Goal: Information Seeking & Learning: Learn about a topic

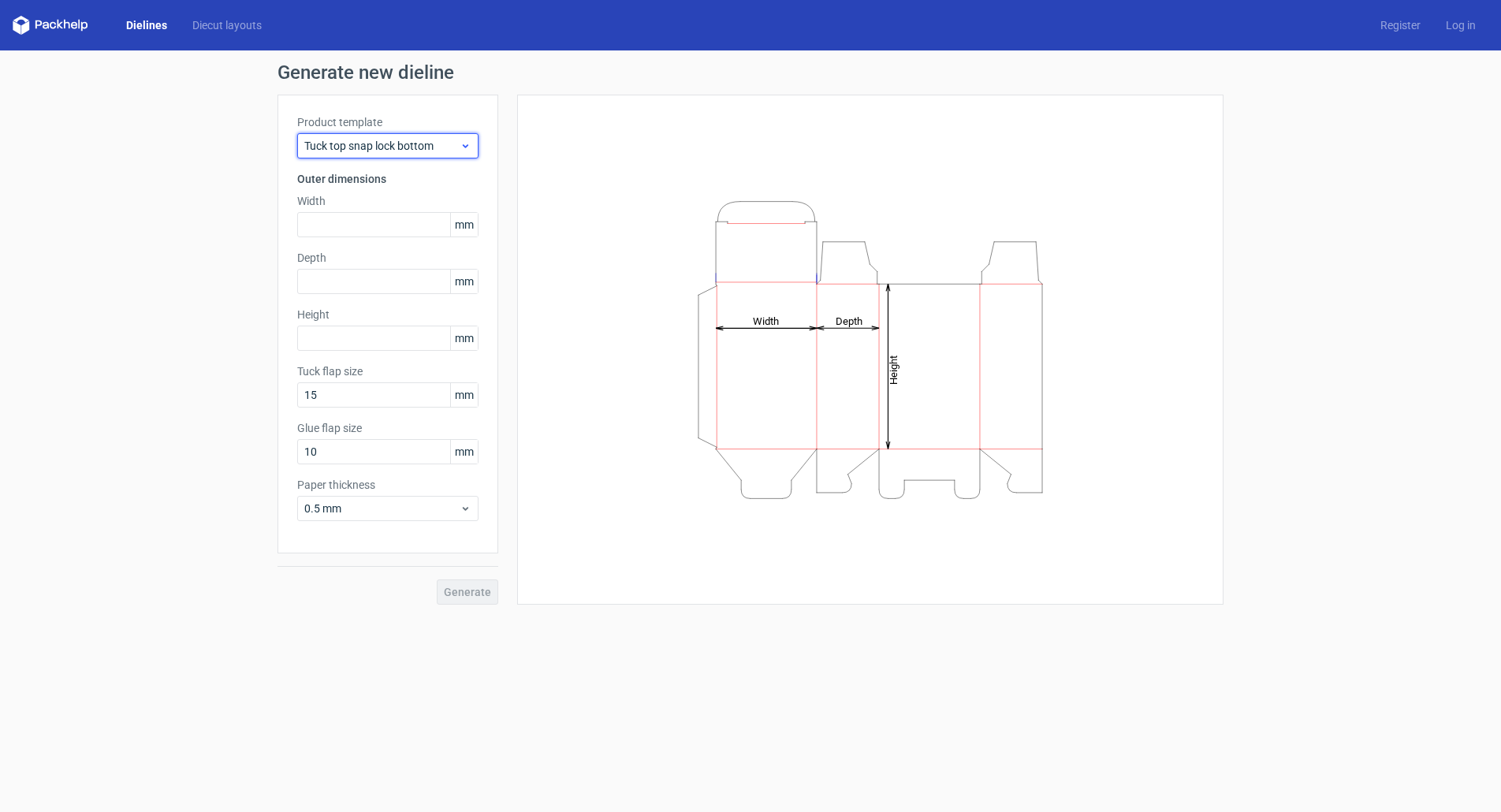
click at [464, 157] on div "Tuck top snap lock bottom" at bounding box center [387, 145] width 181 height 26
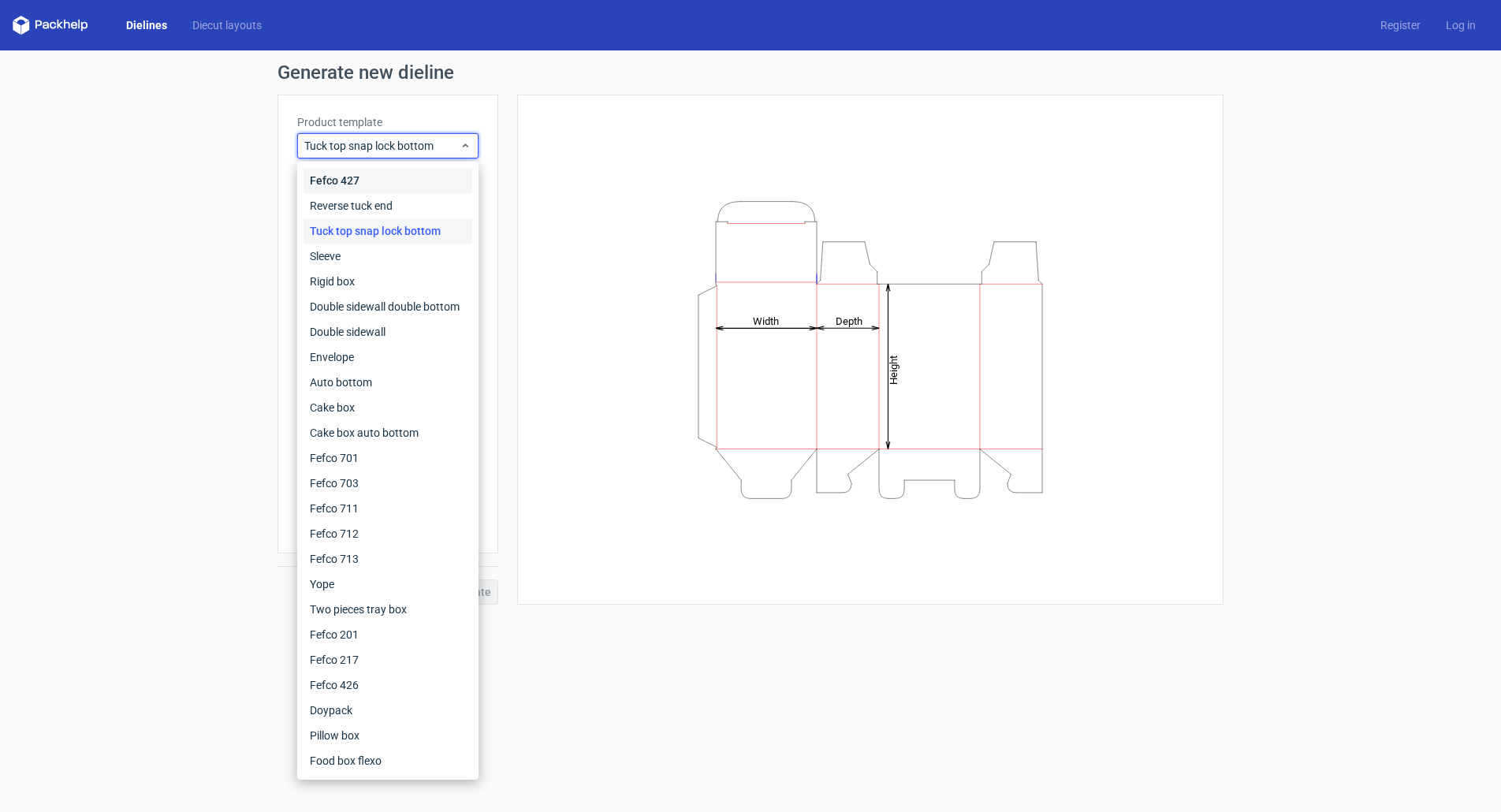
click at [412, 185] on div "Fefco 427" at bounding box center [388, 180] width 169 height 26
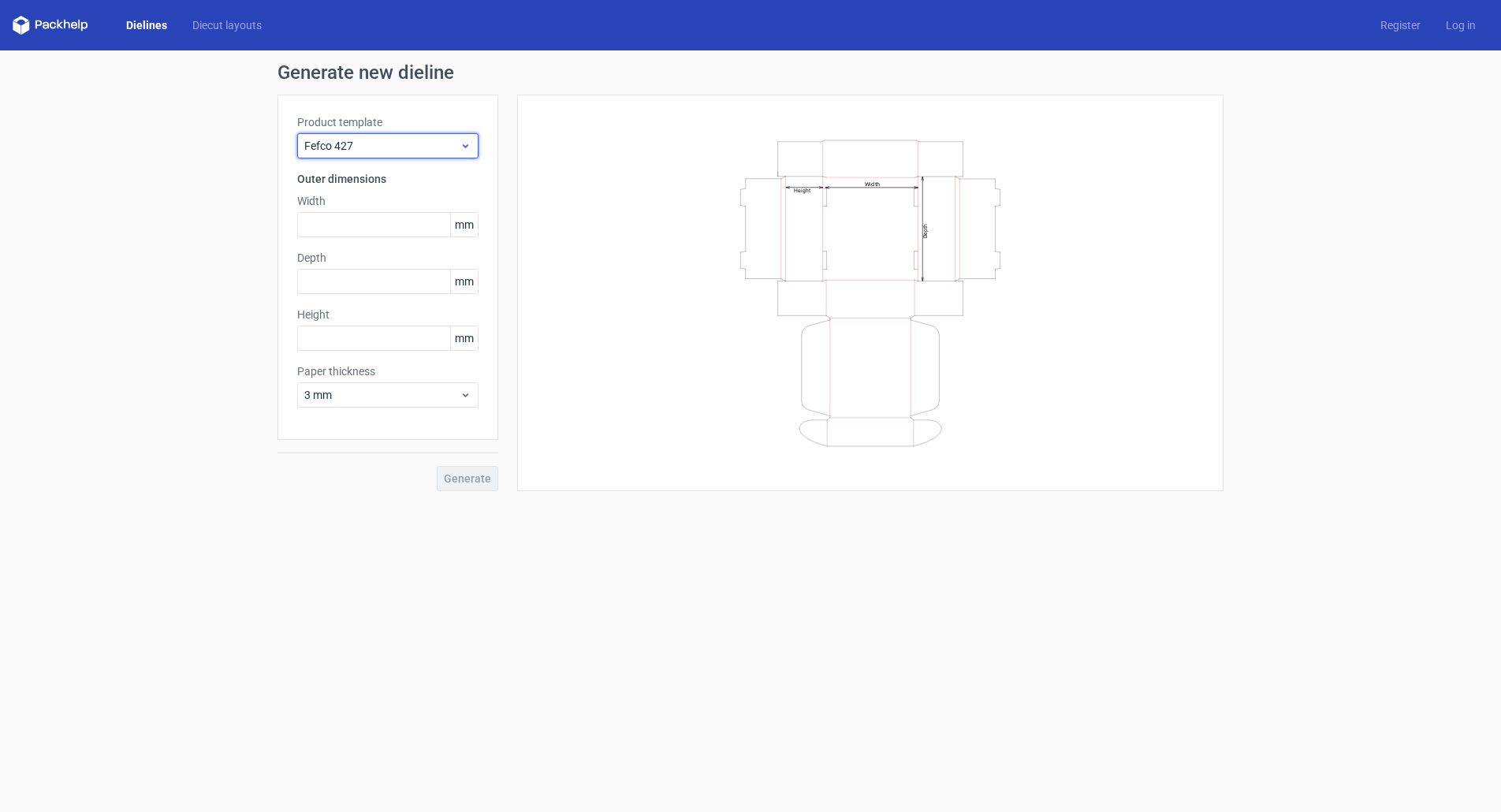
click at [434, 147] on span "Fefco 427" at bounding box center [382, 145] width 156 height 16
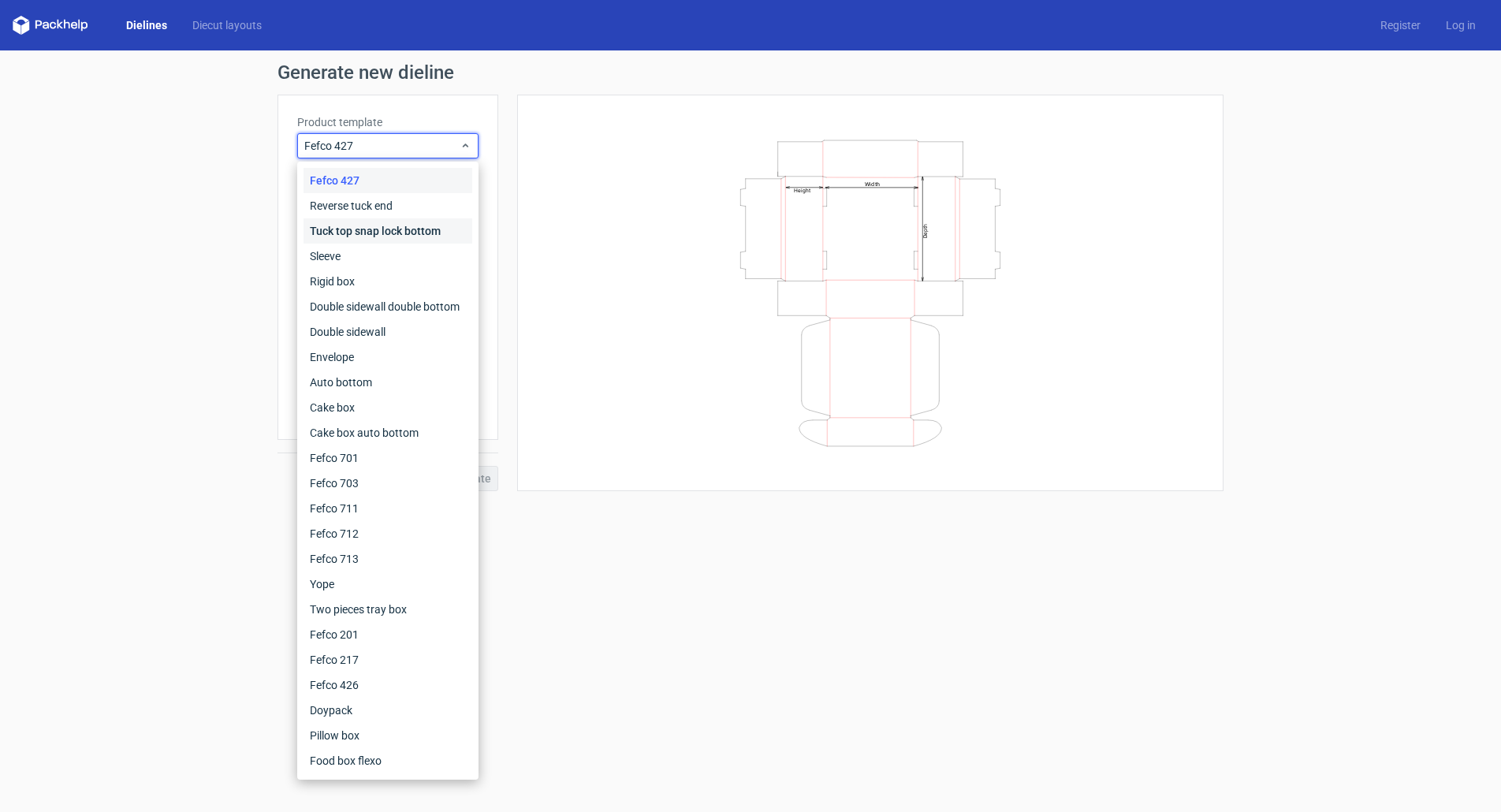
click at [384, 233] on div "Tuck top snap lock bottom" at bounding box center [388, 231] width 169 height 26
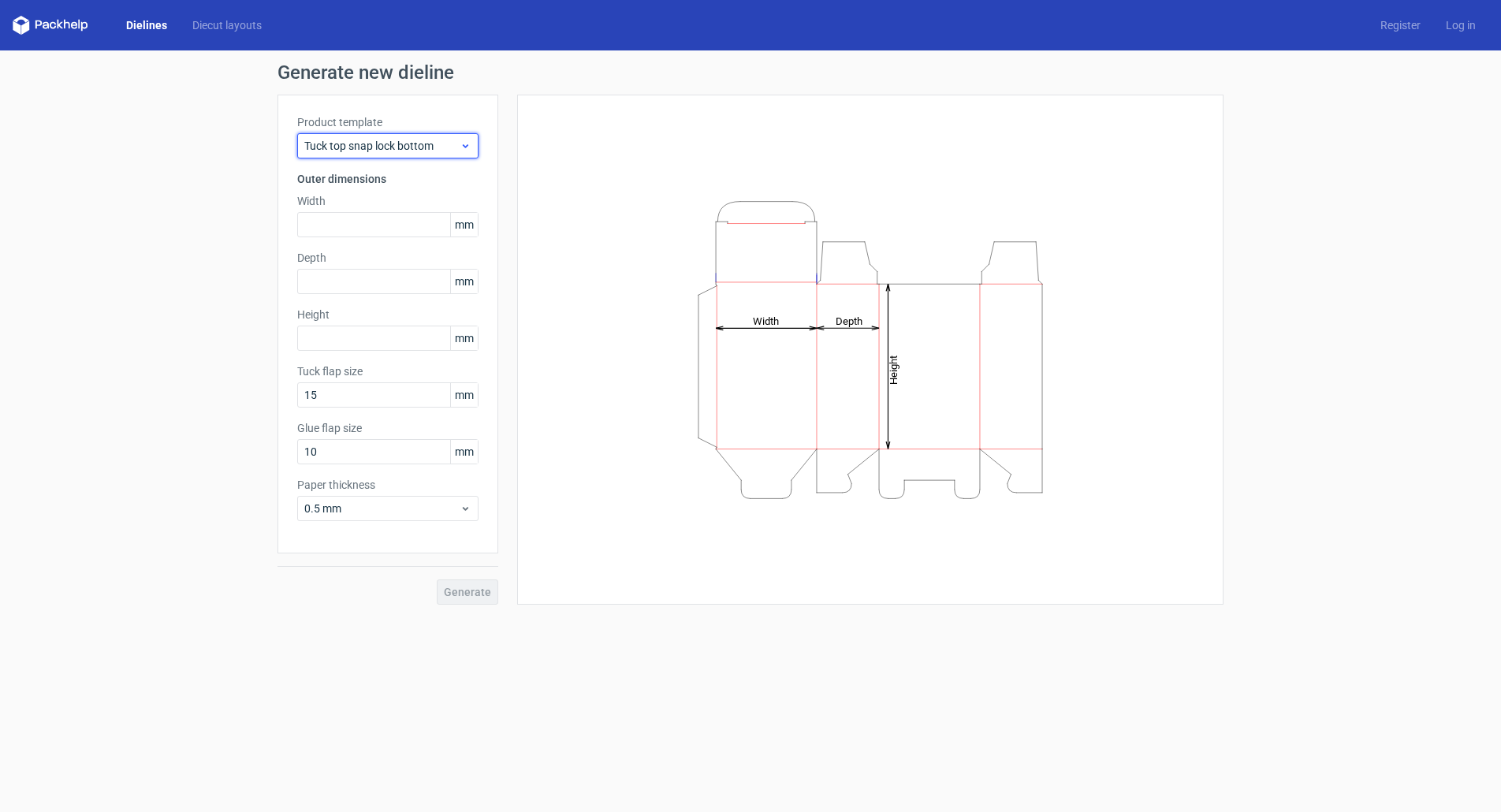
click at [387, 146] on span "Tuck top snap lock bottom" at bounding box center [382, 145] width 156 height 16
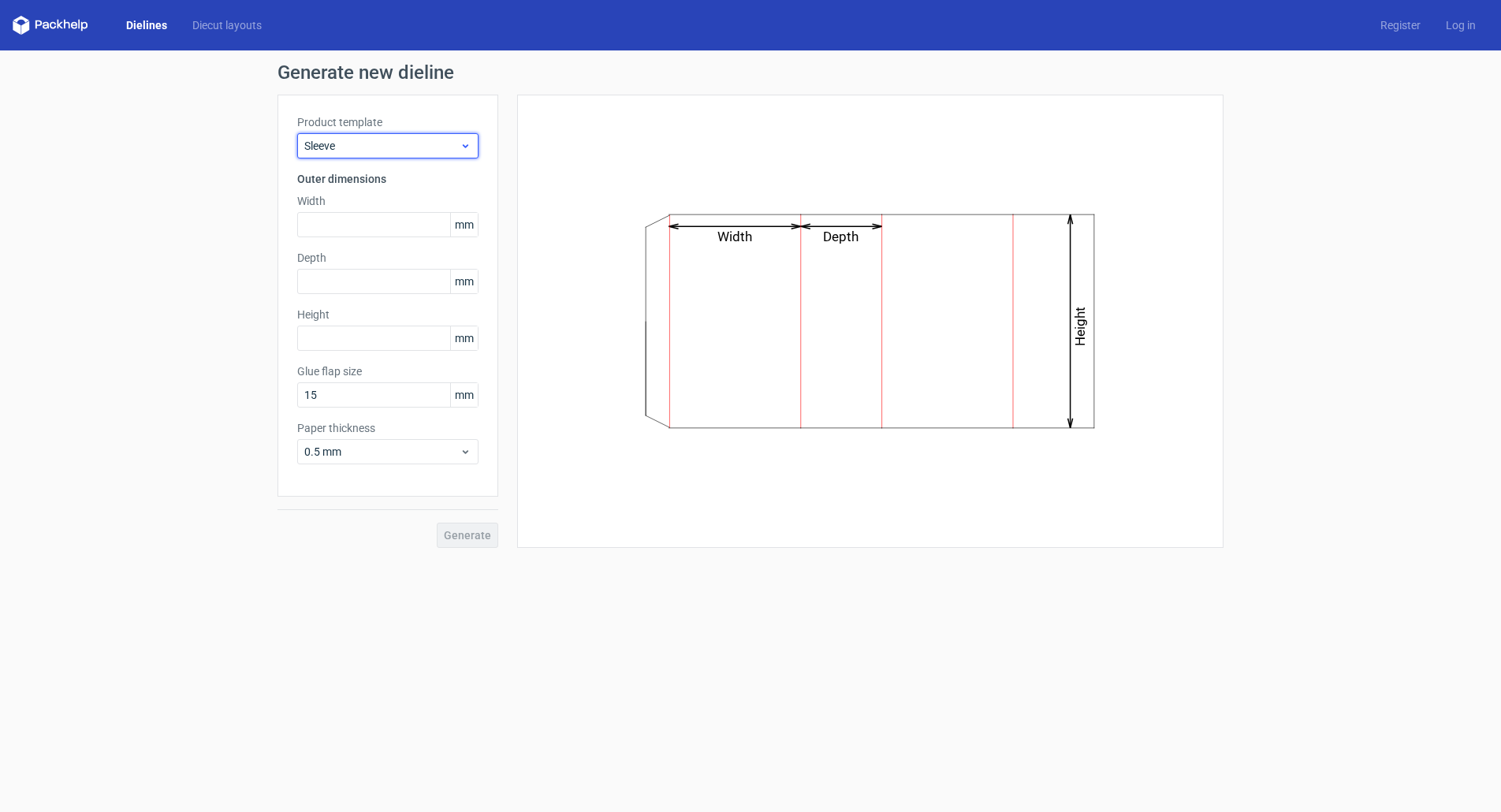
click at [387, 146] on span "Sleeve" at bounding box center [382, 145] width 156 height 16
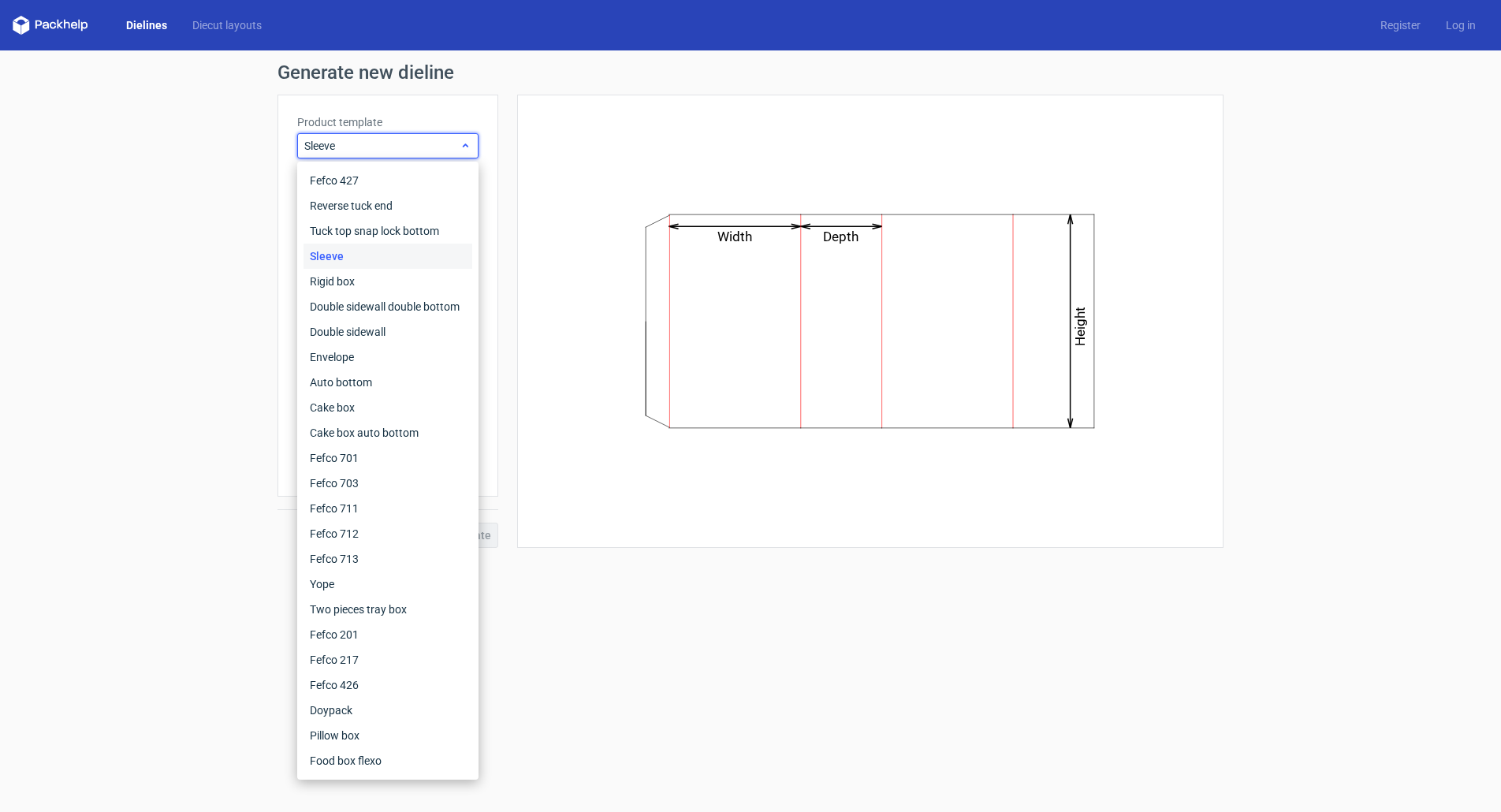
click at [387, 146] on span "Sleeve" at bounding box center [382, 145] width 156 height 16
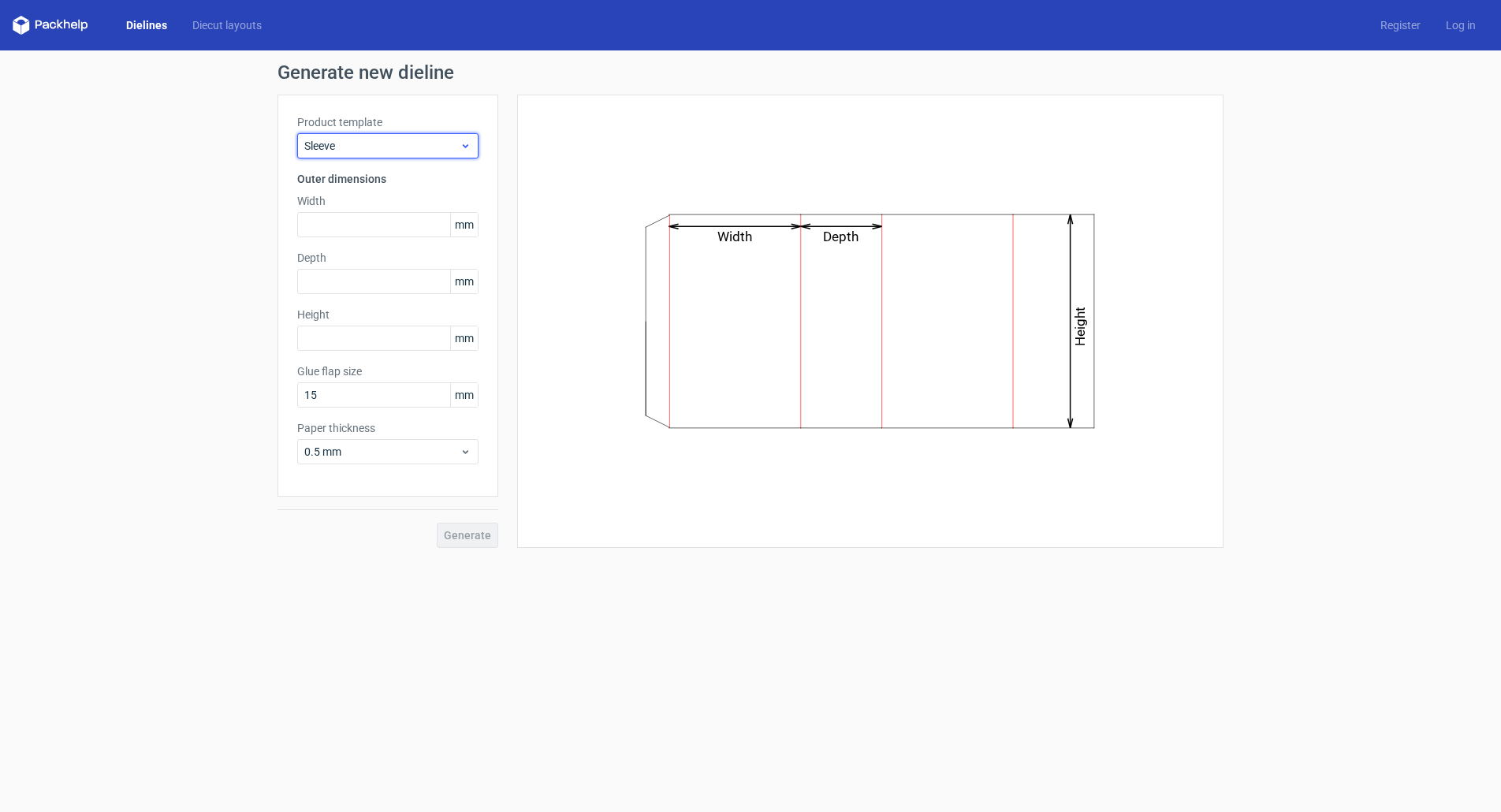
click at [387, 146] on span "Sleeve" at bounding box center [382, 145] width 156 height 16
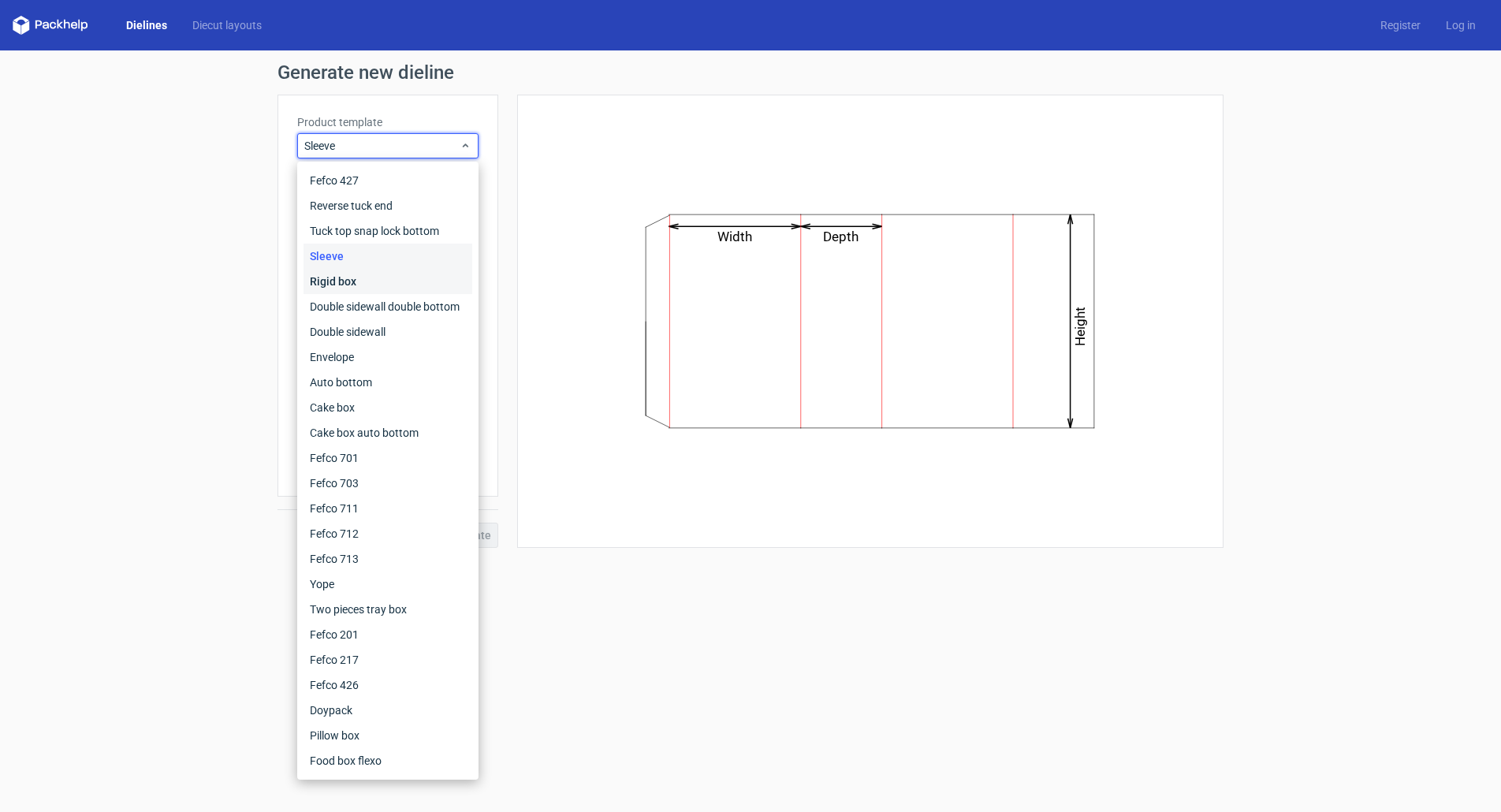
click at [330, 282] on div "Rigid box" at bounding box center [388, 281] width 169 height 26
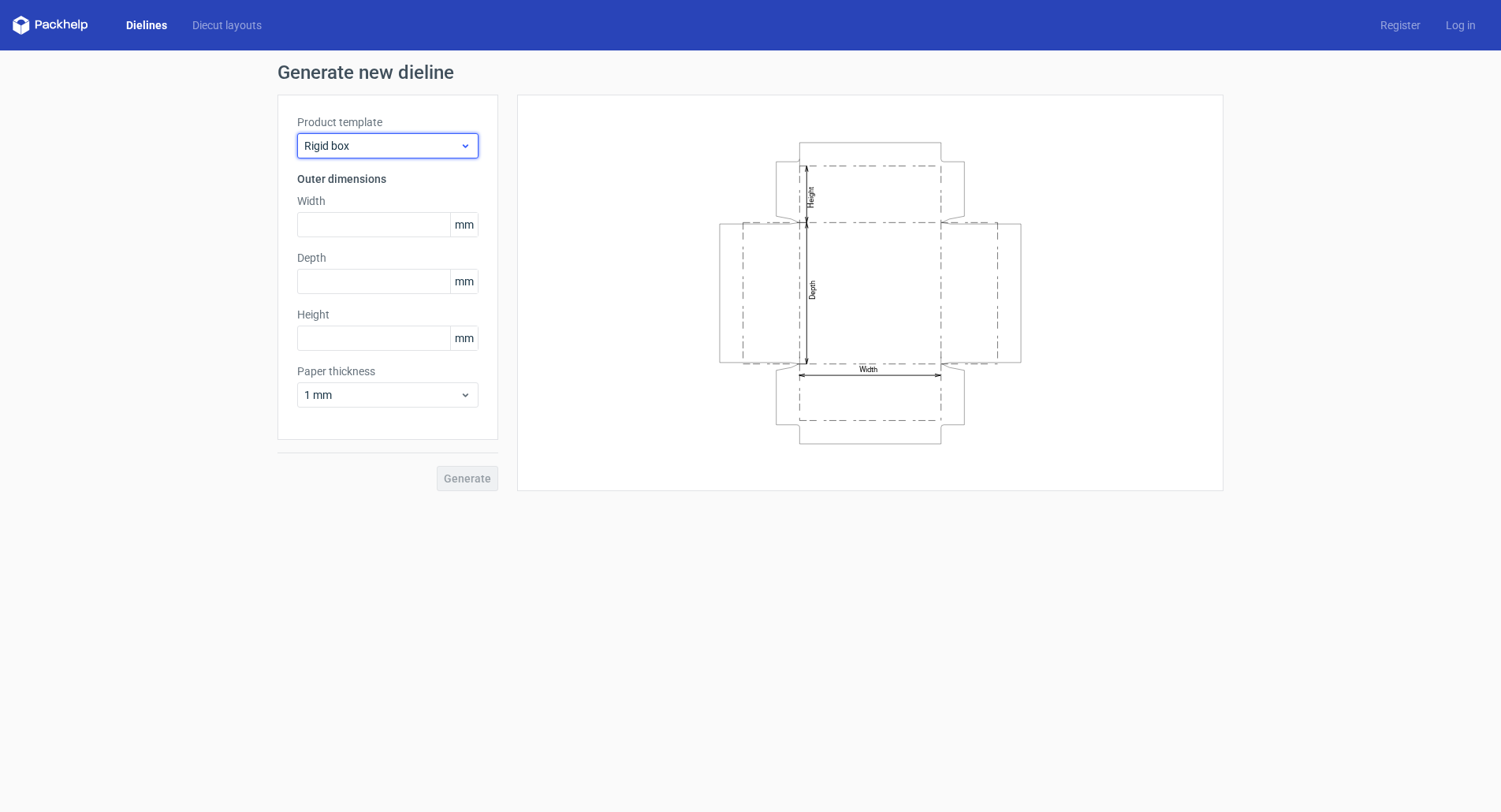
click at [335, 151] on span "Rigid box" at bounding box center [382, 145] width 156 height 16
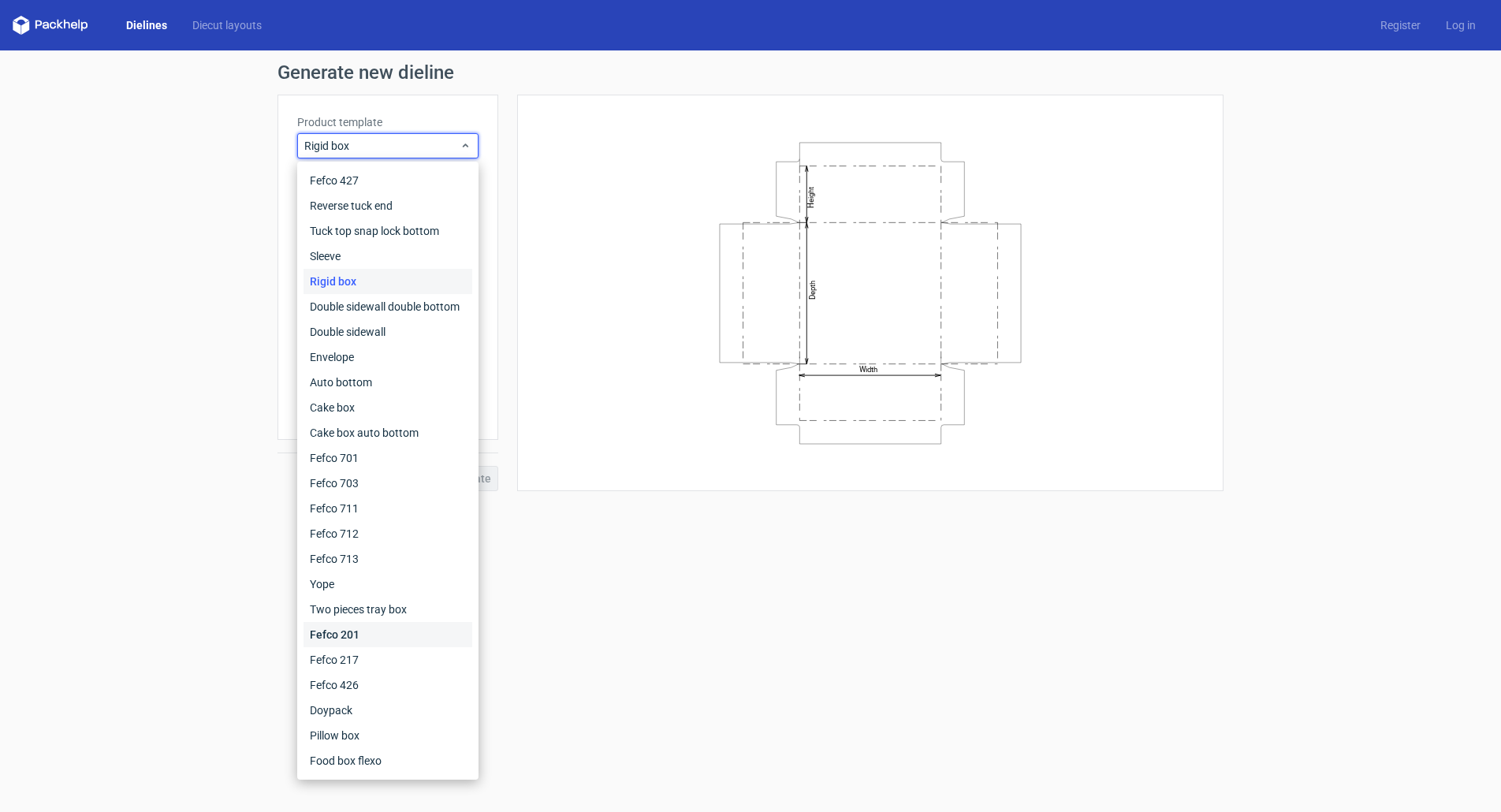
click at [383, 633] on div "Fefco 201" at bounding box center [388, 635] width 169 height 26
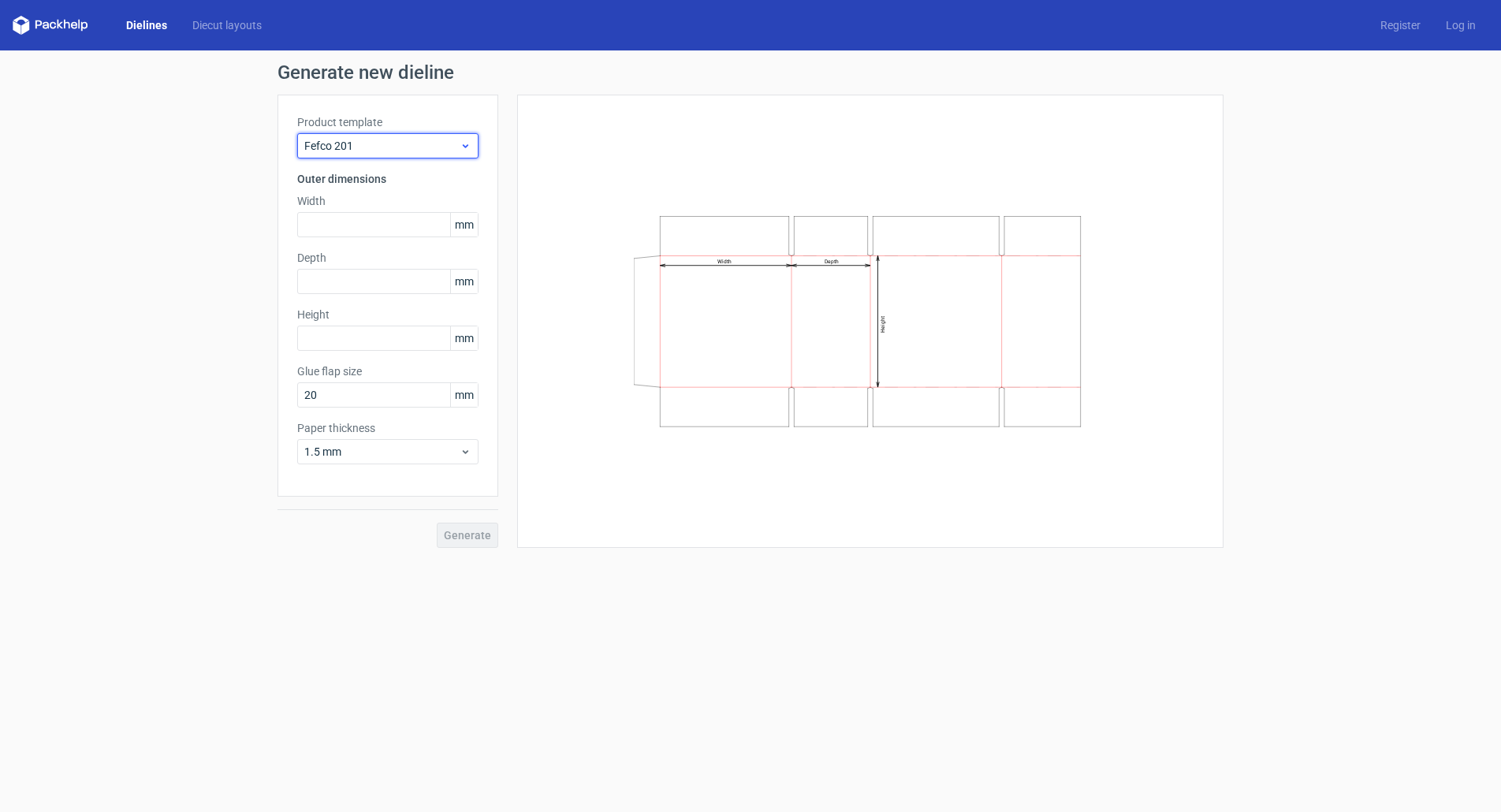
click at [383, 139] on span "Fefco 201" at bounding box center [382, 145] width 156 height 16
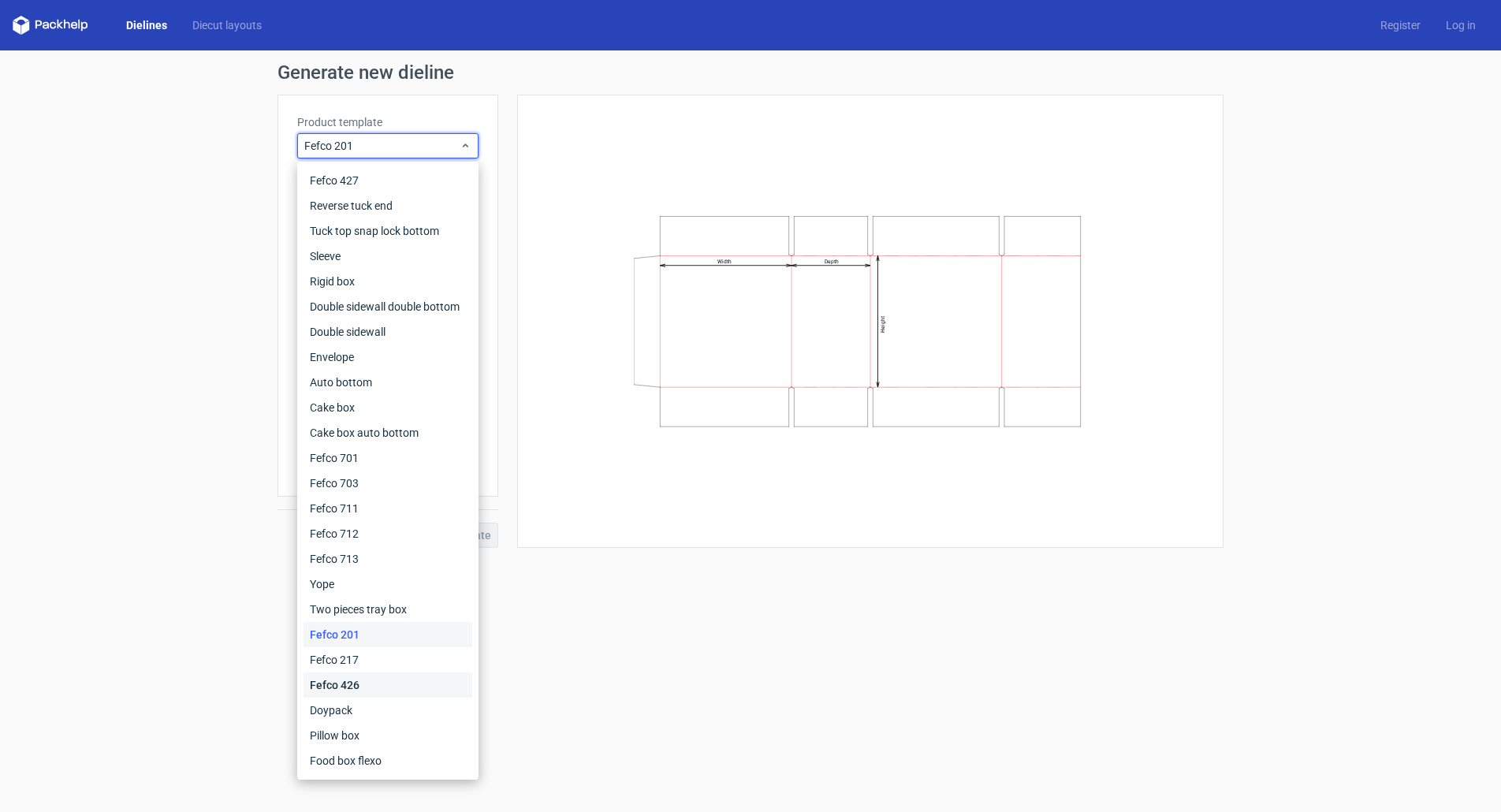
click at [376, 685] on div "Fefco 426" at bounding box center [388, 685] width 169 height 26
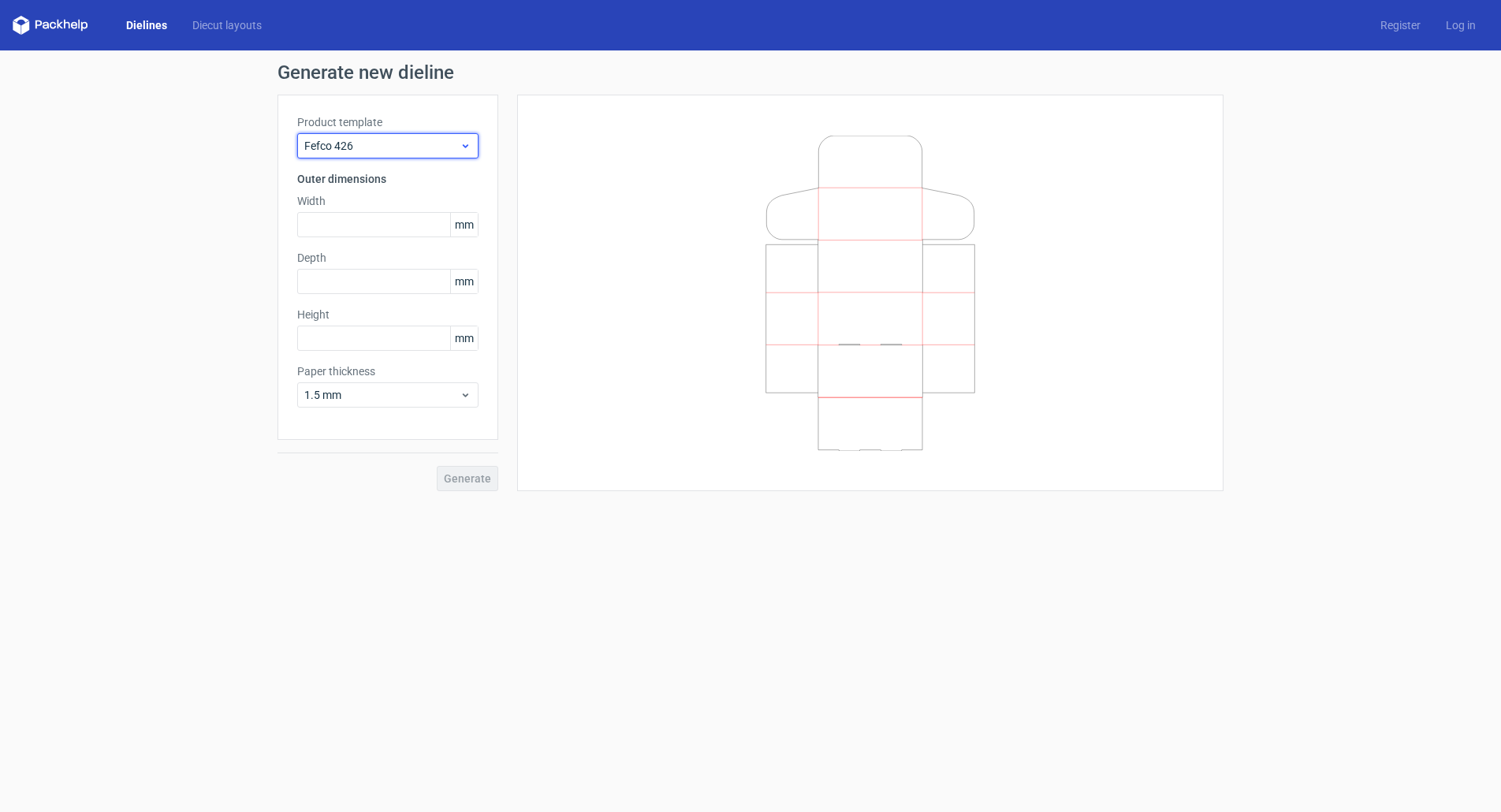
click at [376, 137] on div "Fefco 426" at bounding box center [387, 145] width 181 height 26
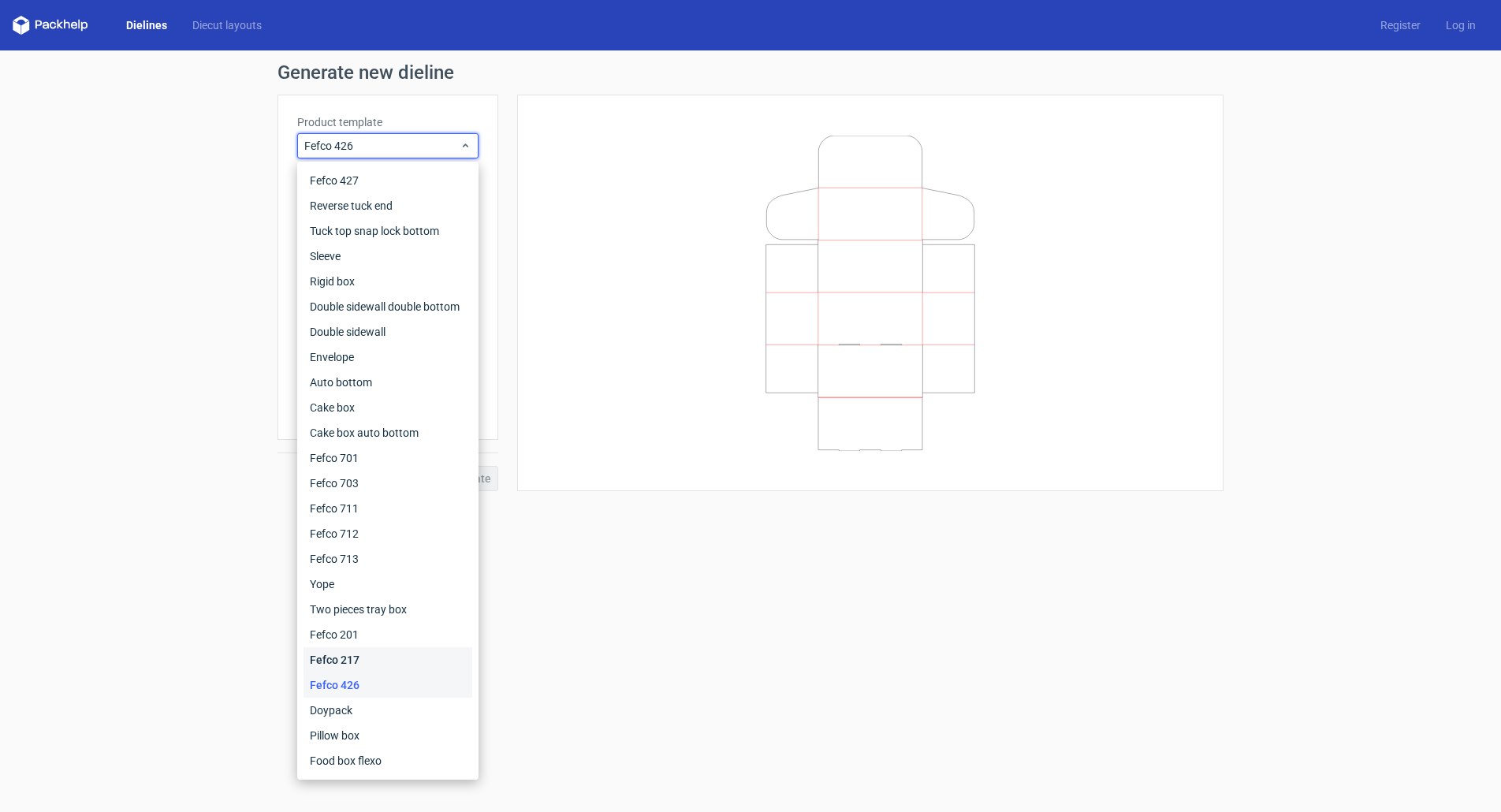
click at [361, 655] on div "Fefco 217" at bounding box center [388, 659] width 169 height 26
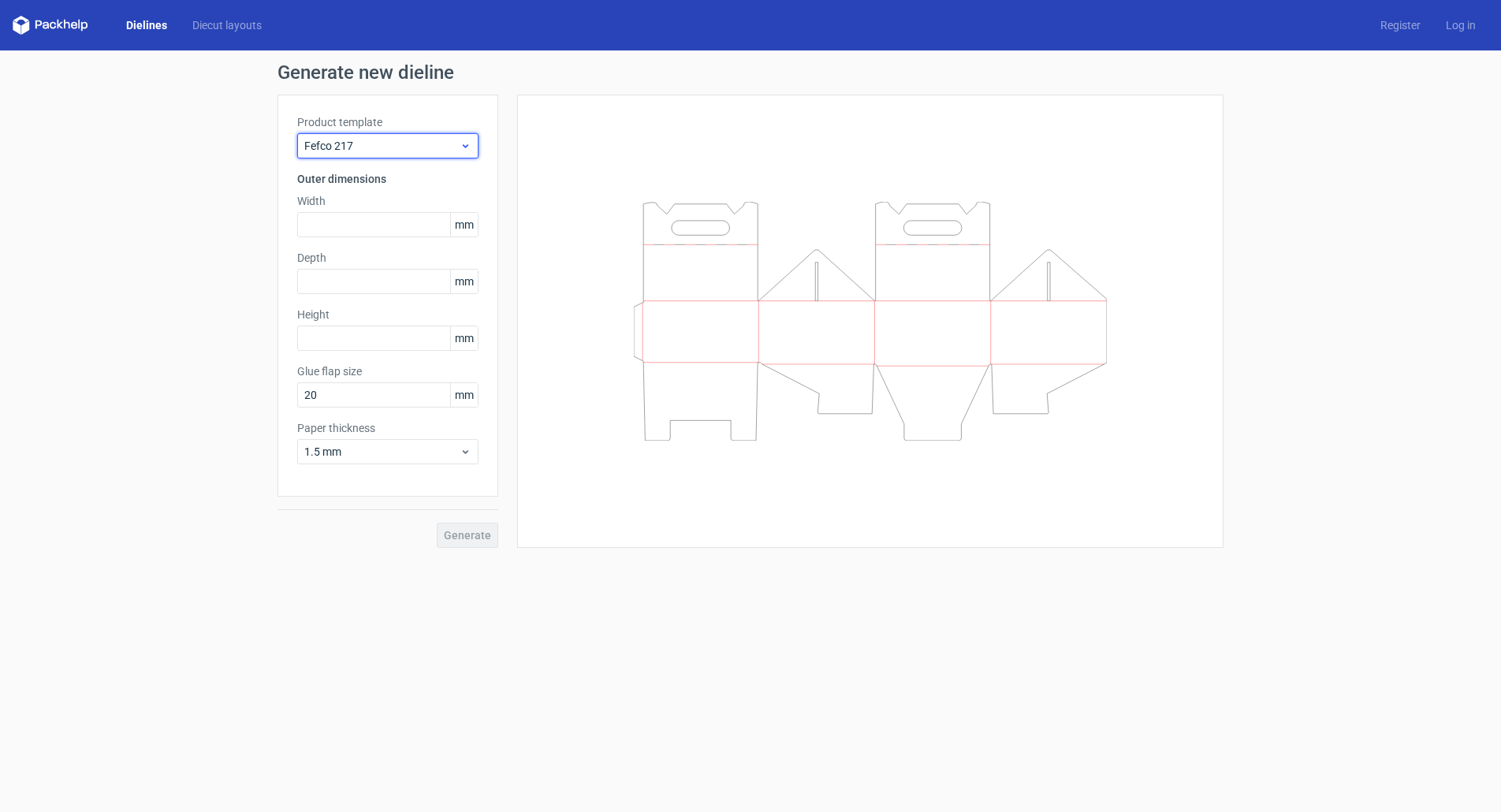
click at [375, 156] on div "Fefco 217" at bounding box center [387, 145] width 181 height 26
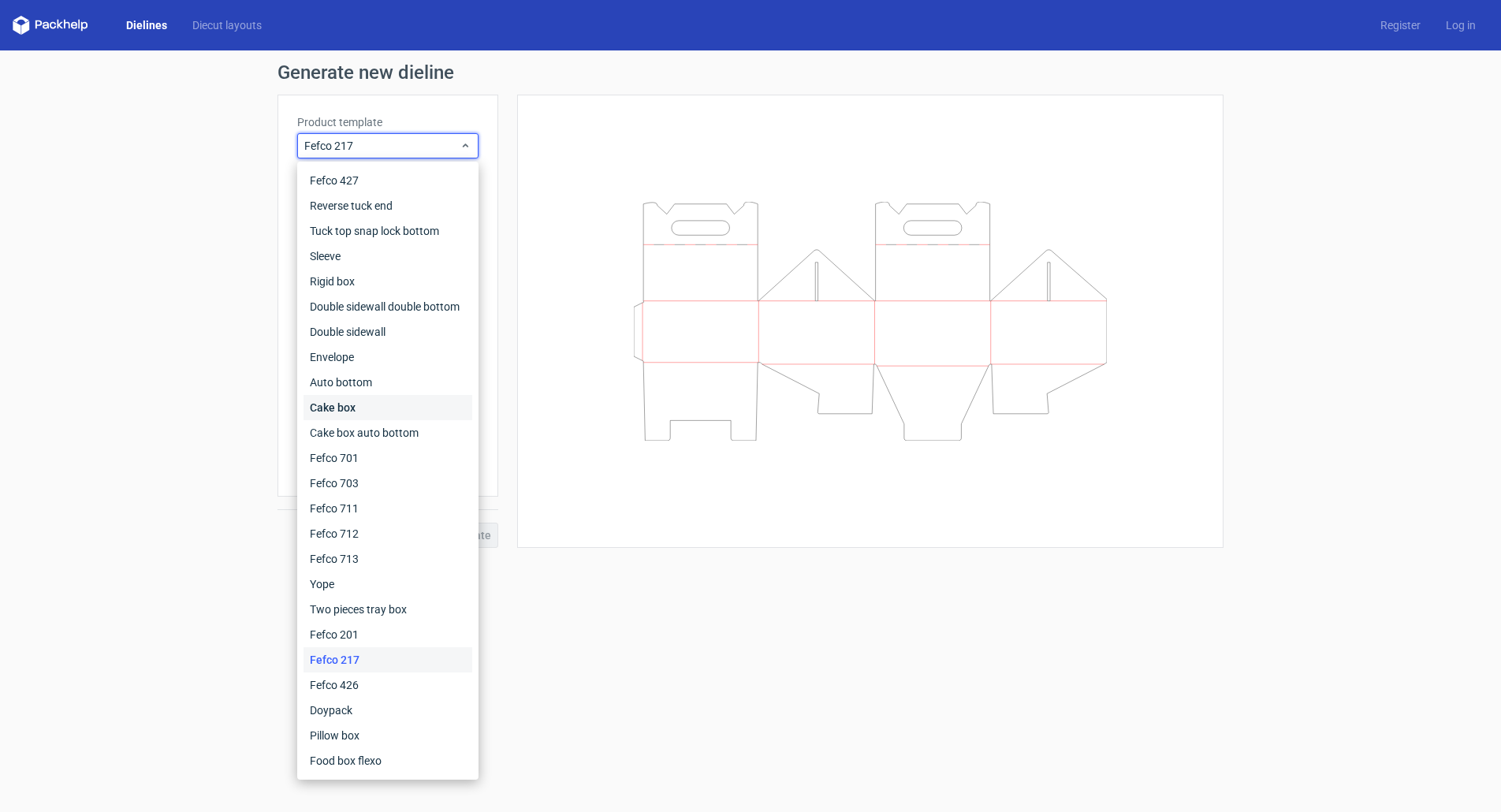
click at [369, 398] on div "Cake box" at bounding box center [388, 407] width 169 height 26
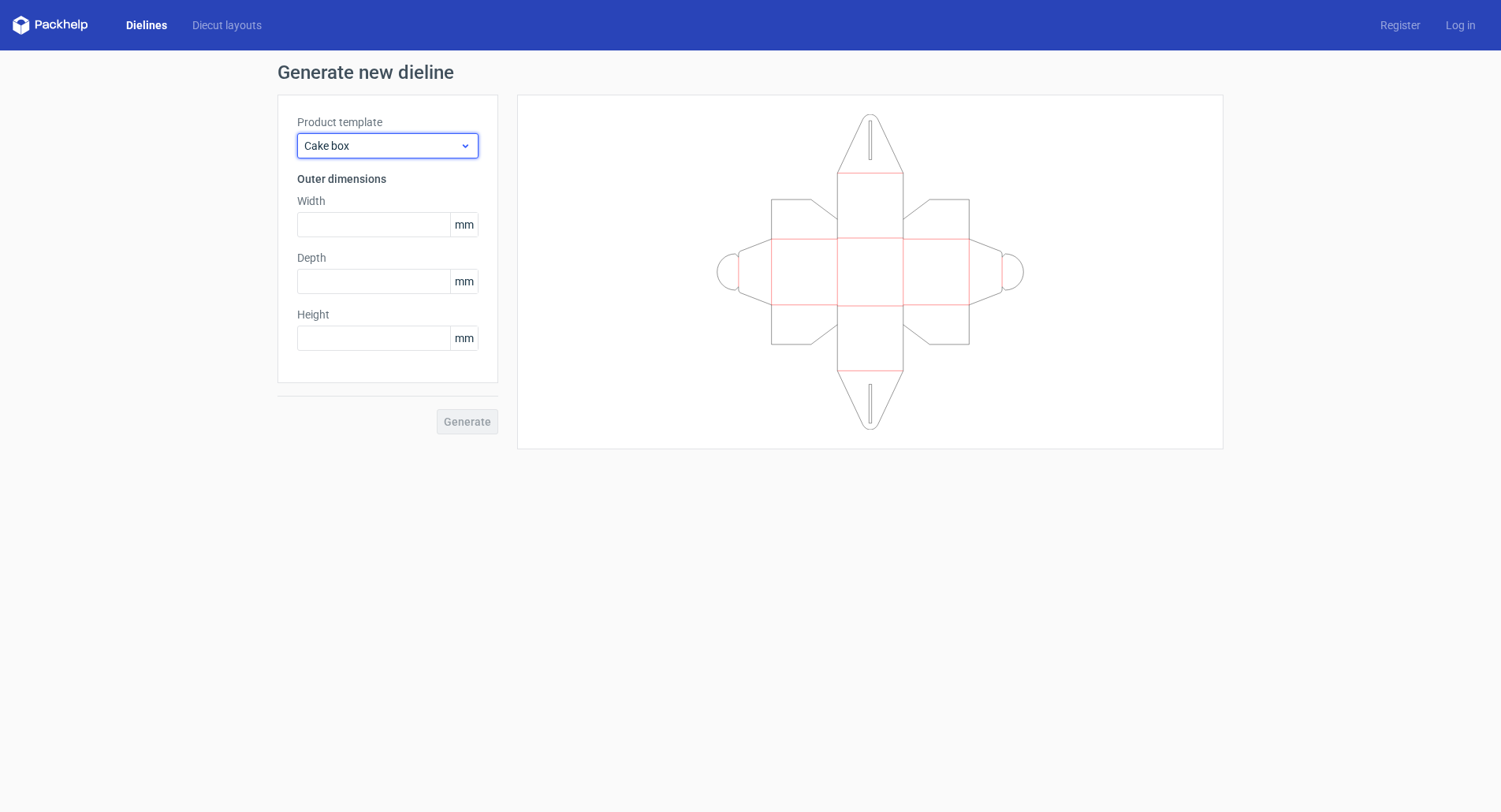
click at [375, 145] on span "Cake box" at bounding box center [382, 145] width 156 height 16
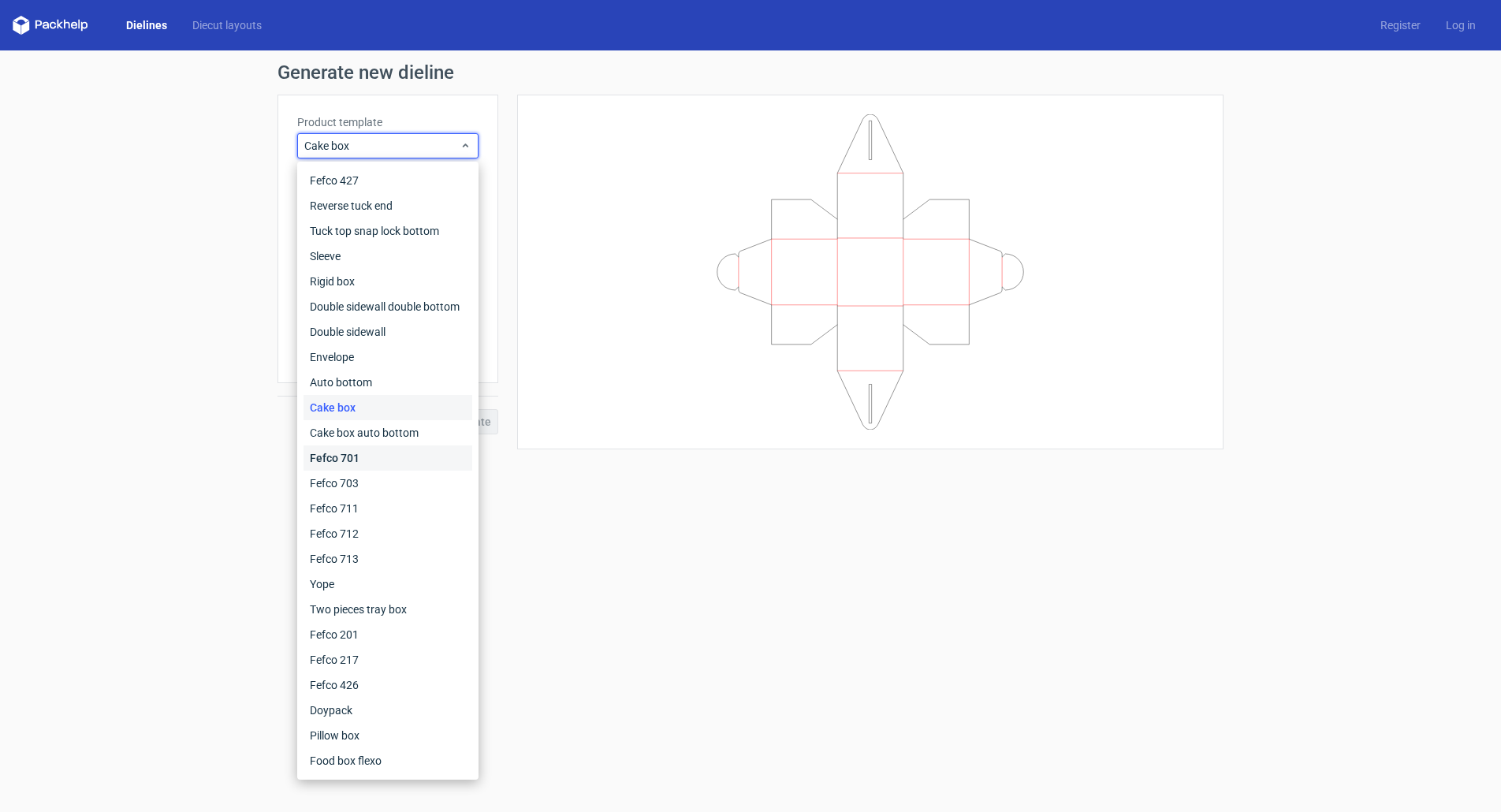
click at [370, 460] on div "Fefco 701" at bounding box center [388, 457] width 169 height 26
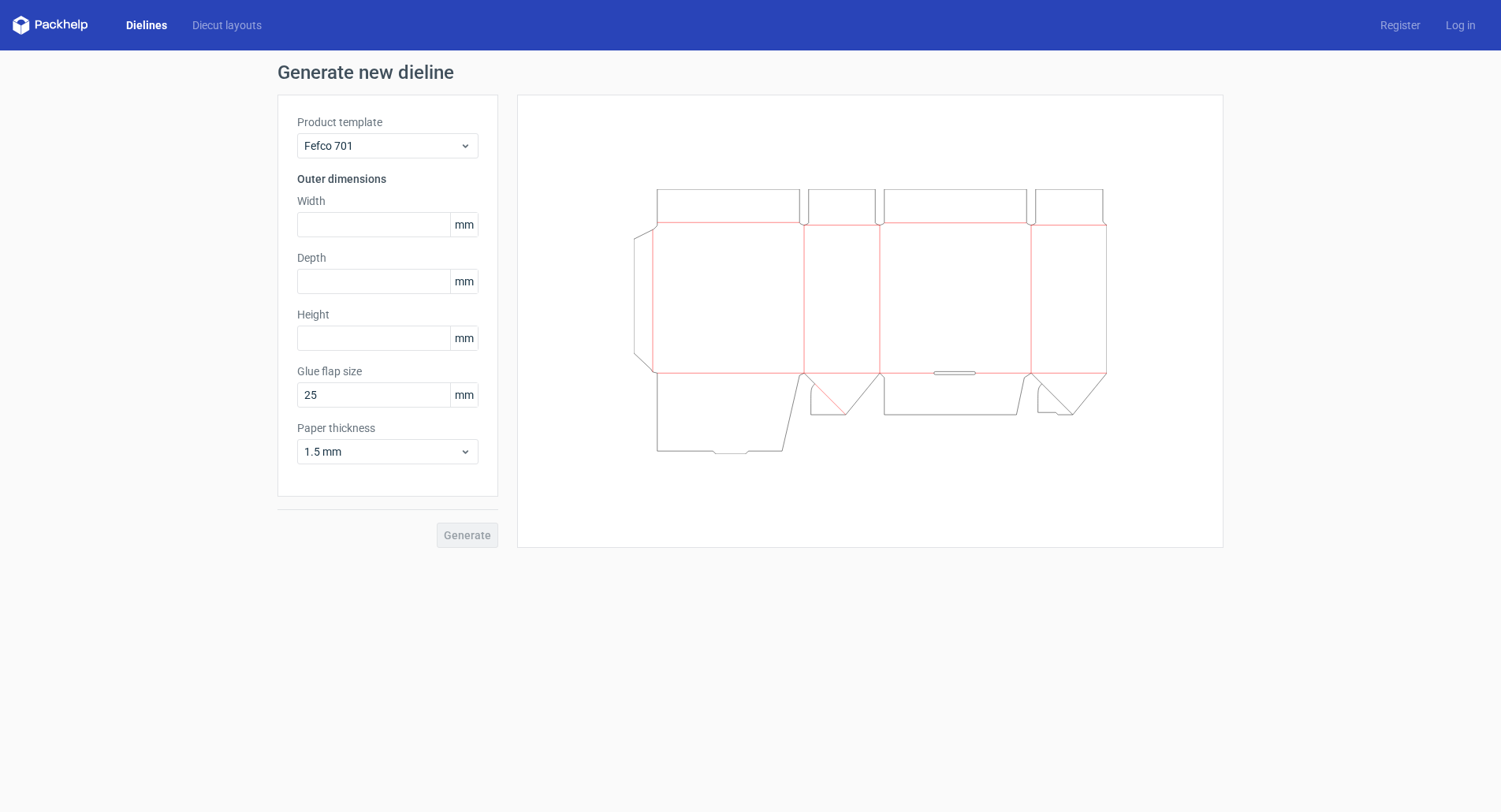
click at [390, 161] on div "Product template Fefco 701 Outer dimensions Width mm Depth mm Height mm Glue fl…" at bounding box center [387, 296] width 221 height 402
click at [407, 144] on span "Fefco 701" at bounding box center [382, 145] width 156 height 16
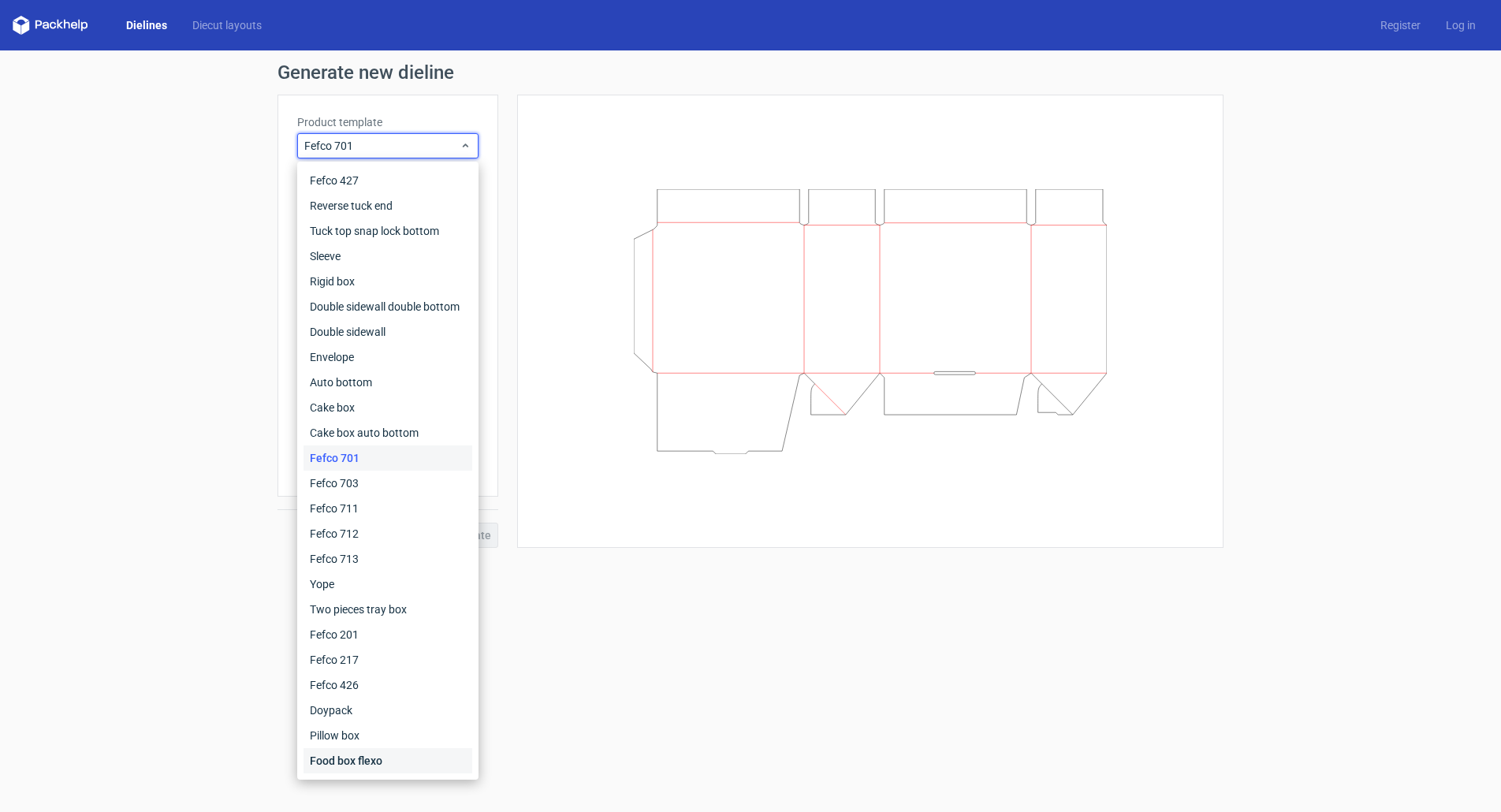
click at [350, 752] on div "Food box flexo" at bounding box center [388, 761] width 169 height 26
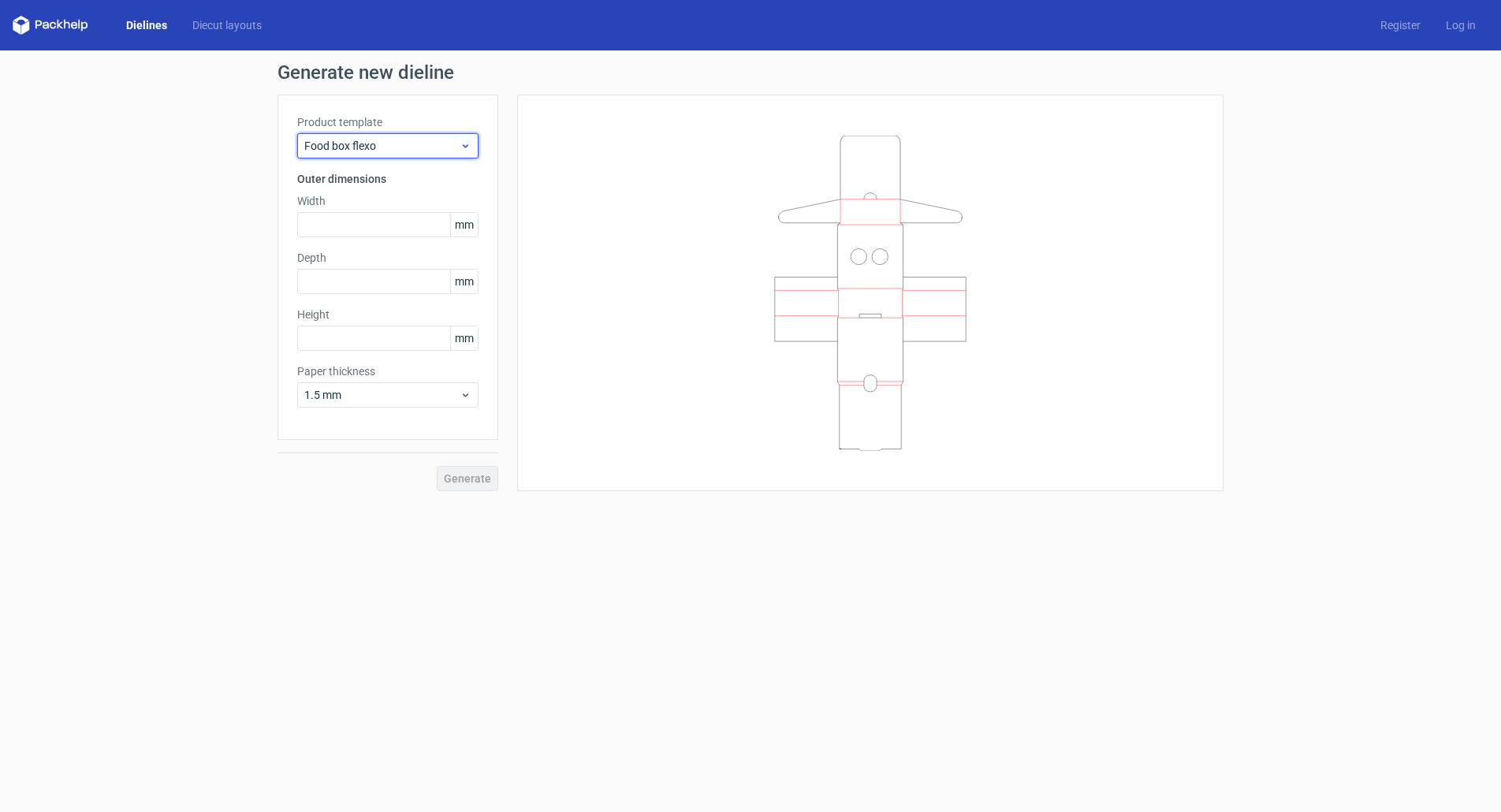
click at [403, 142] on span "Food box flexo" at bounding box center [382, 145] width 156 height 16
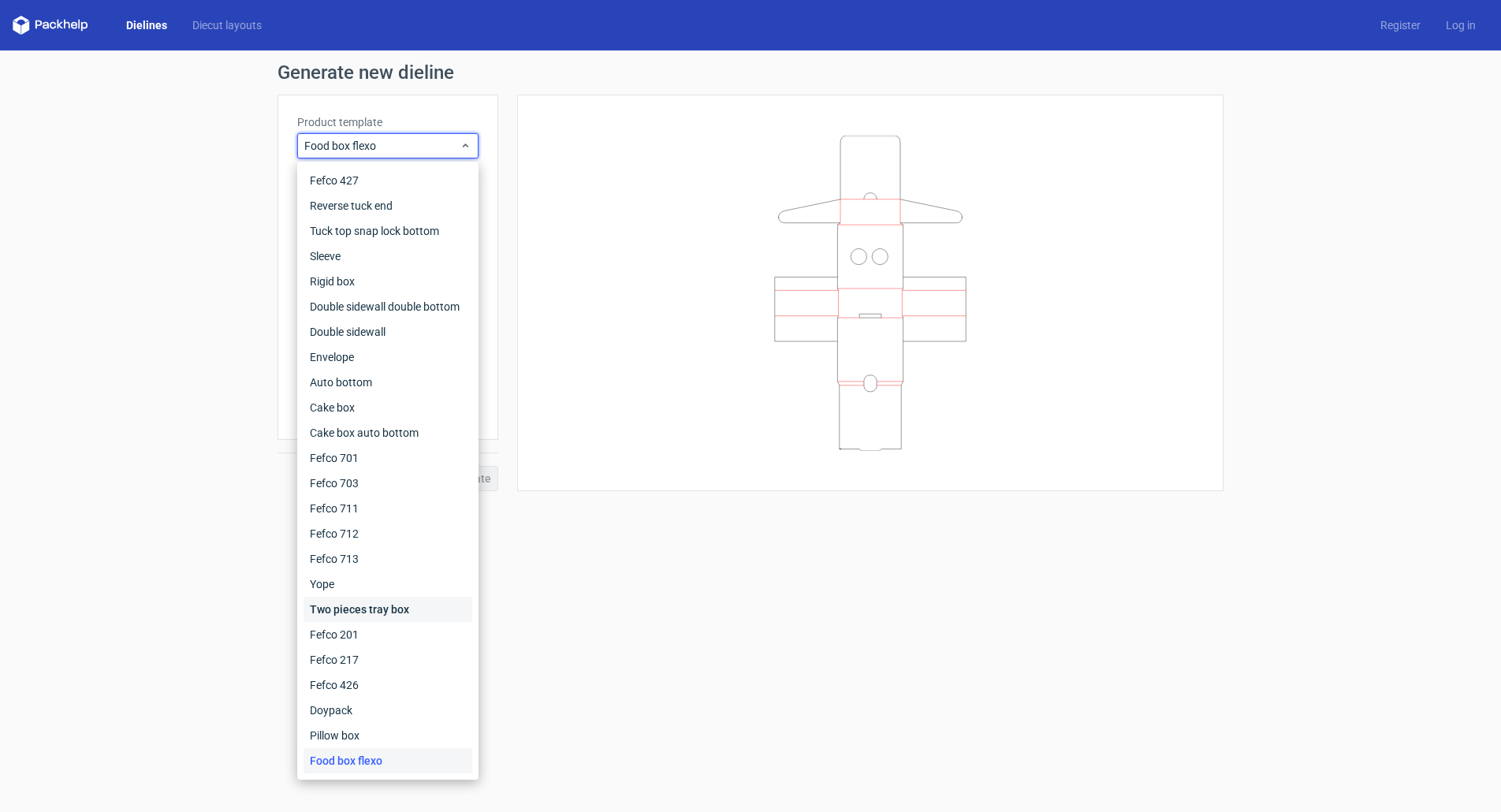
click at [398, 610] on div "Two pieces tray box" at bounding box center [388, 609] width 169 height 26
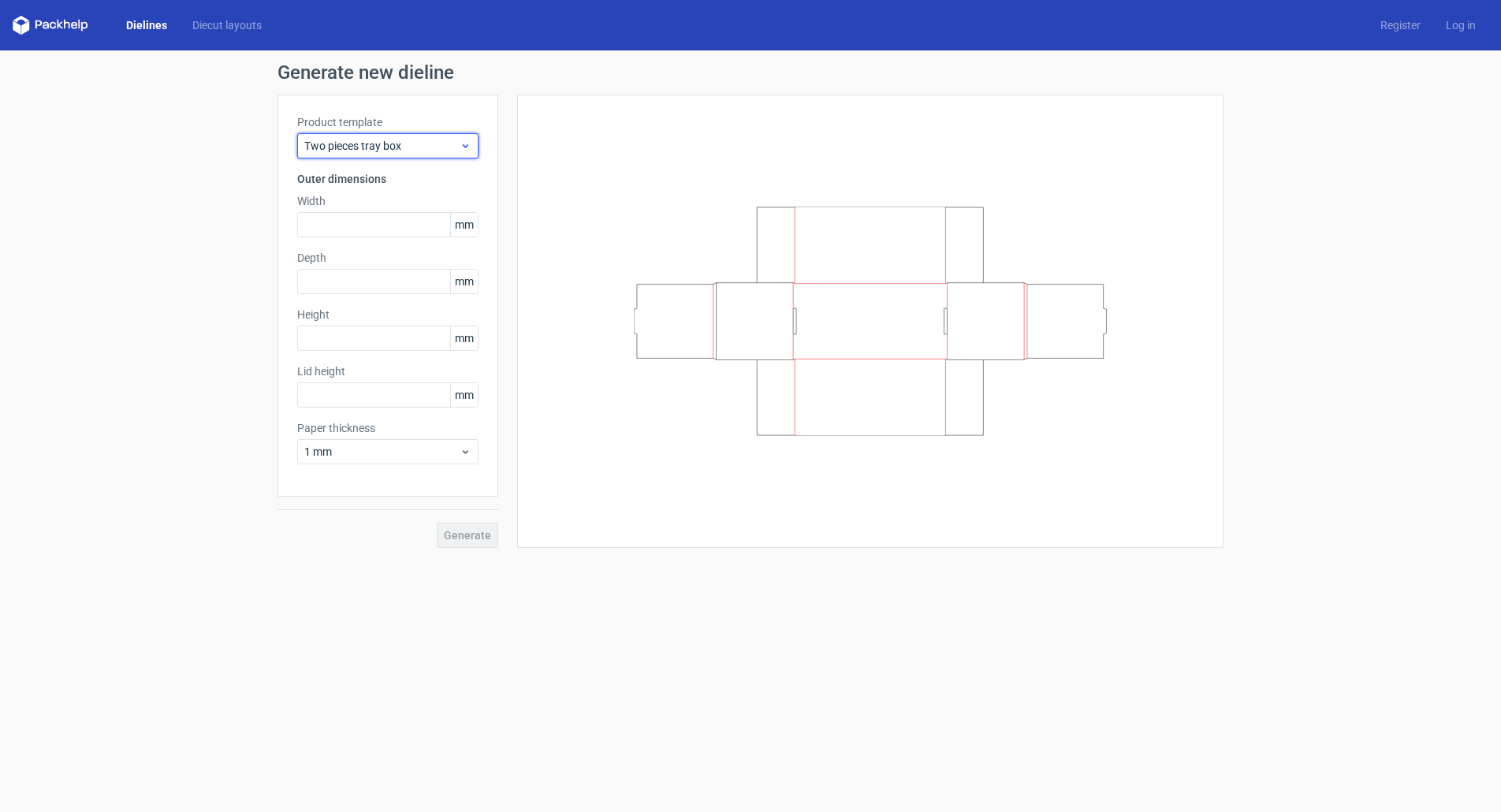
click at [382, 140] on span "Two pieces tray box" at bounding box center [382, 145] width 156 height 16
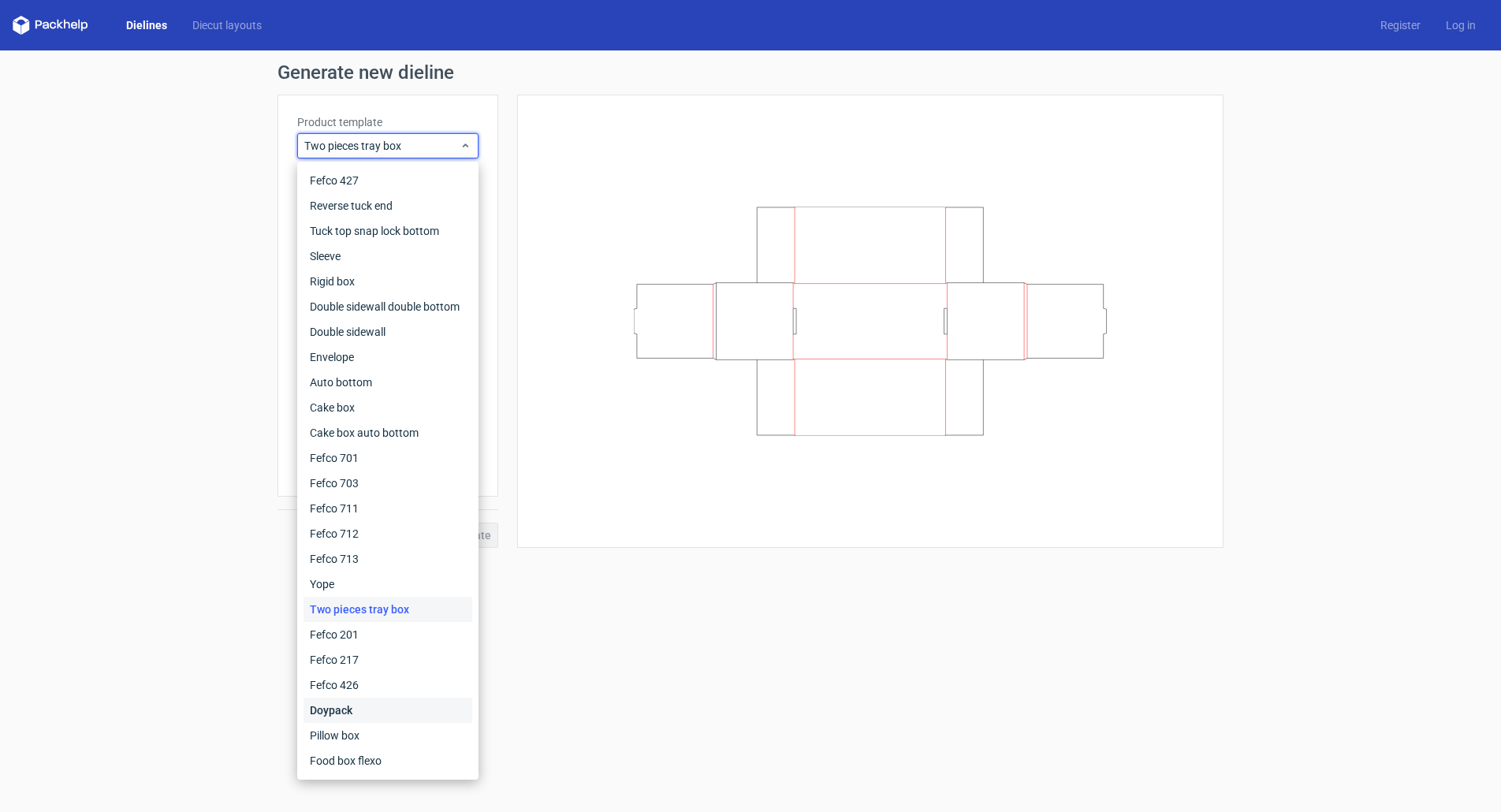
click at [332, 705] on div "Doypack" at bounding box center [388, 710] width 169 height 26
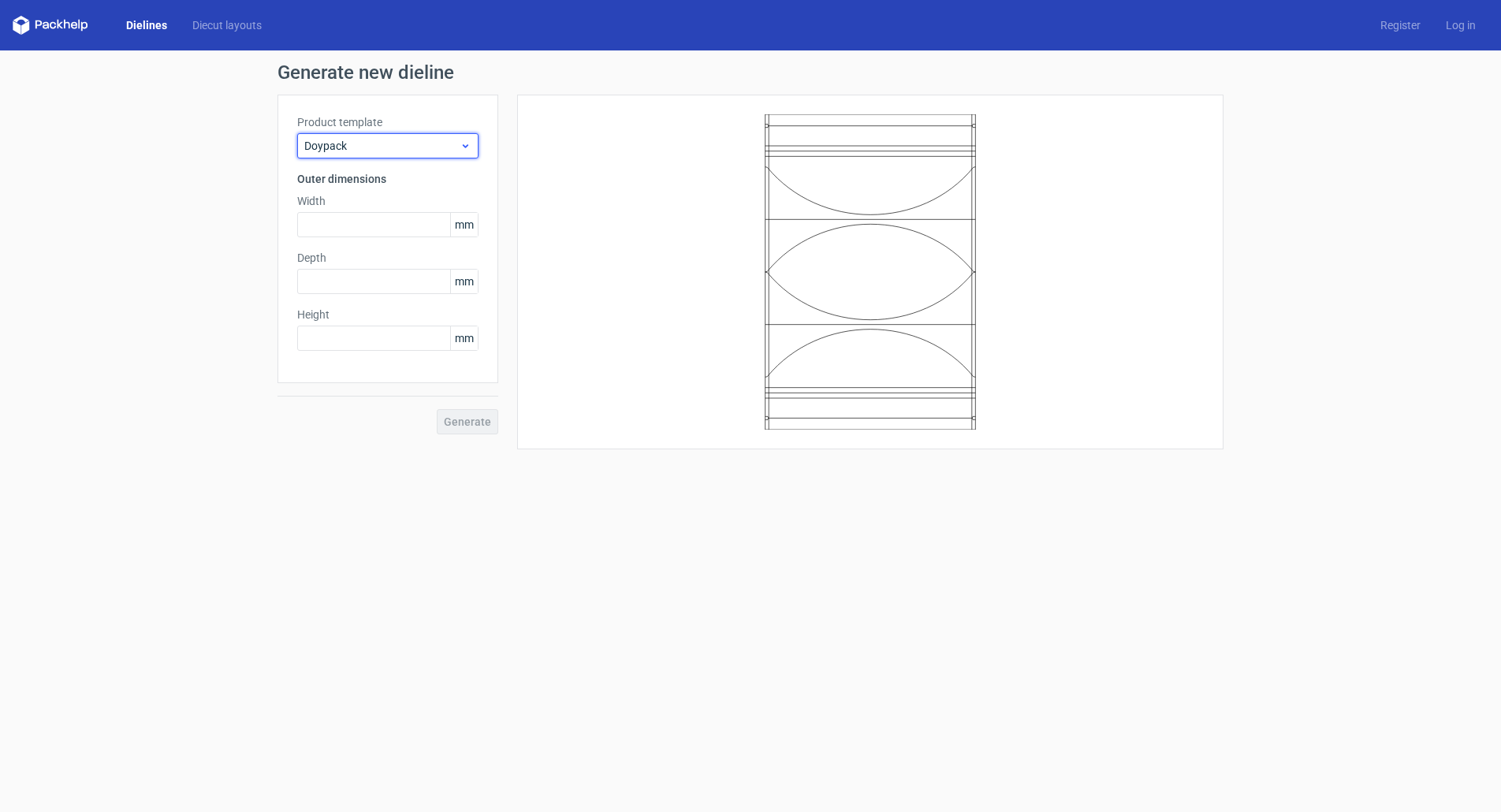
click at [382, 153] on span "Doypack" at bounding box center [382, 145] width 156 height 16
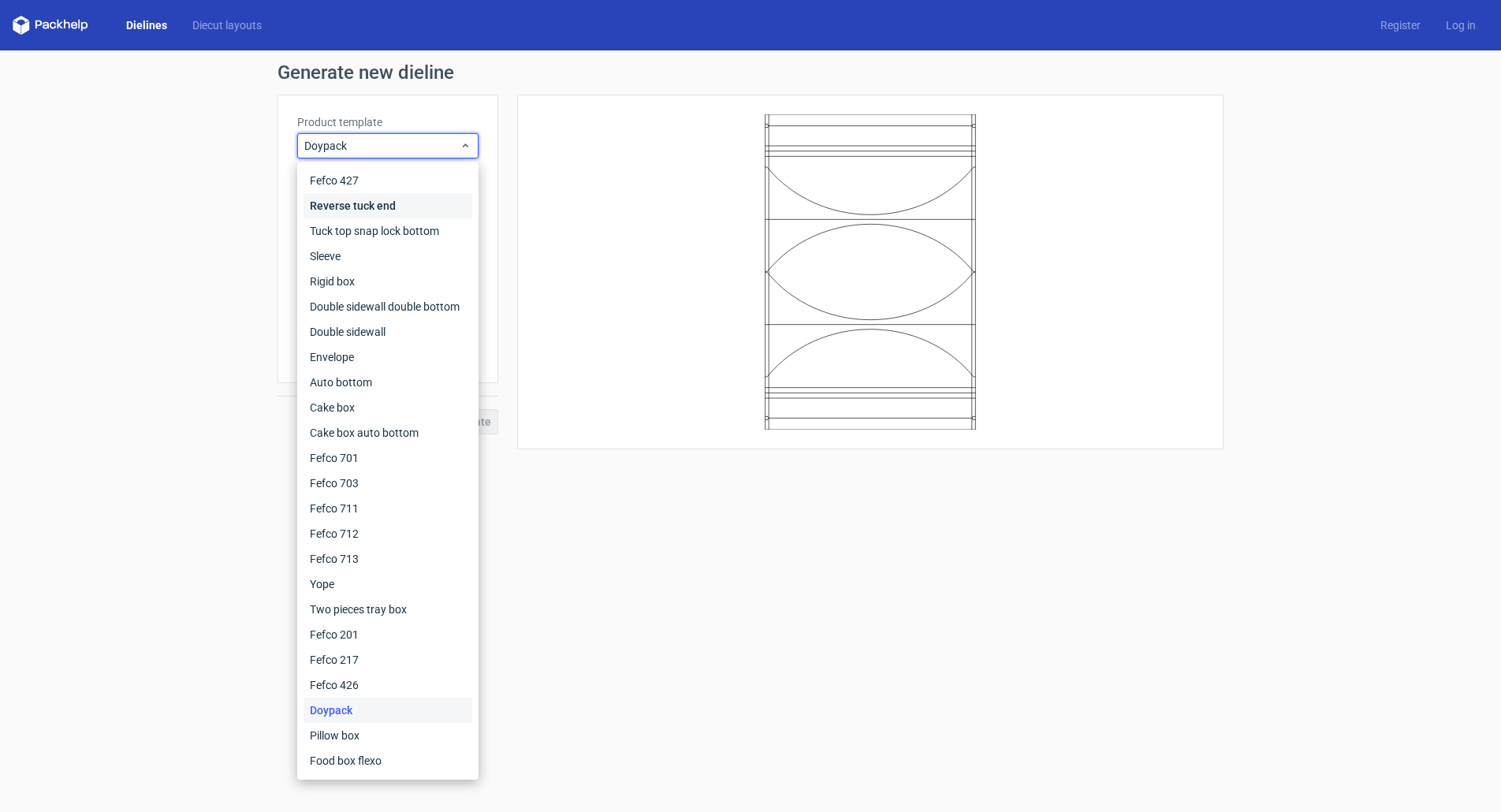
click at [381, 209] on div "Reverse tuck end" at bounding box center [388, 206] width 169 height 26
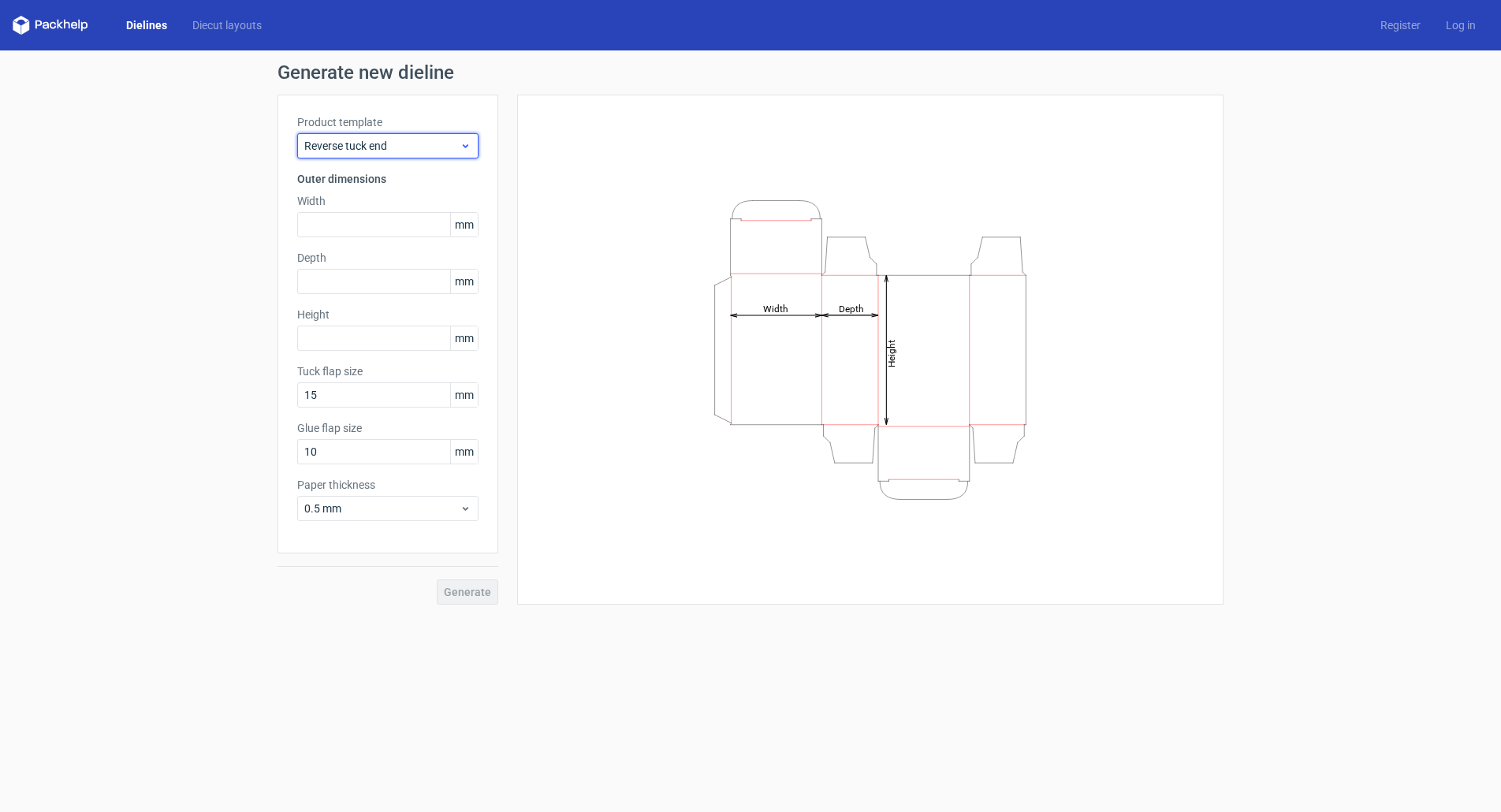
click at [387, 152] on span "Reverse tuck end" at bounding box center [382, 145] width 156 height 16
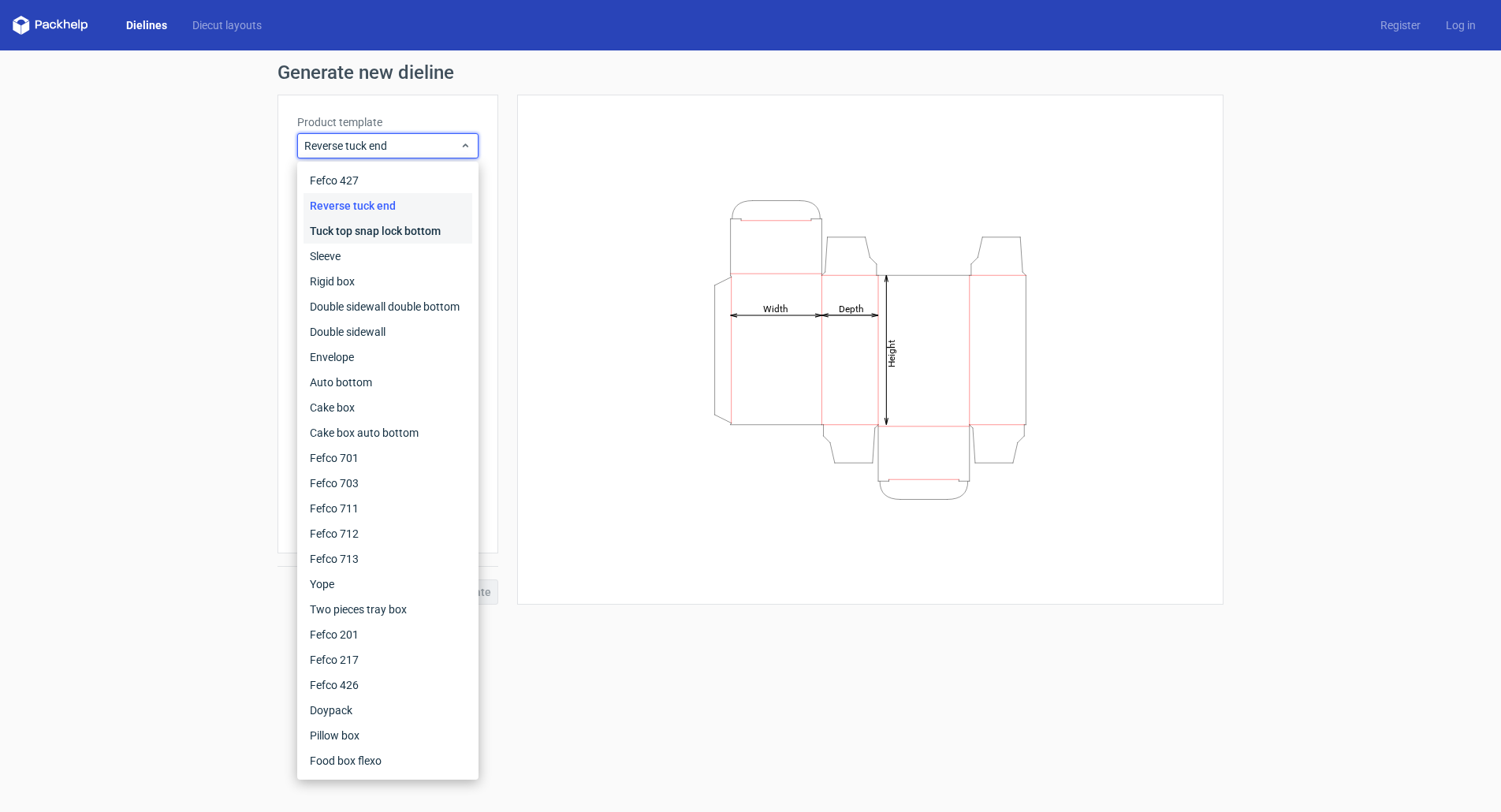
click at [371, 230] on div "Tuck top snap lock bottom" at bounding box center [388, 231] width 169 height 26
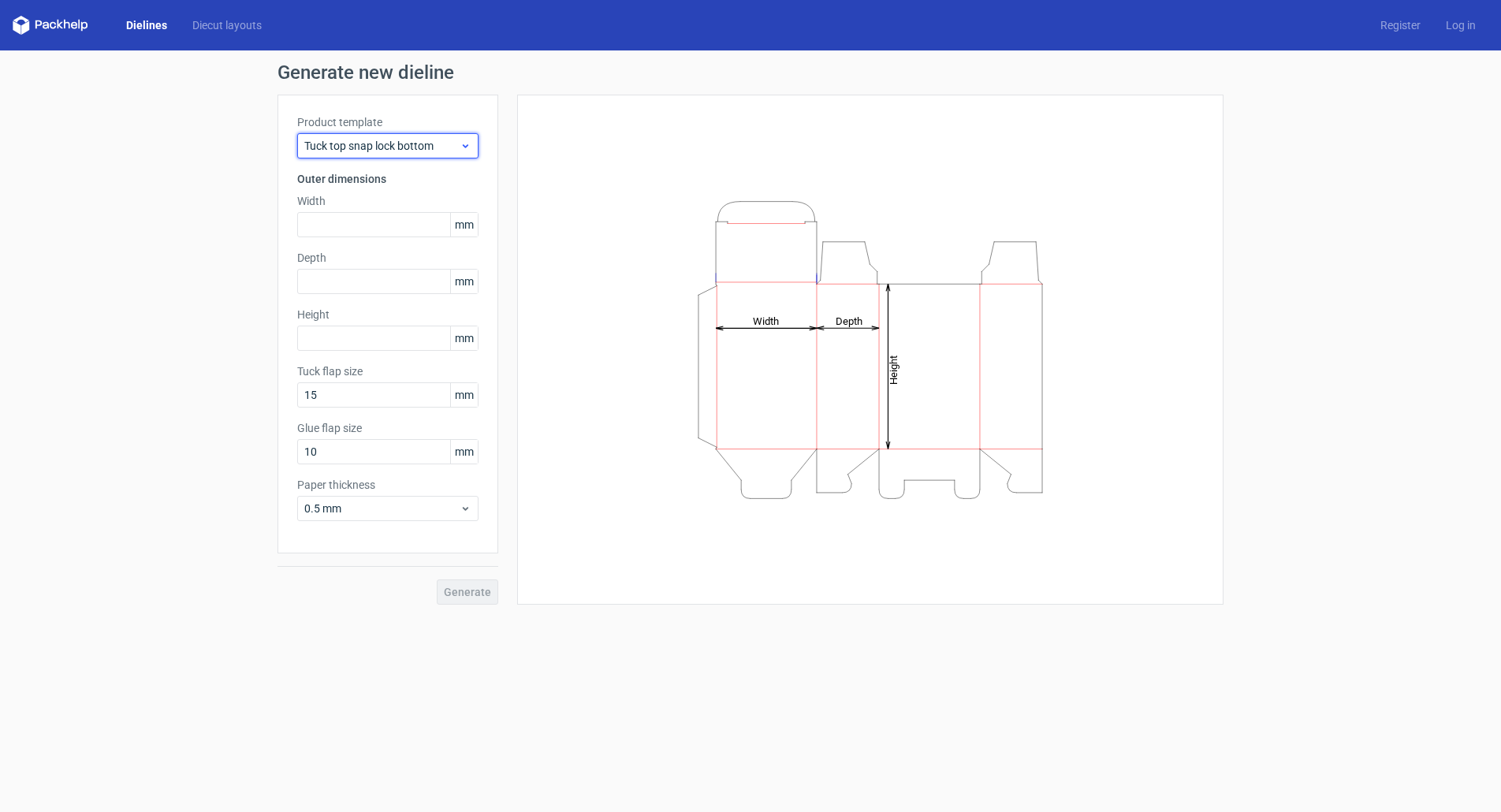
click at [414, 147] on span "Tuck top snap lock bottom" at bounding box center [382, 145] width 156 height 16
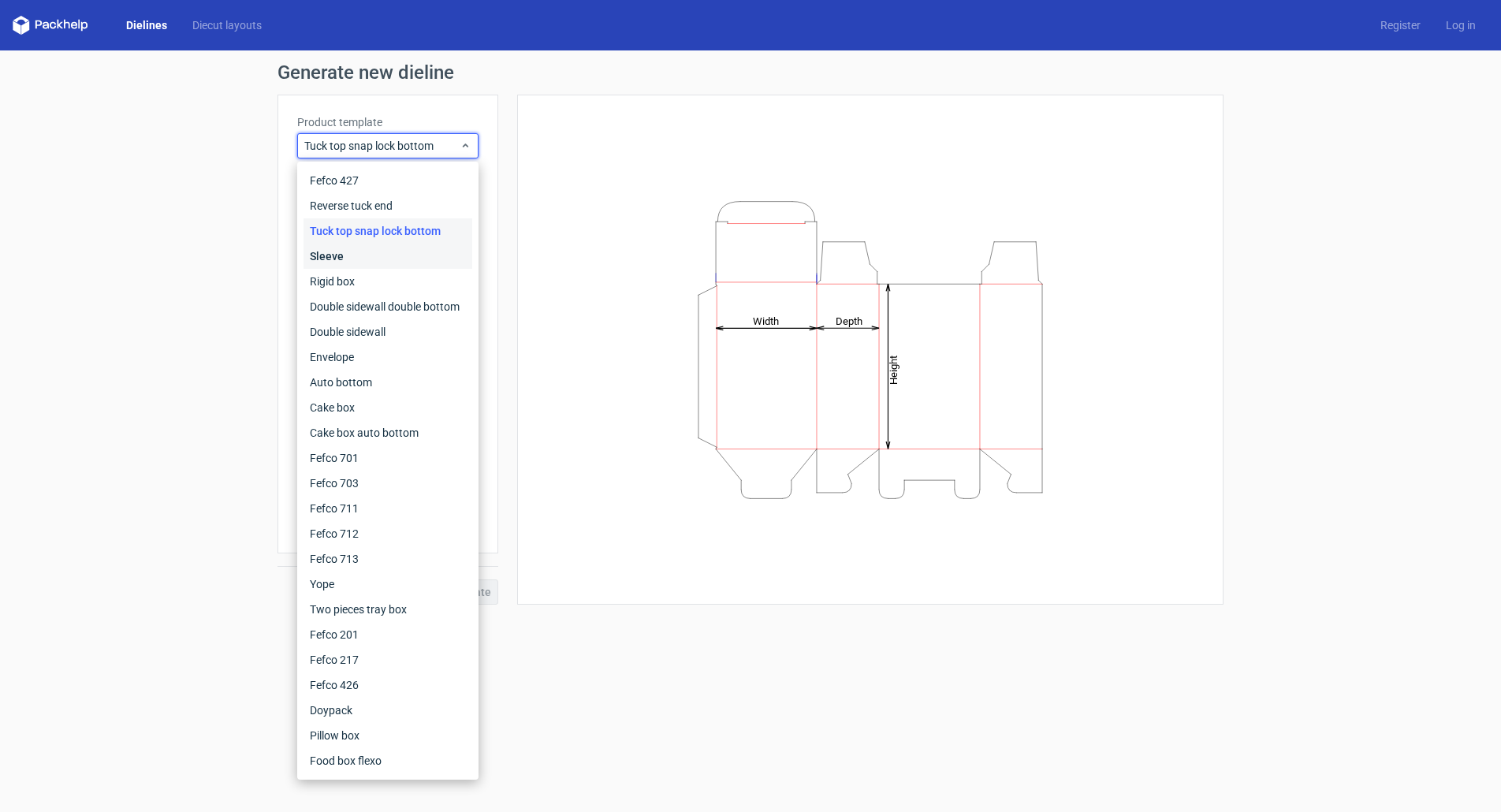
click at [376, 265] on div "Sleeve" at bounding box center [388, 256] width 169 height 26
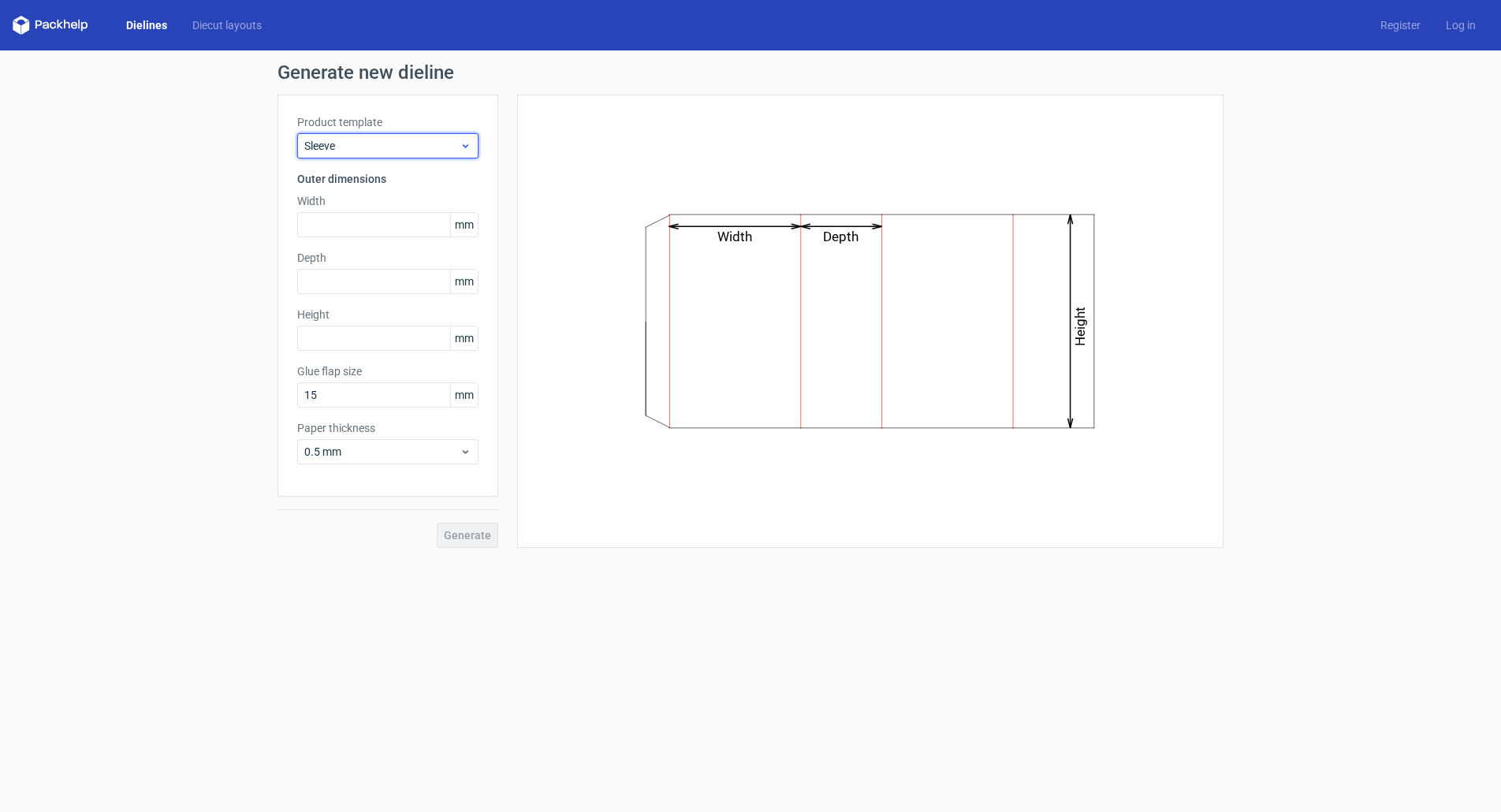
click at [355, 142] on span "Sleeve" at bounding box center [382, 145] width 156 height 16
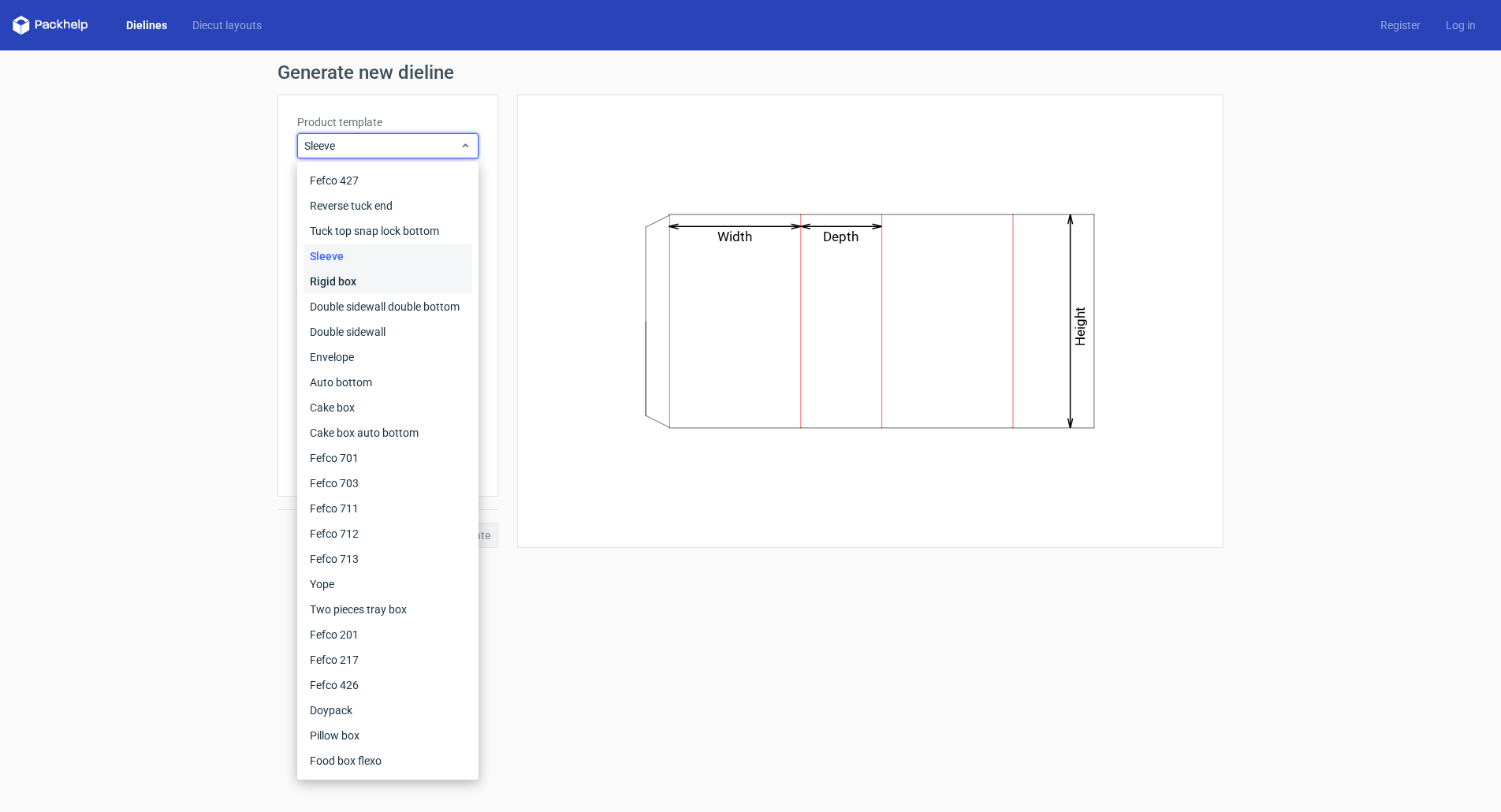
click at [370, 284] on div "Rigid box" at bounding box center [388, 281] width 169 height 26
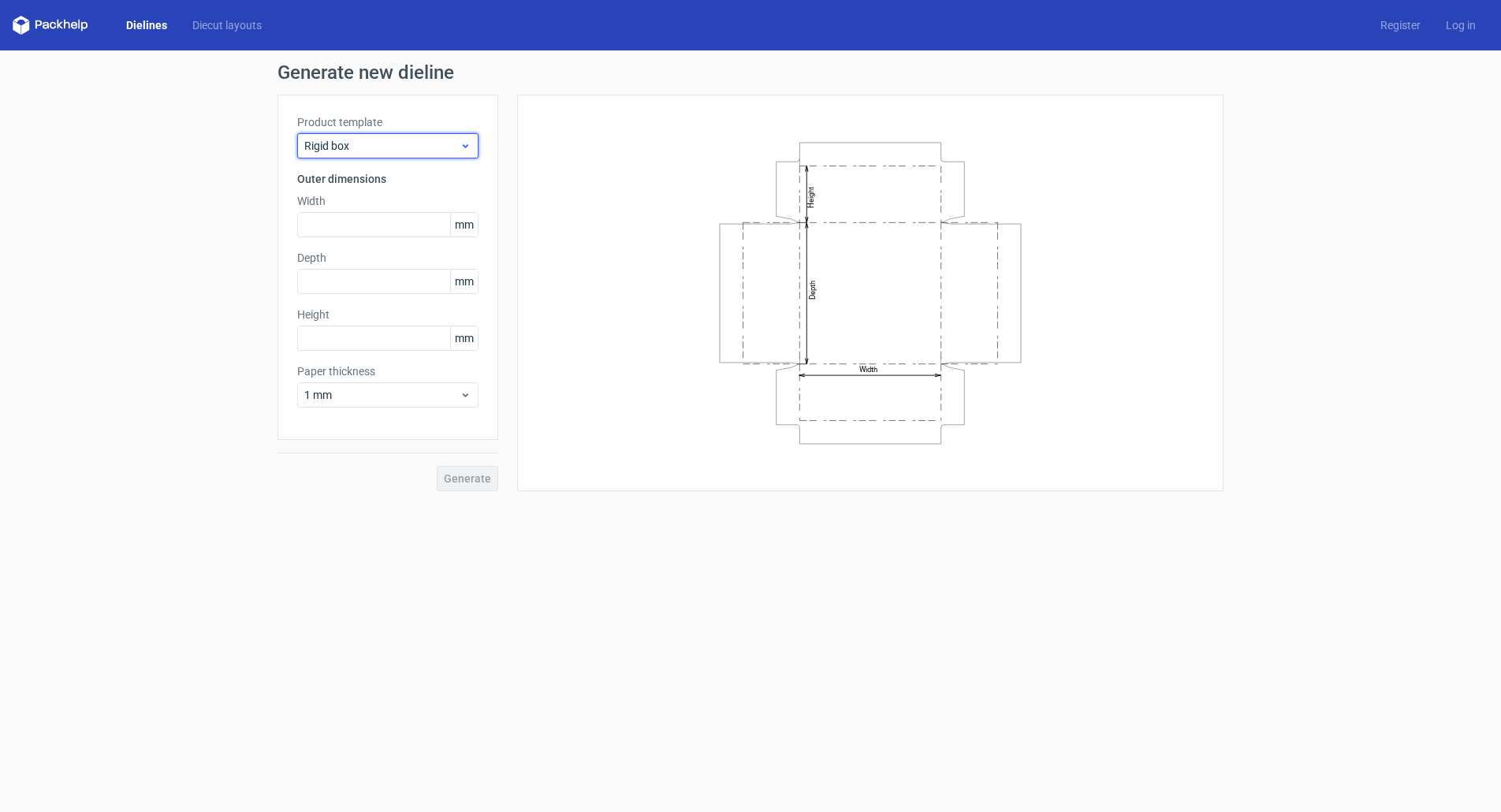
click at [415, 150] on span "Rigid box" at bounding box center [382, 145] width 156 height 16
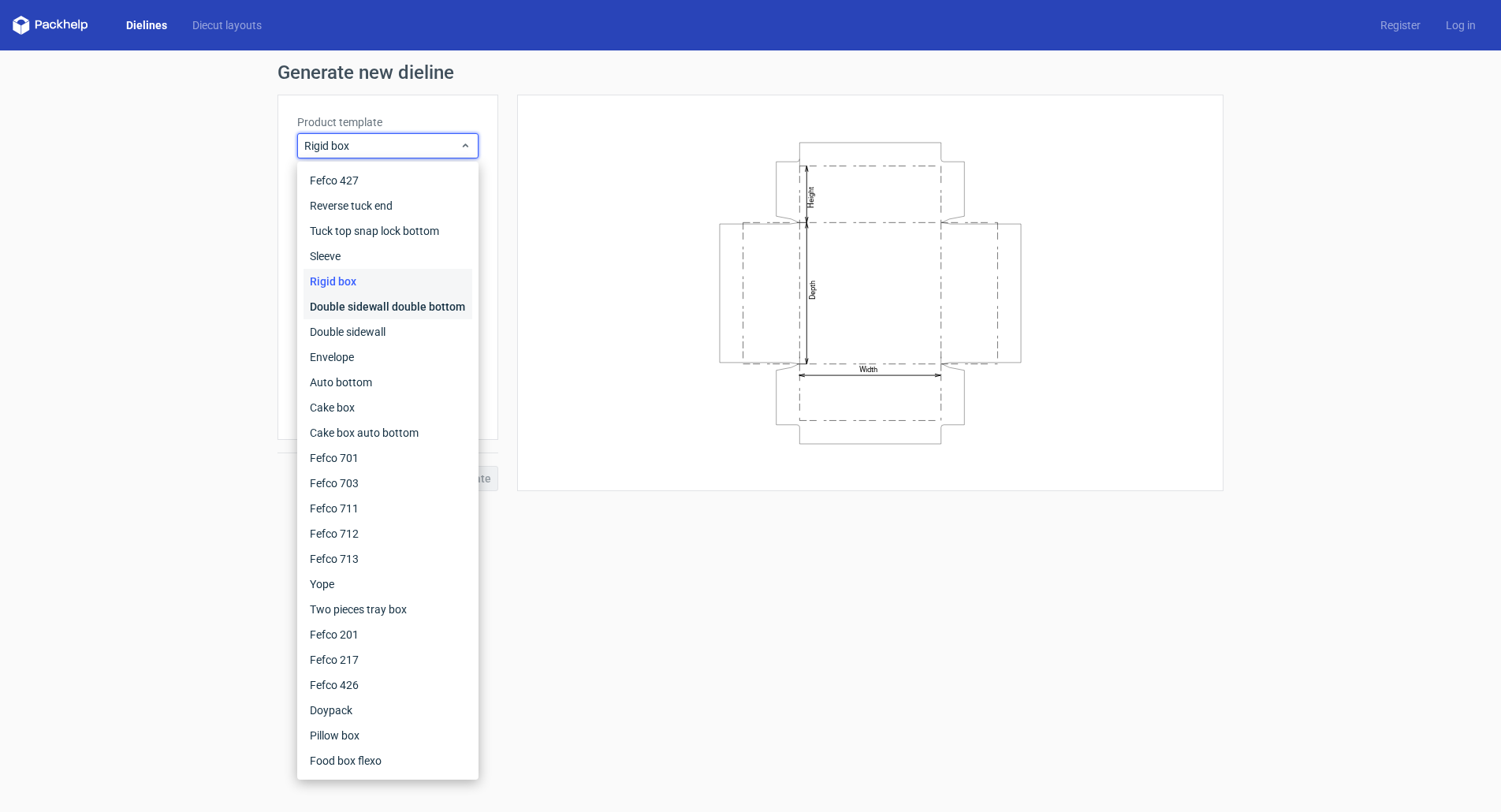
click at [356, 302] on div "Double sidewall double bottom" at bounding box center [388, 306] width 169 height 26
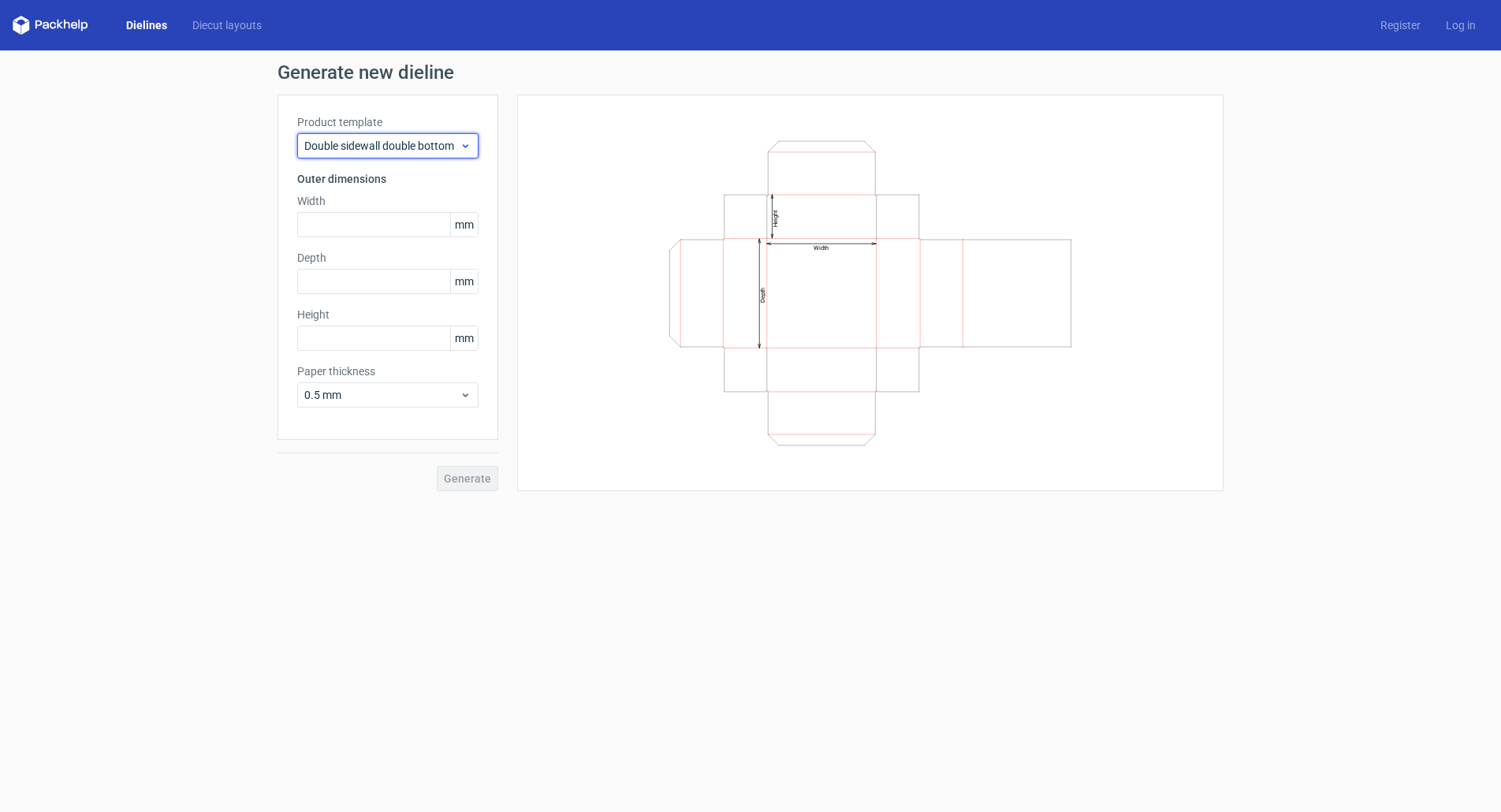
click at [426, 152] on span "Double sidewall double bottom" at bounding box center [382, 145] width 156 height 16
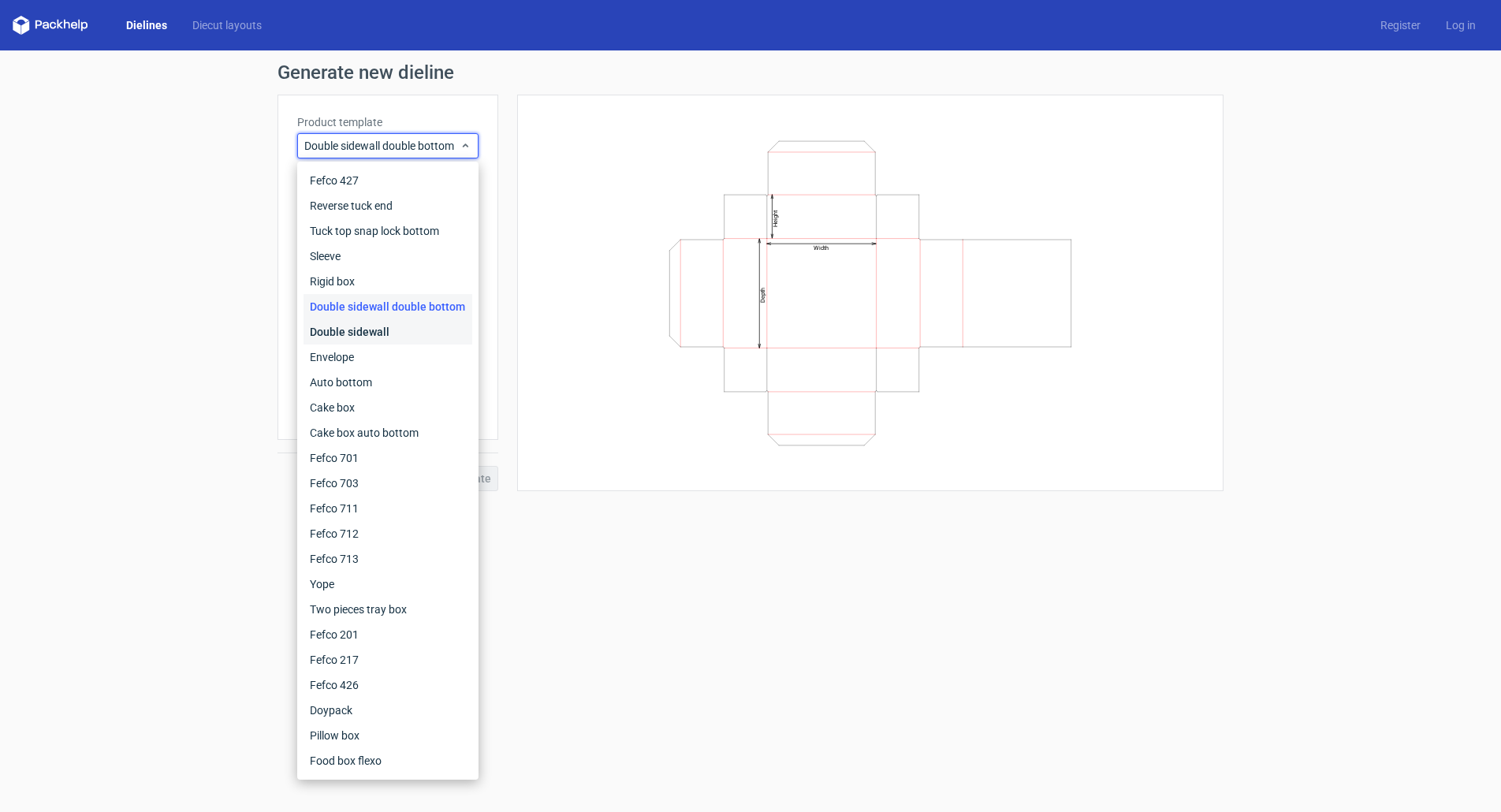
click at [347, 329] on div "Double sidewall" at bounding box center [388, 332] width 169 height 26
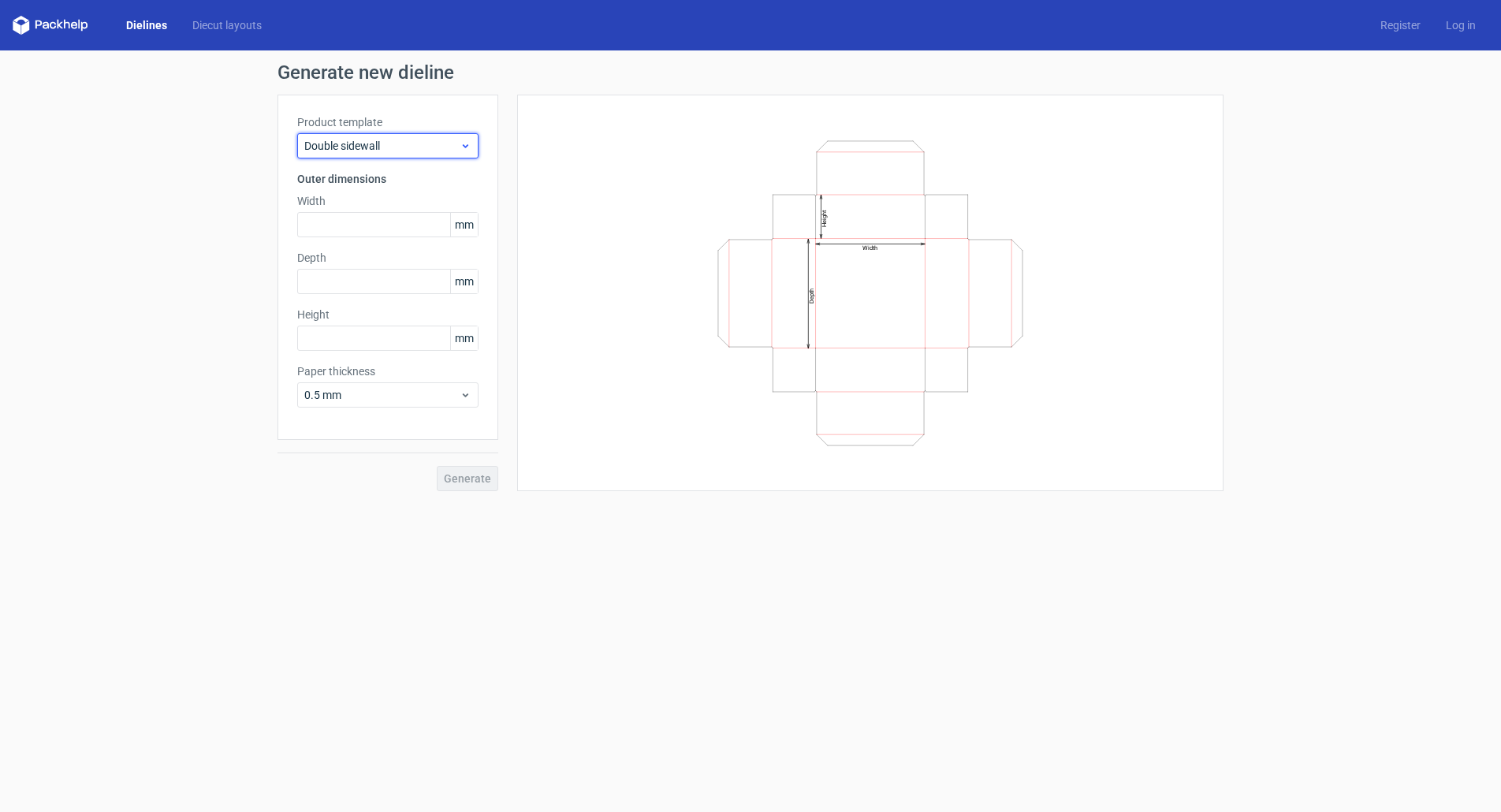
click at [378, 152] on span "Double sidewall" at bounding box center [382, 145] width 156 height 16
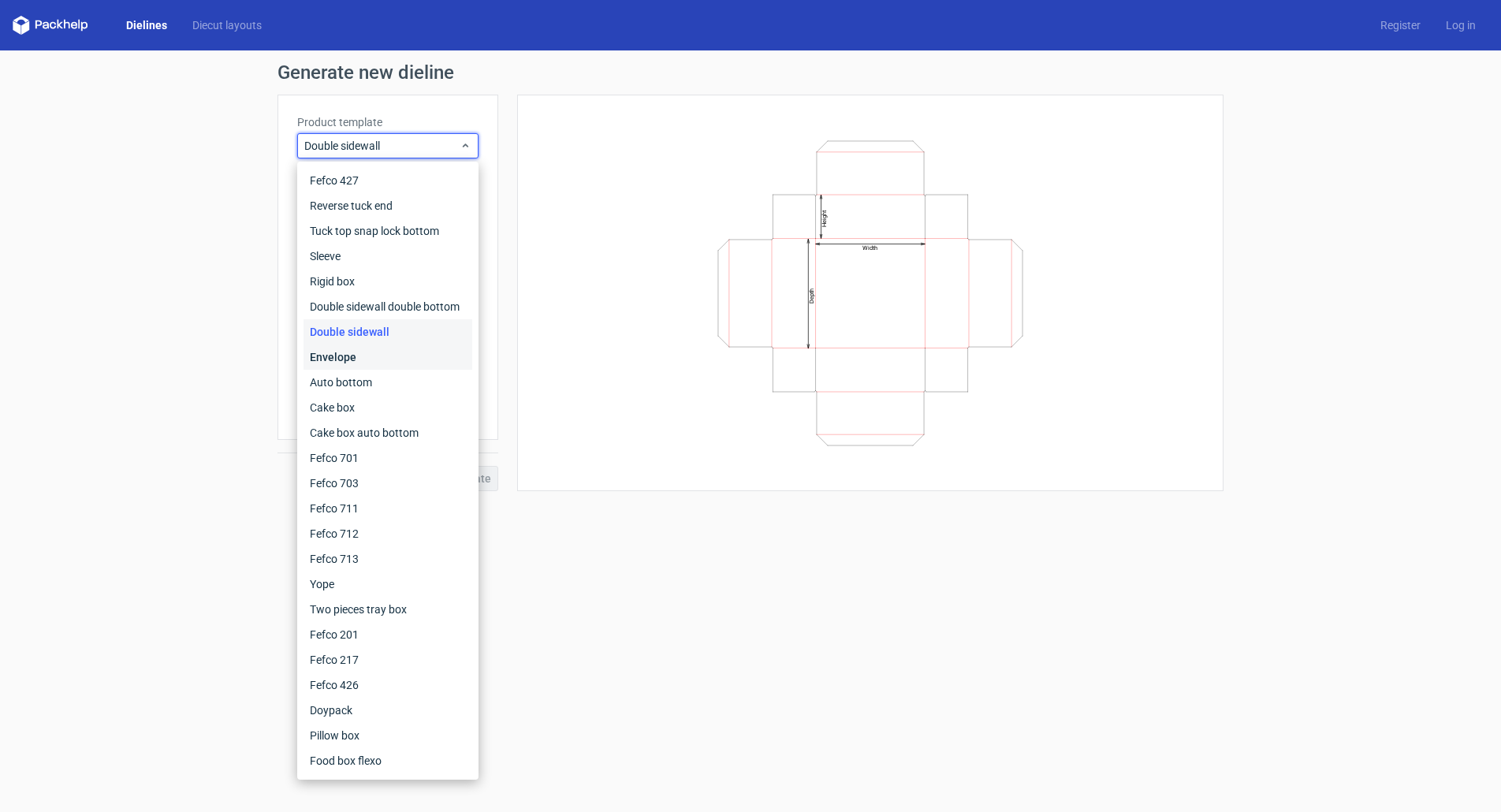
click at [334, 360] on div "Envelope" at bounding box center [388, 357] width 169 height 26
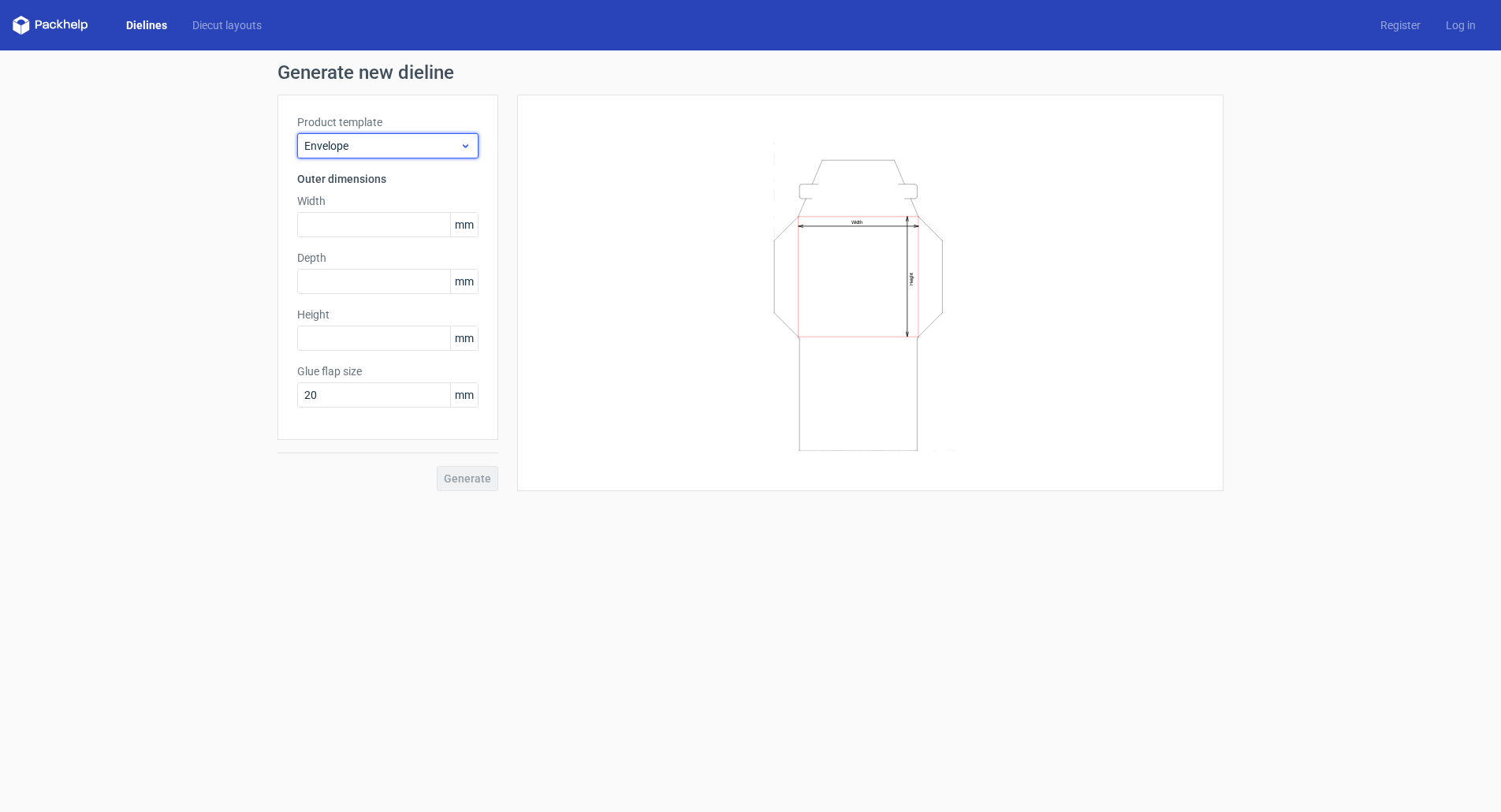
click at [398, 144] on span "Envelope" at bounding box center [382, 145] width 156 height 16
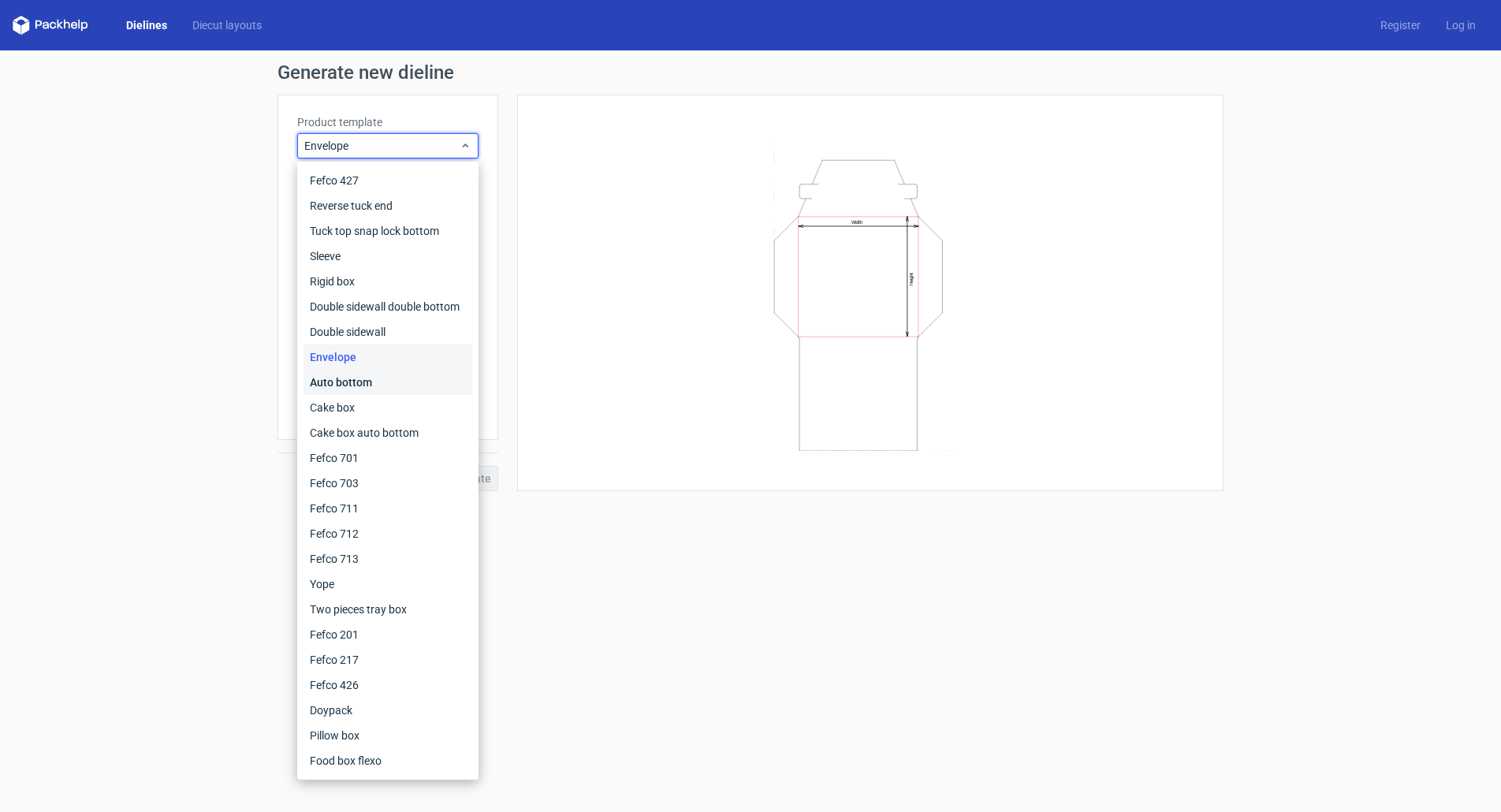
click at [333, 394] on div "Auto bottom" at bounding box center [388, 382] width 169 height 26
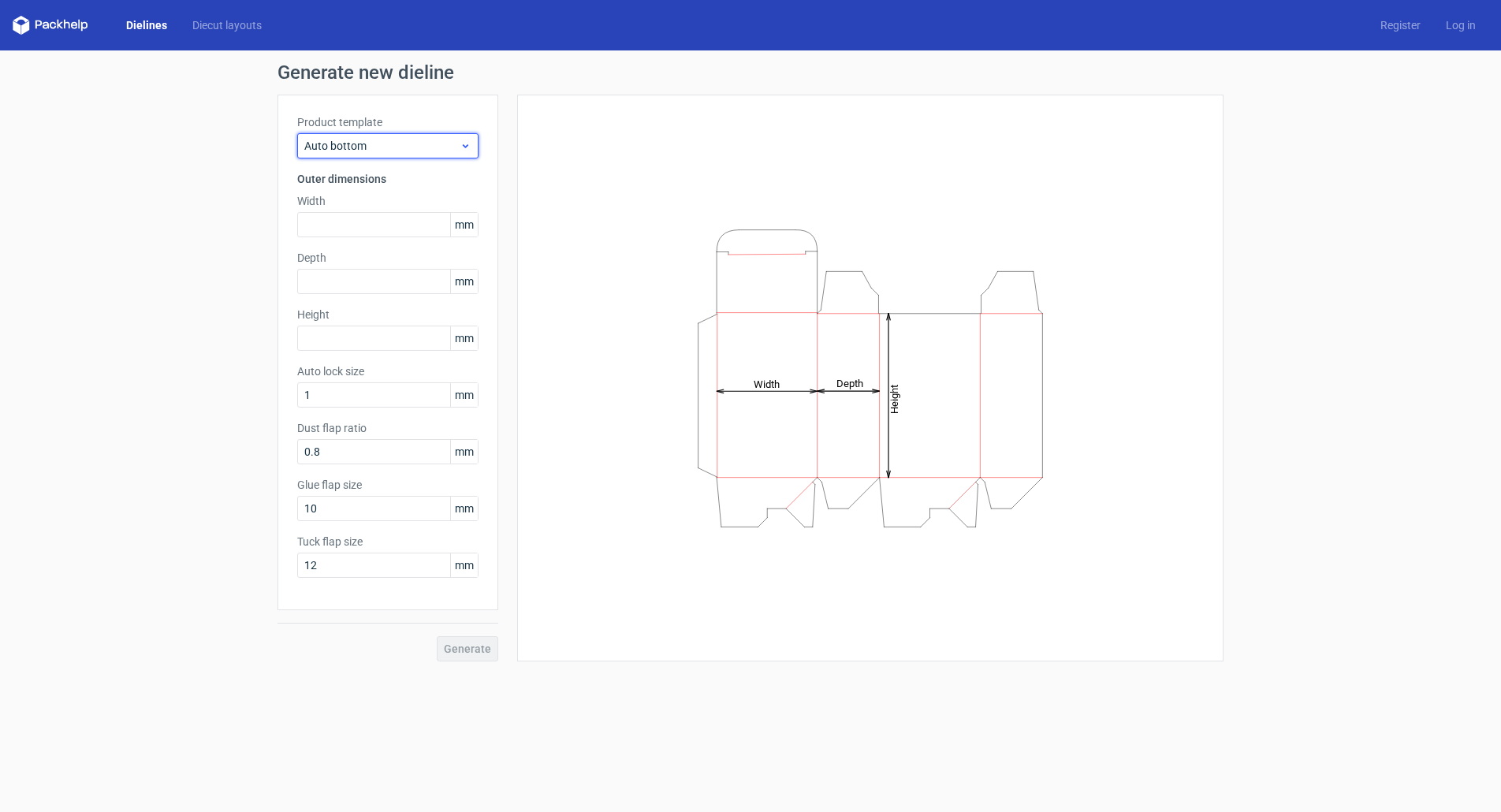
click at [417, 142] on span "Auto bottom" at bounding box center [382, 145] width 156 height 16
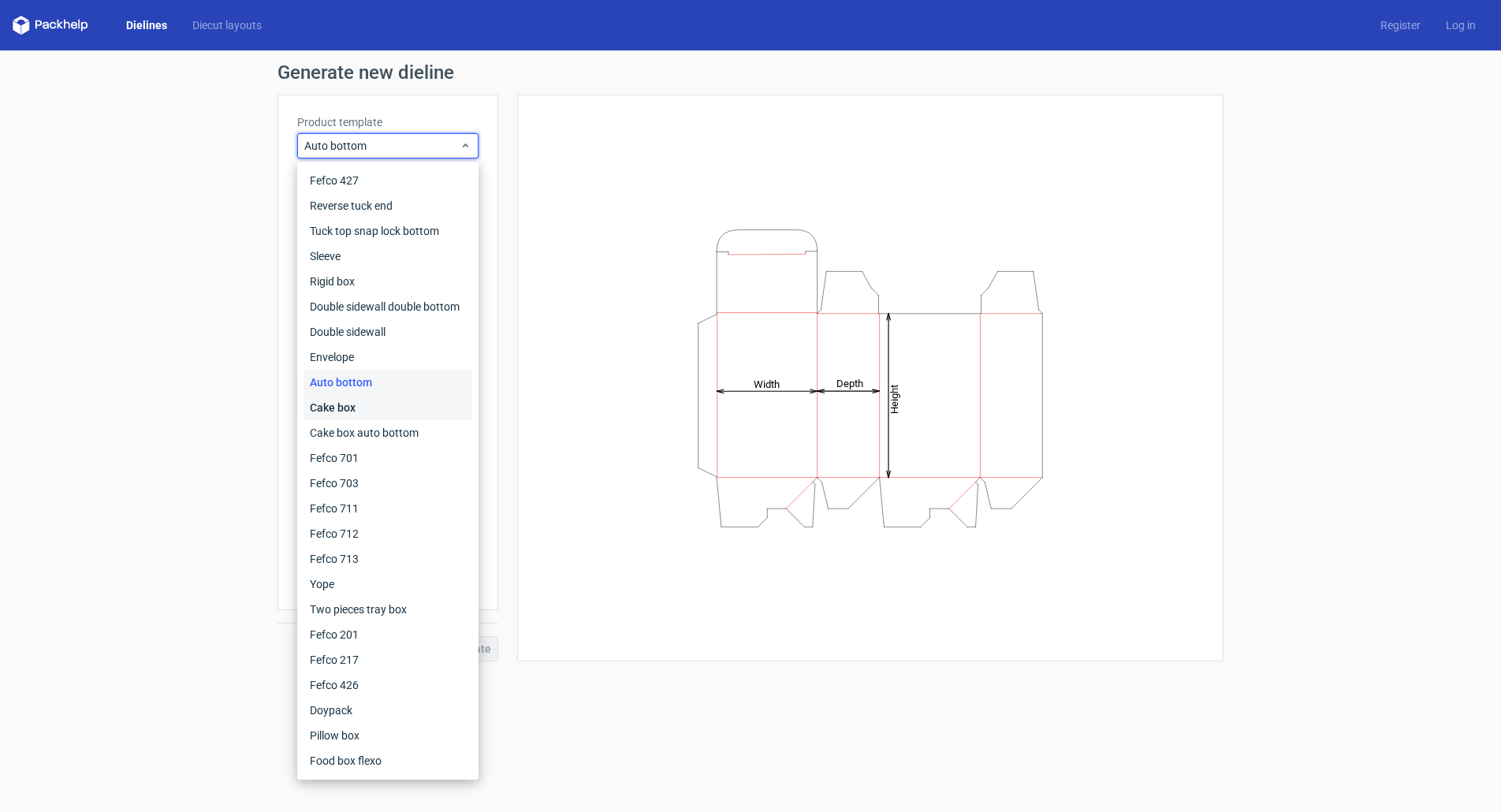
click at [344, 402] on div "Cake box" at bounding box center [388, 407] width 169 height 26
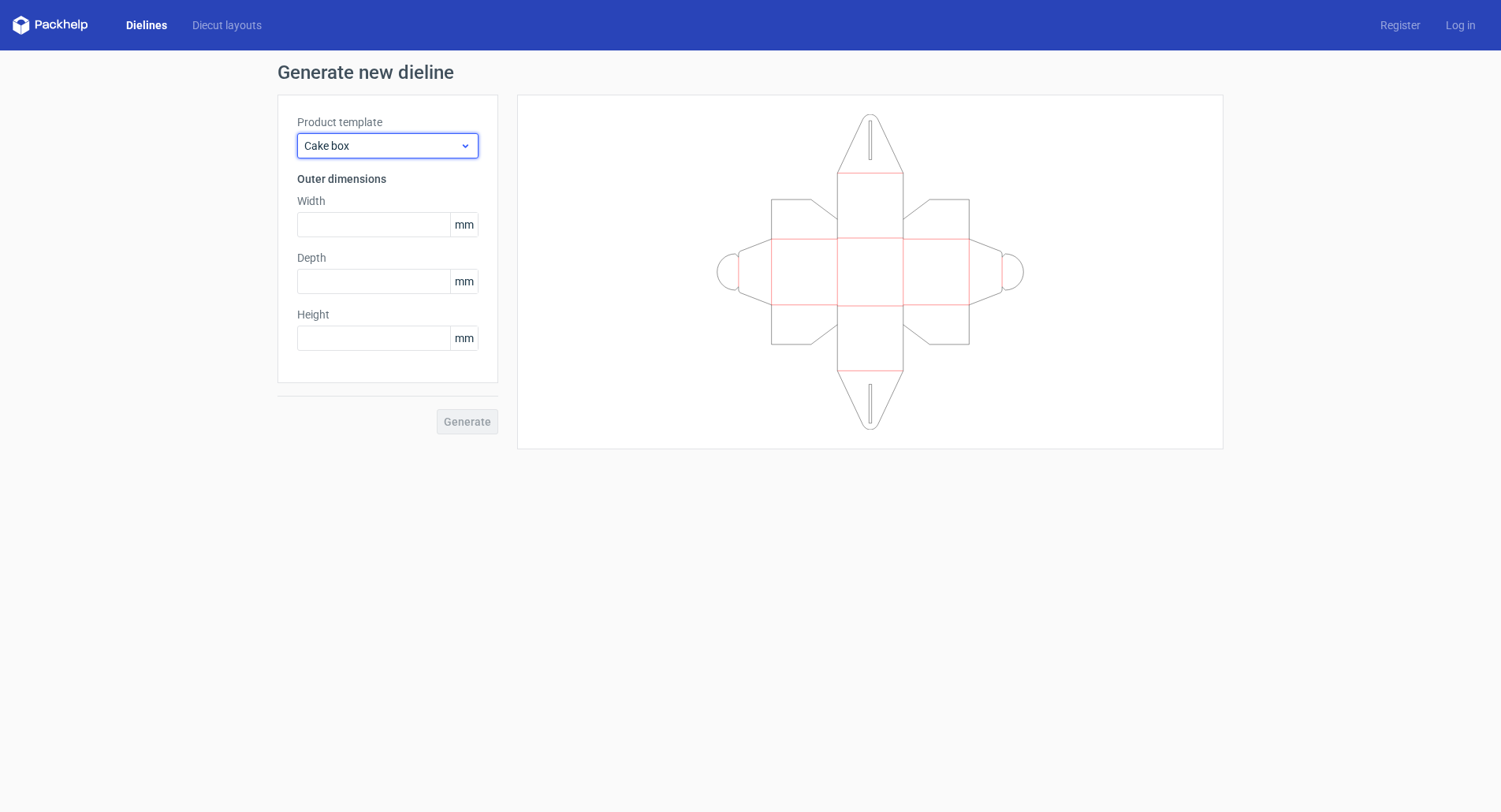
click at [402, 153] on span "Cake box" at bounding box center [382, 145] width 156 height 16
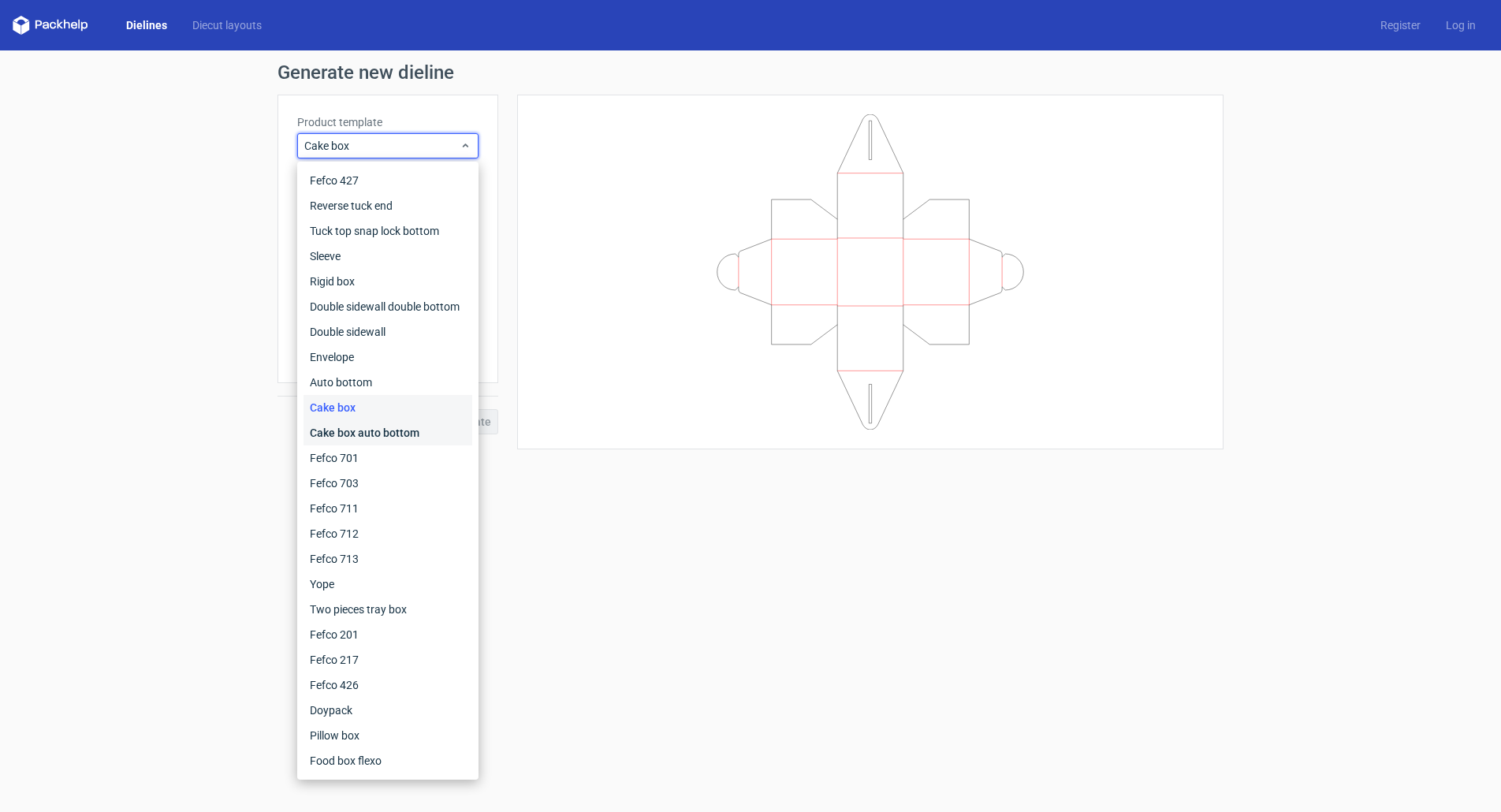
click at [343, 423] on div "Cake box auto bottom" at bounding box center [388, 433] width 169 height 26
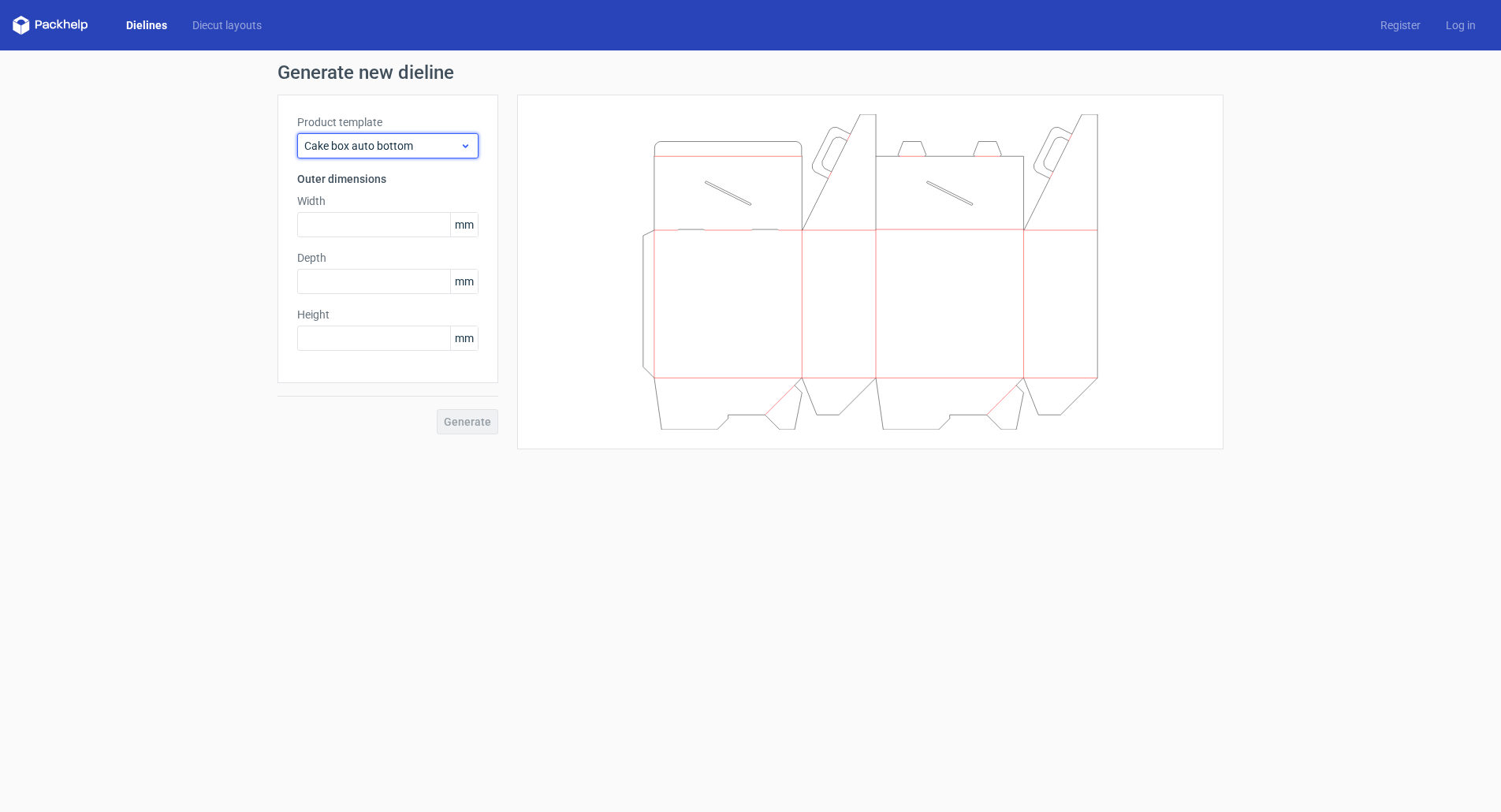
click at [398, 153] on span "Cake box auto bottom" at bounding box center [382, 145] width 156 height 16
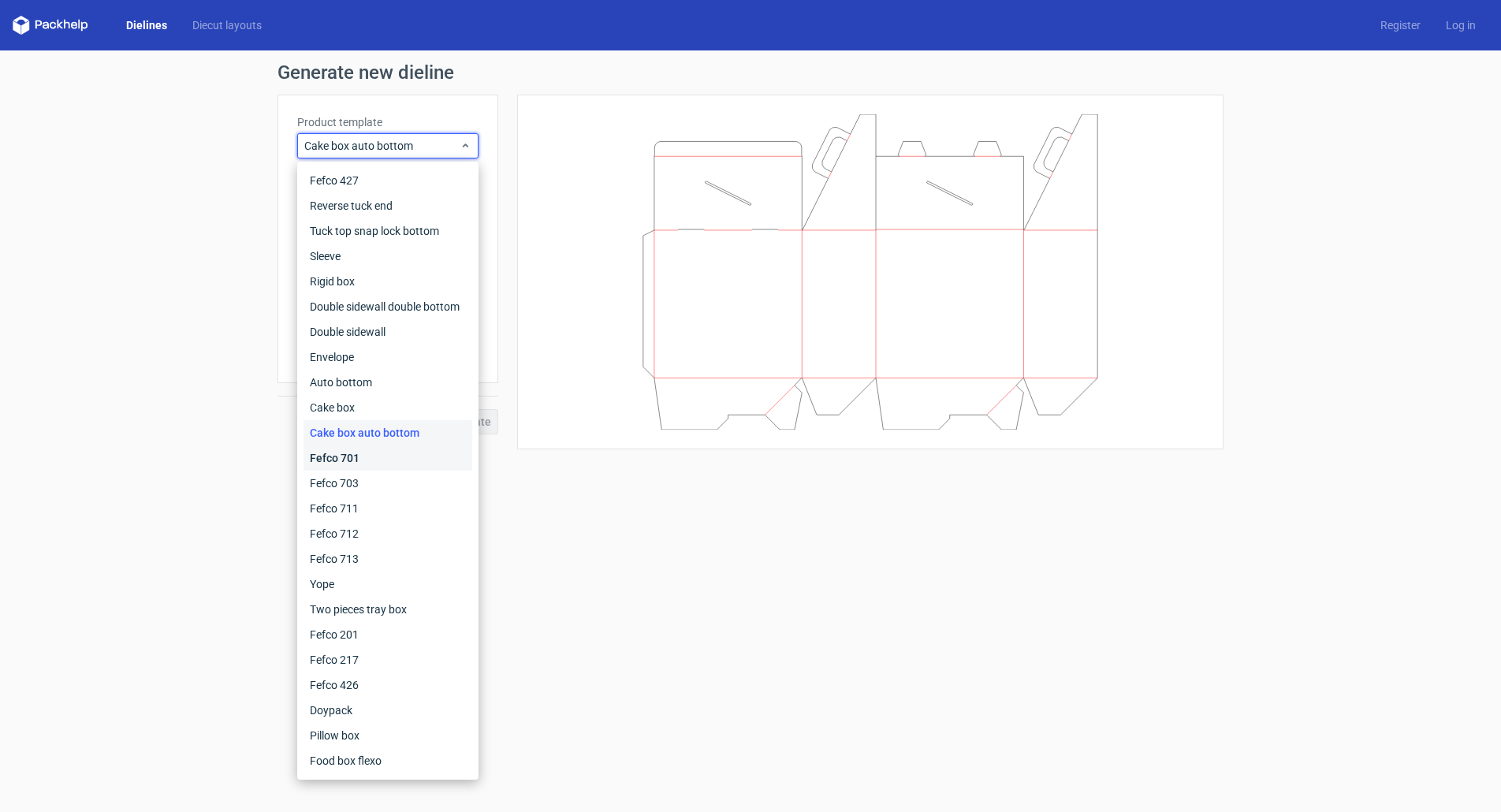
click at [352, 465] on div "Fefco 701" at bounding box center [388, 457] width 169 height 26
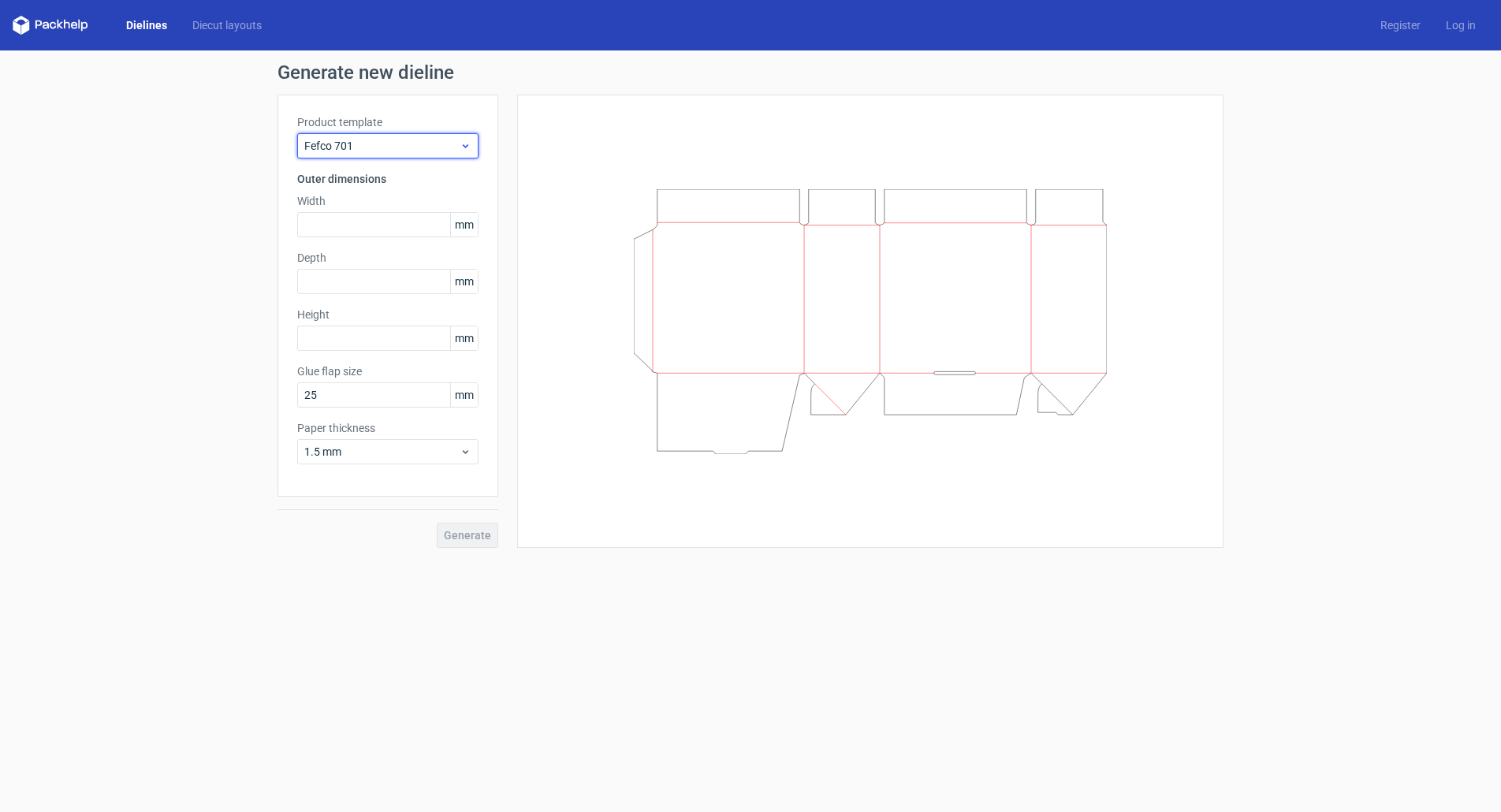
click at [400, 142] on span "Fefco 701" at bounding box center [382, 145] width 156 height 16
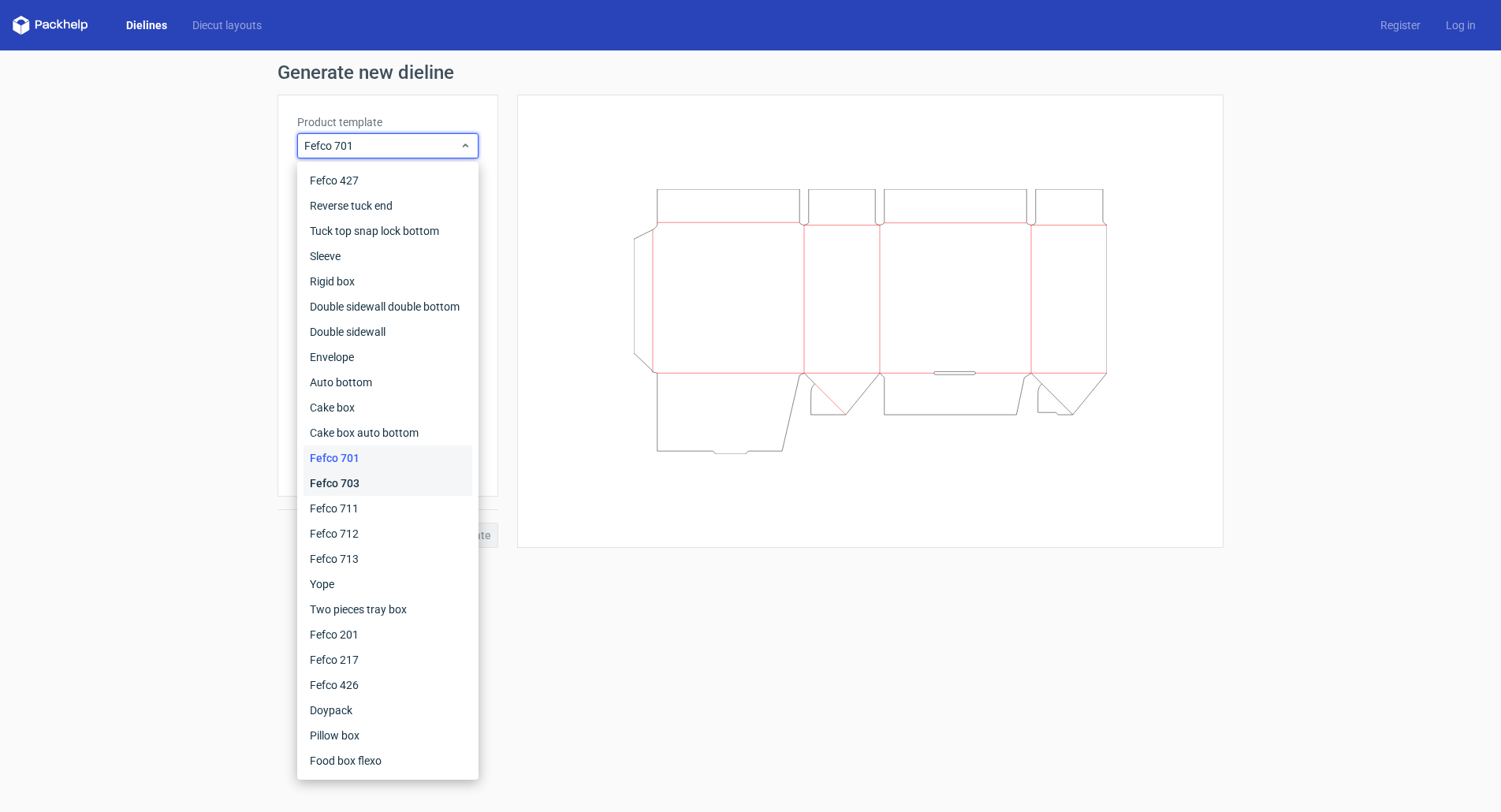
click at [368, 479] on div "Fefco 703" at bounding box center [388, 483] width 169 height 26
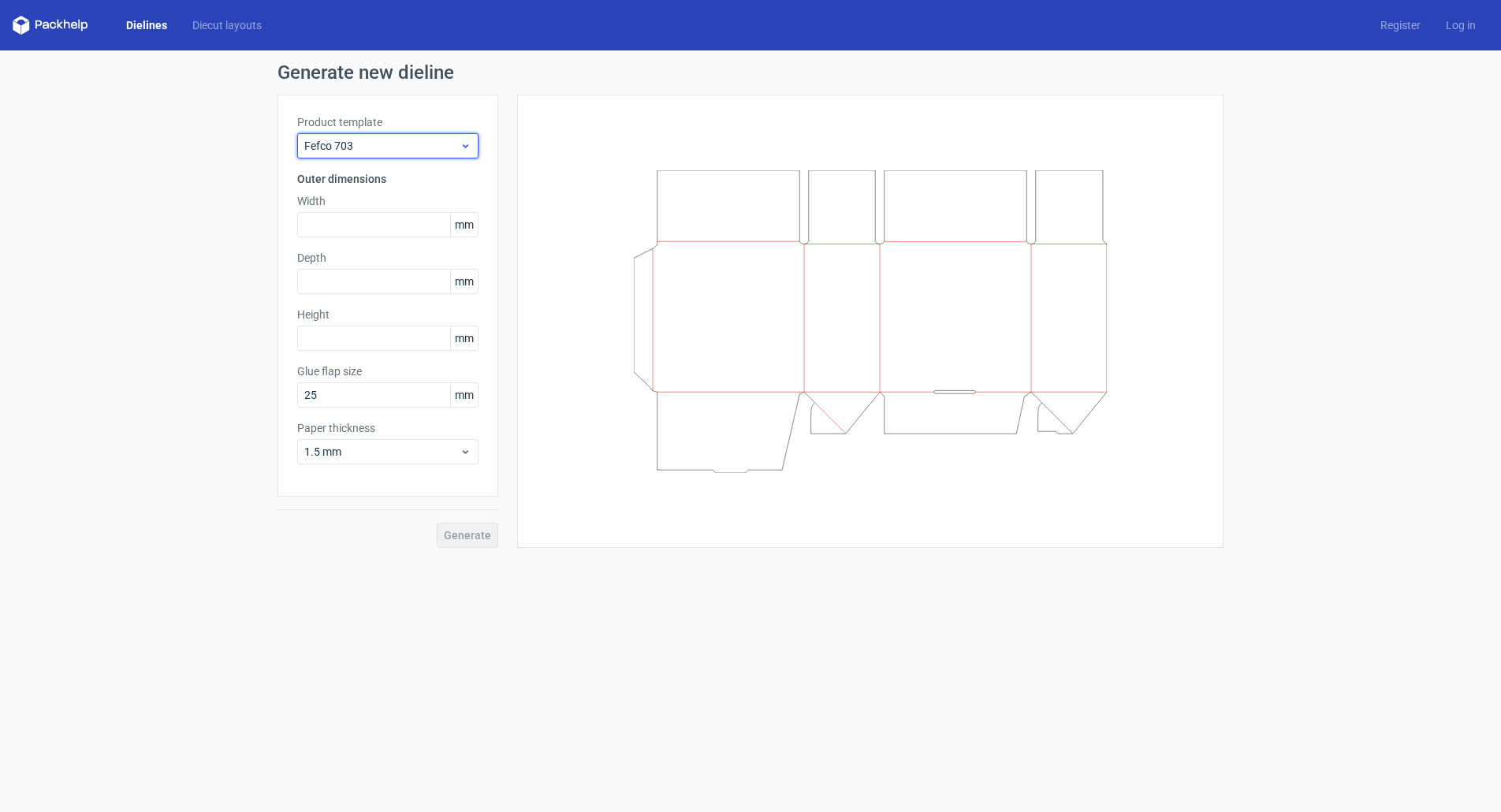
click at [420, 148] on span "Fefco 703" at bounding box center [382, 145] width 156 height 16
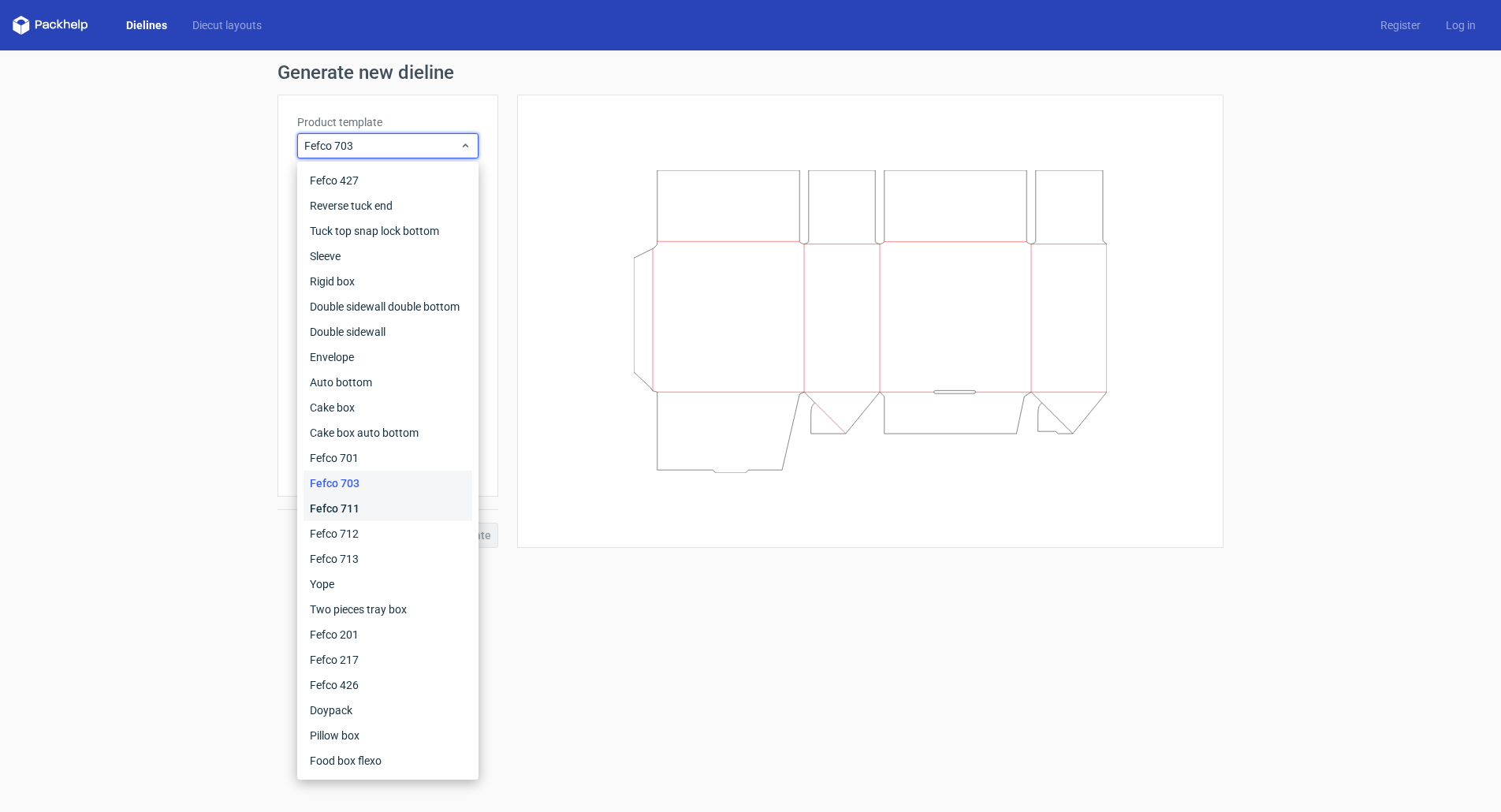
click at [362, 515] on div "Fefco 711" at bounding box center [388, 508] width 169 height 26
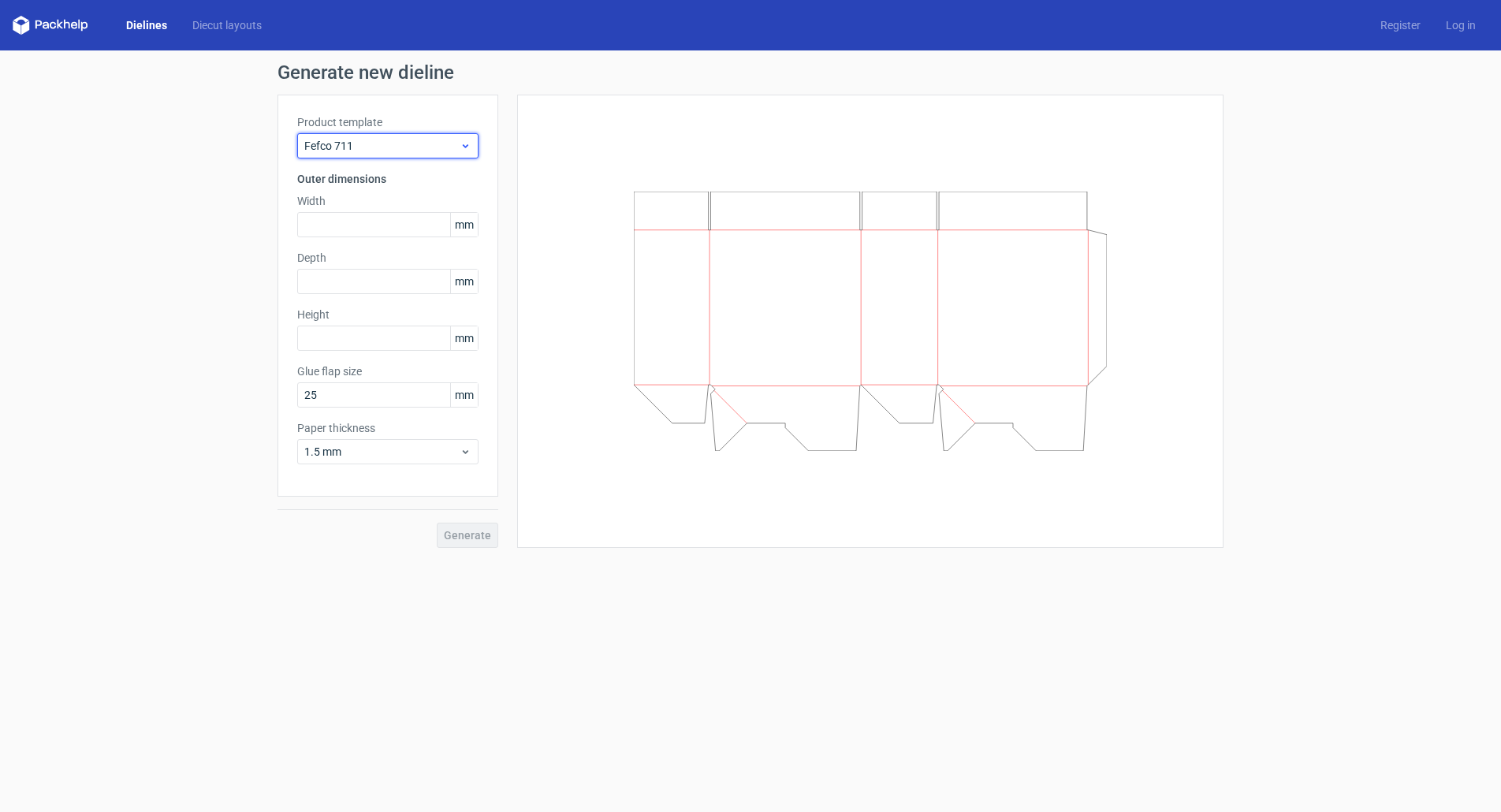
click at [434, 150] on span "Fefco 711" at bounding box center [382, 145] width 156 height 16
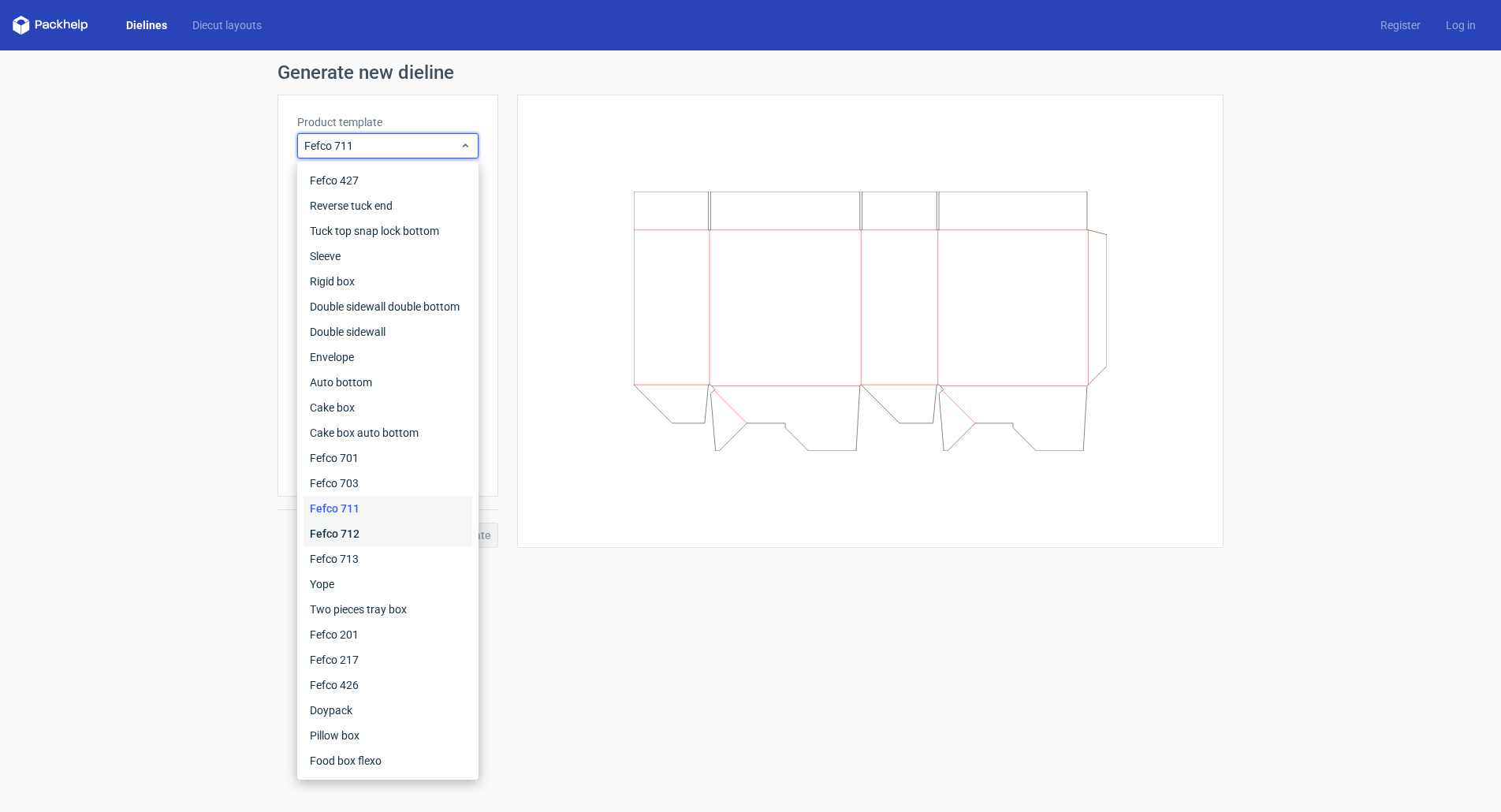
click at [382, 537] on div "Fefco 712" at bounding box center [388, 533] width 169 height 26
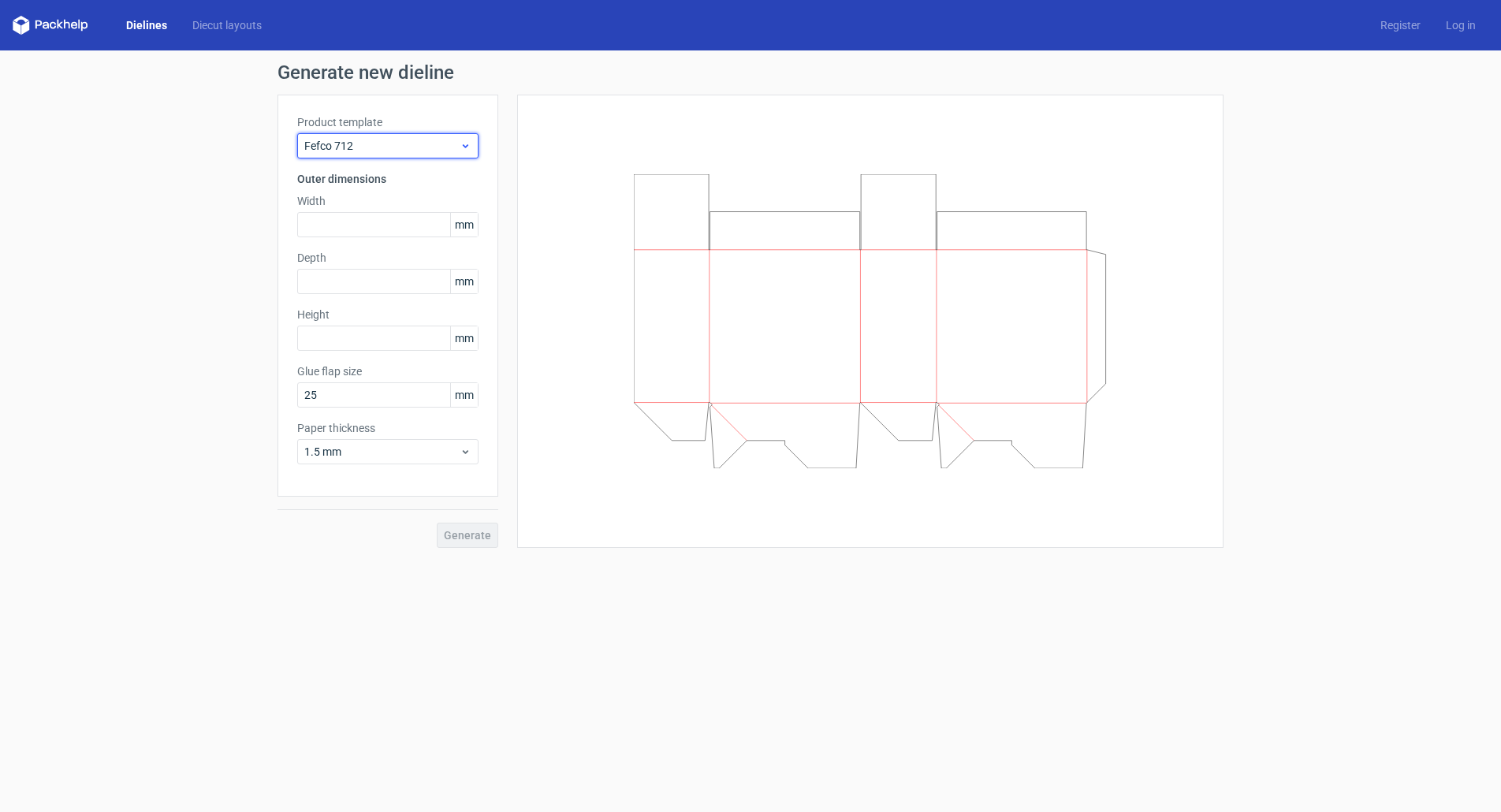
click at [424, 142] on span "Fefco 712" at bounding box center [382, 145] width 156 height 16
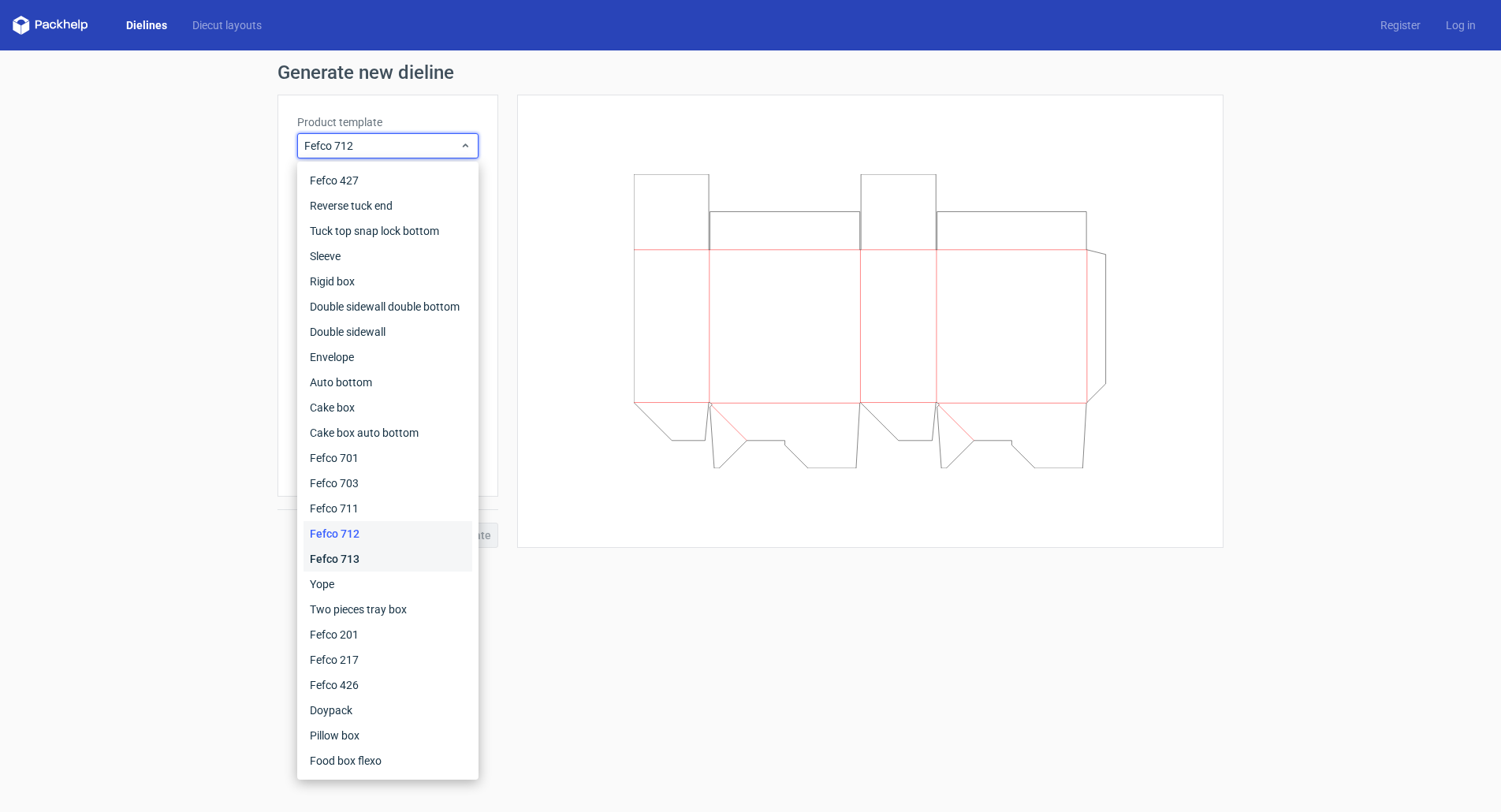
click at [358, 563] on div "Fefco 713" at bounding box center [388, 559] width 169 height 26
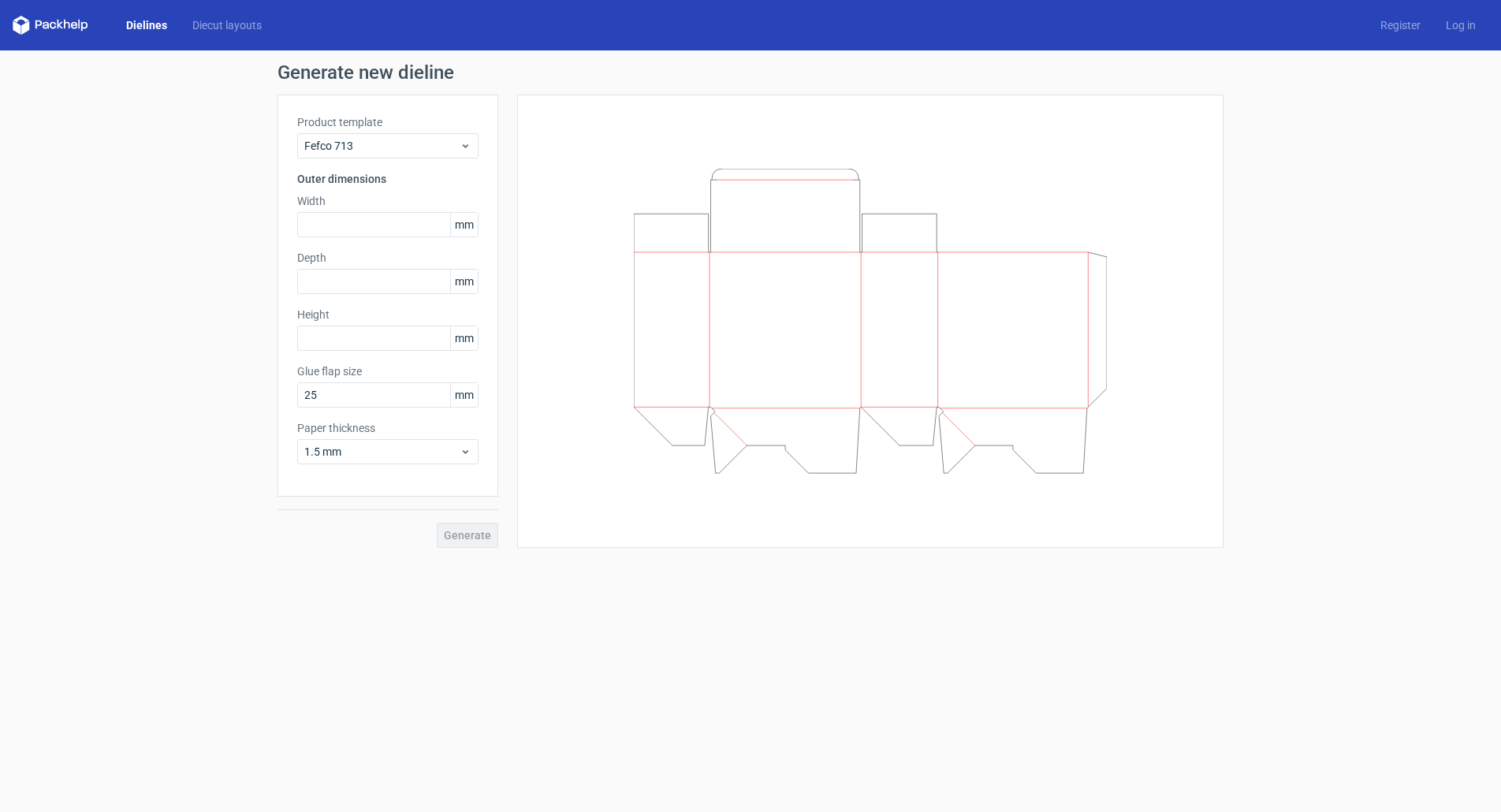
click at [401, 133] on div "Product template Fefco 713" at bounding box center [387, 136] width 181 height 45
click at [395, 139] on span "Fefco 713" at bounding box center [382, 145] width 156 height 16
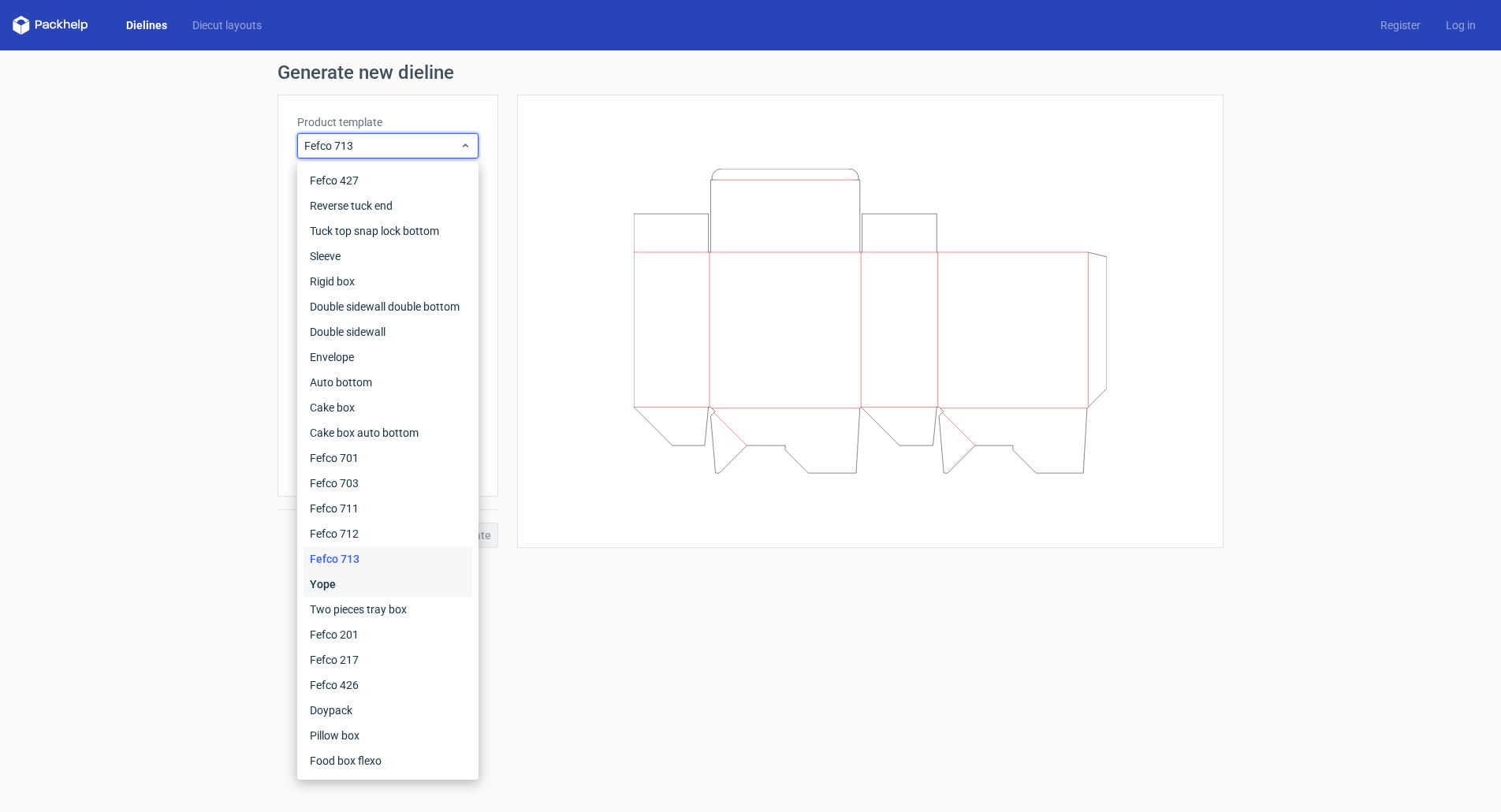
click at [351, 588] on div "Yope" at bounding box center [388, 583] width 169 height 26
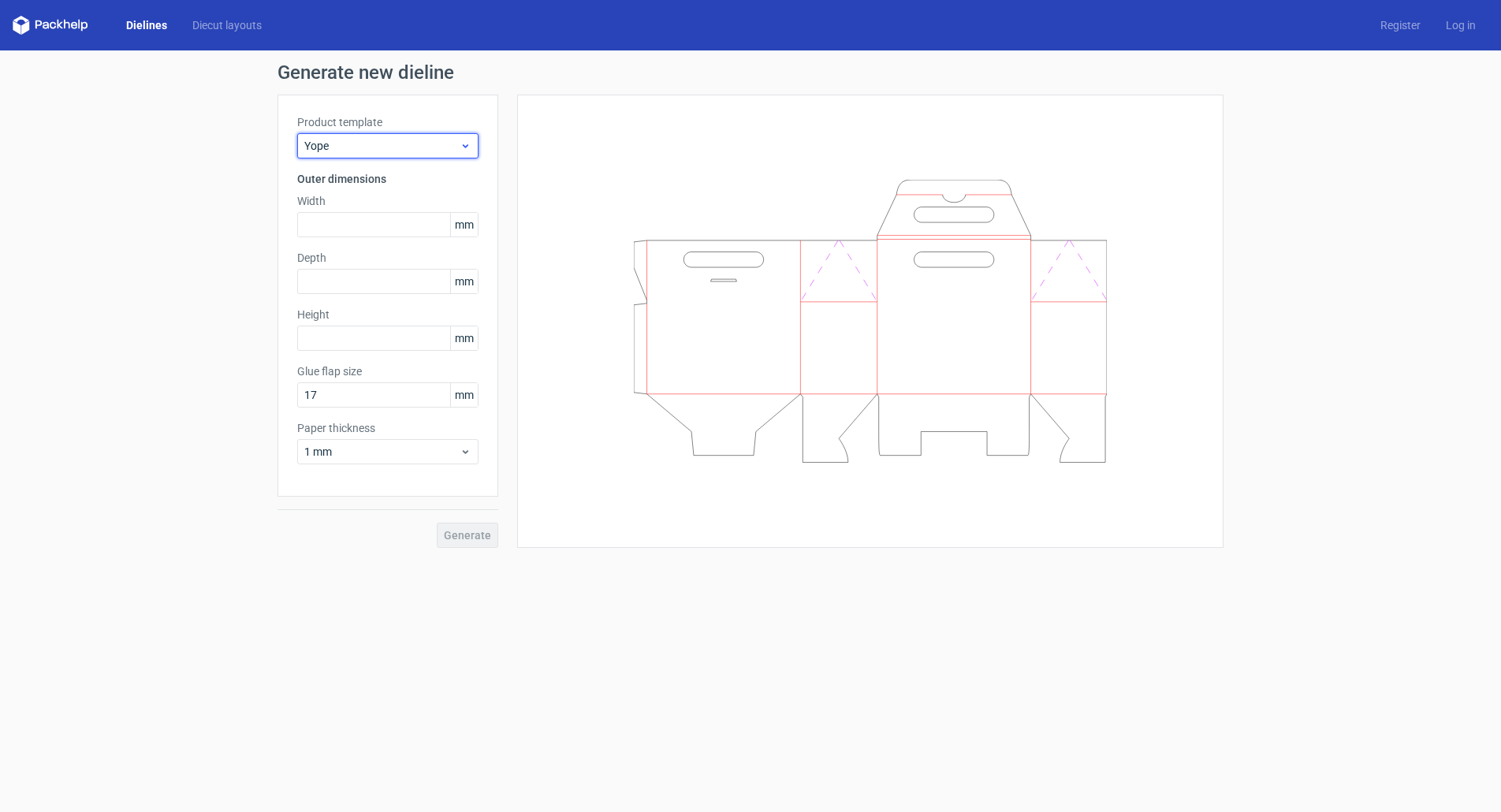
click at [376, 152] on span "Yope" at bounding box center [382, 145] width 156 height 16
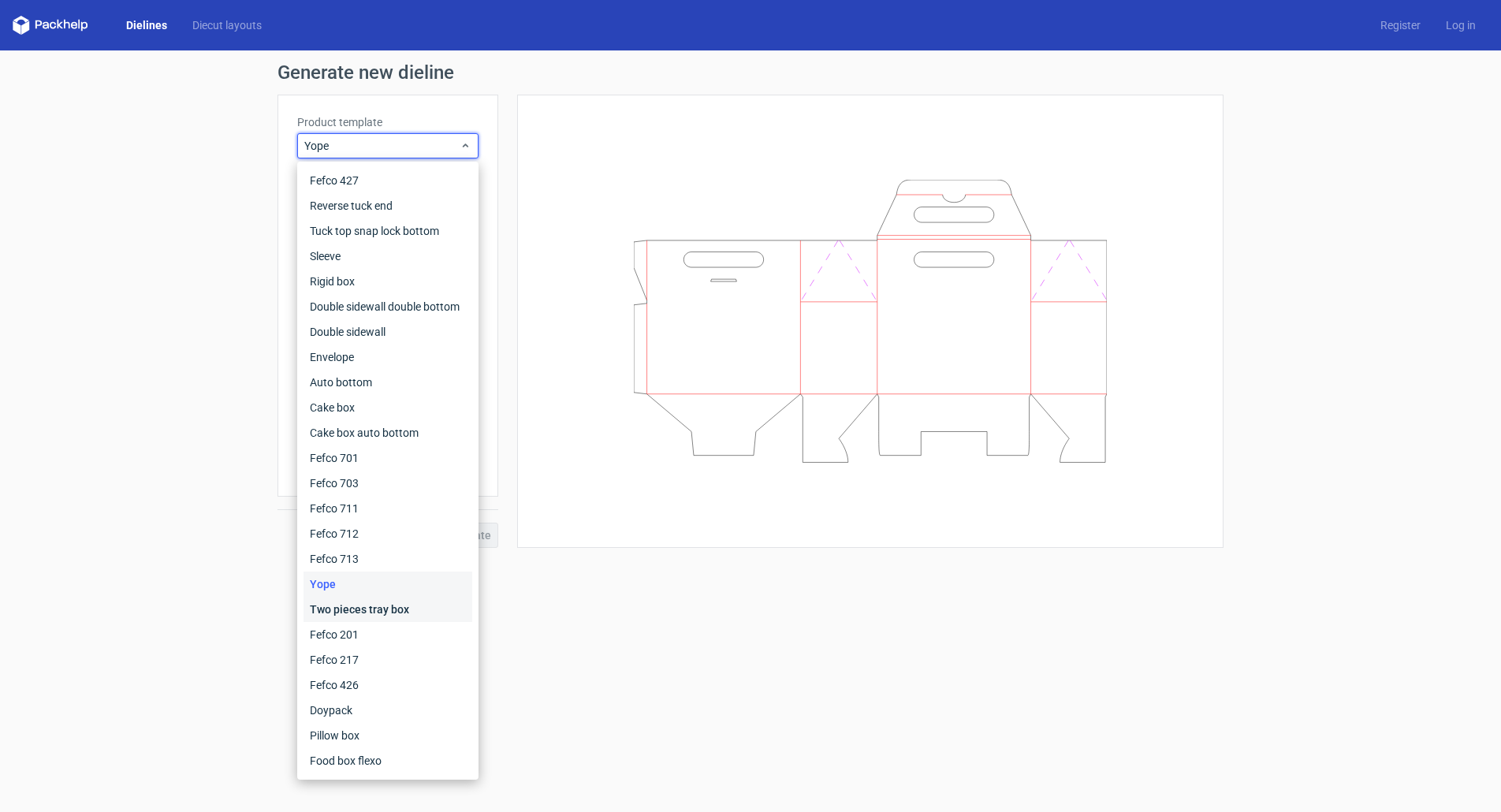
click at [376, 609] on div "Two pieces tray box" at bounding box center [388, 609] width 169 height 26
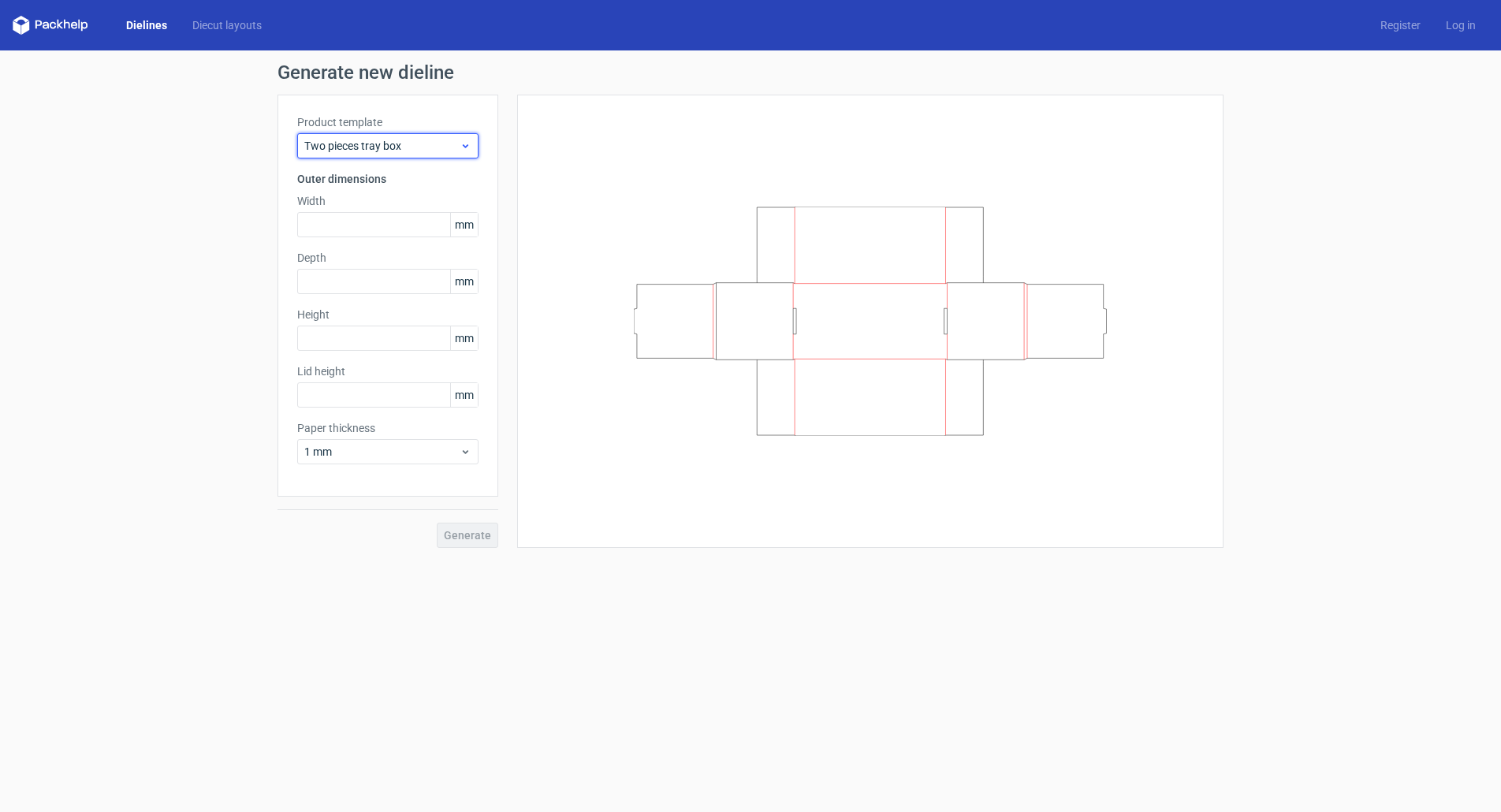
click at [396, 147] on span "Two pieces tray box" at bounding box center [382, 145] width 156 height 16
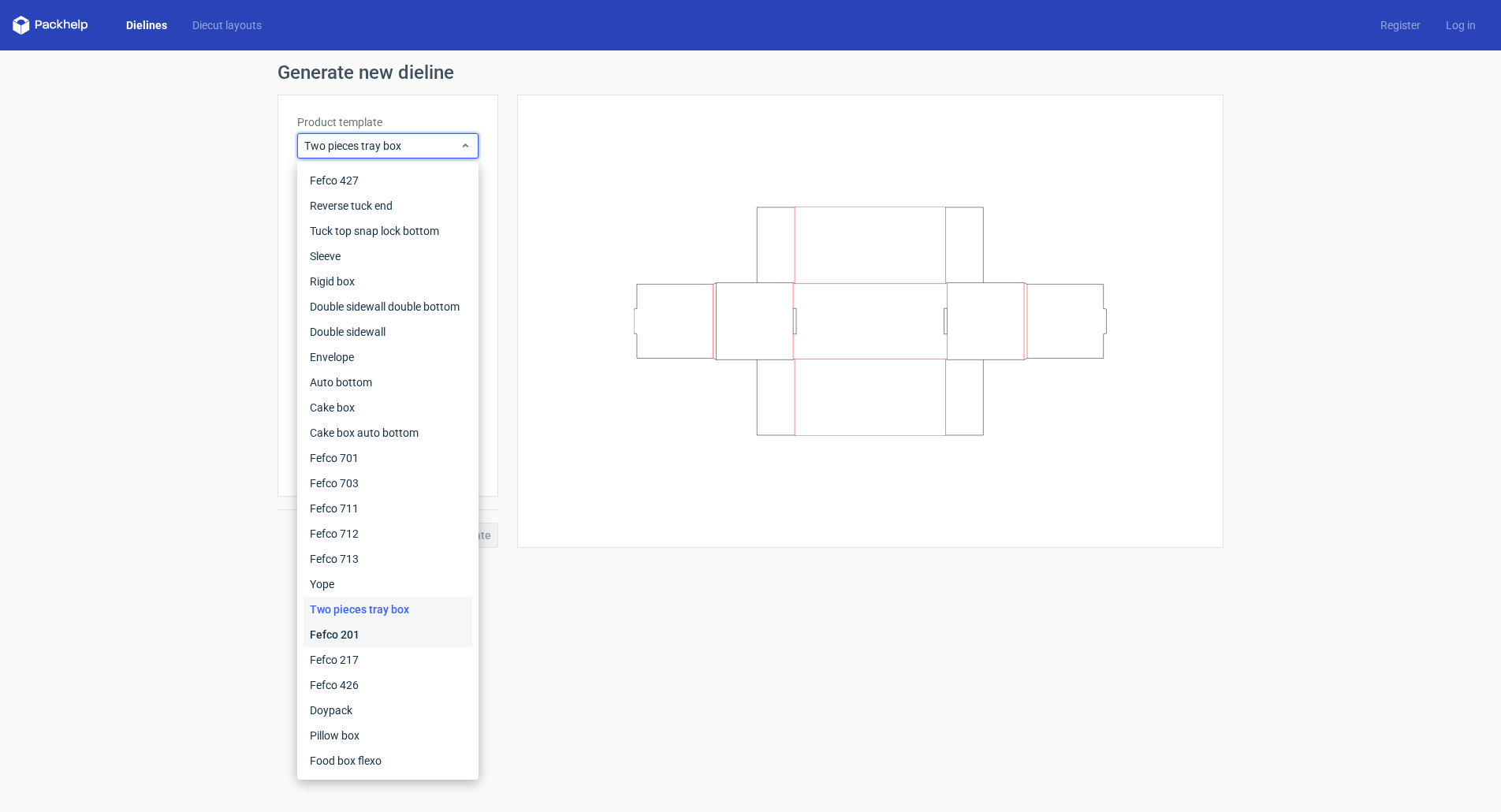
click at [349, 628] on div "Fefco 201" at bounding box center [388, 635] width 169 height 26
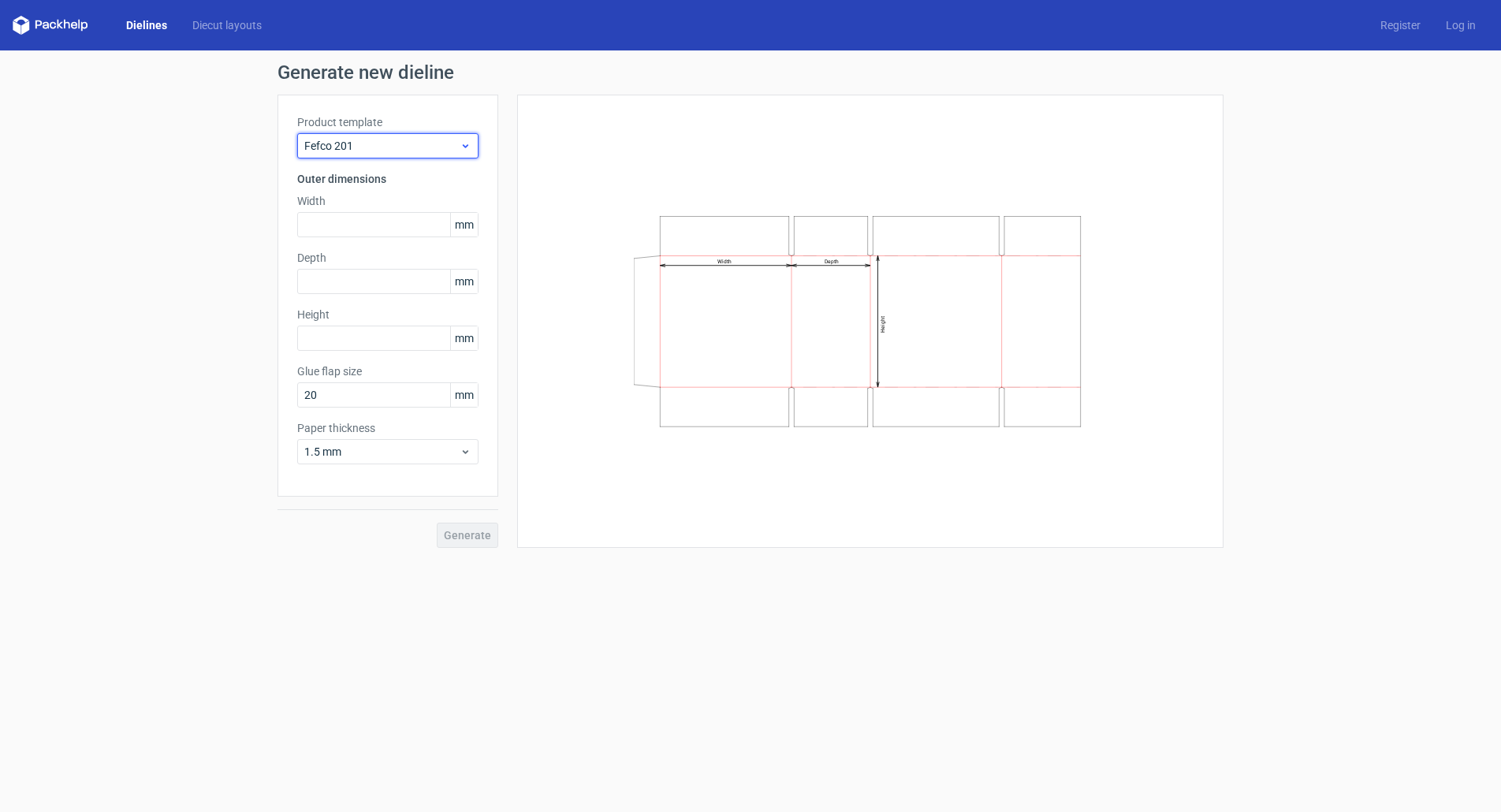
click at [388, 149] on span "Fefco 201" at bounding box center [382, 145] width 156 height 16
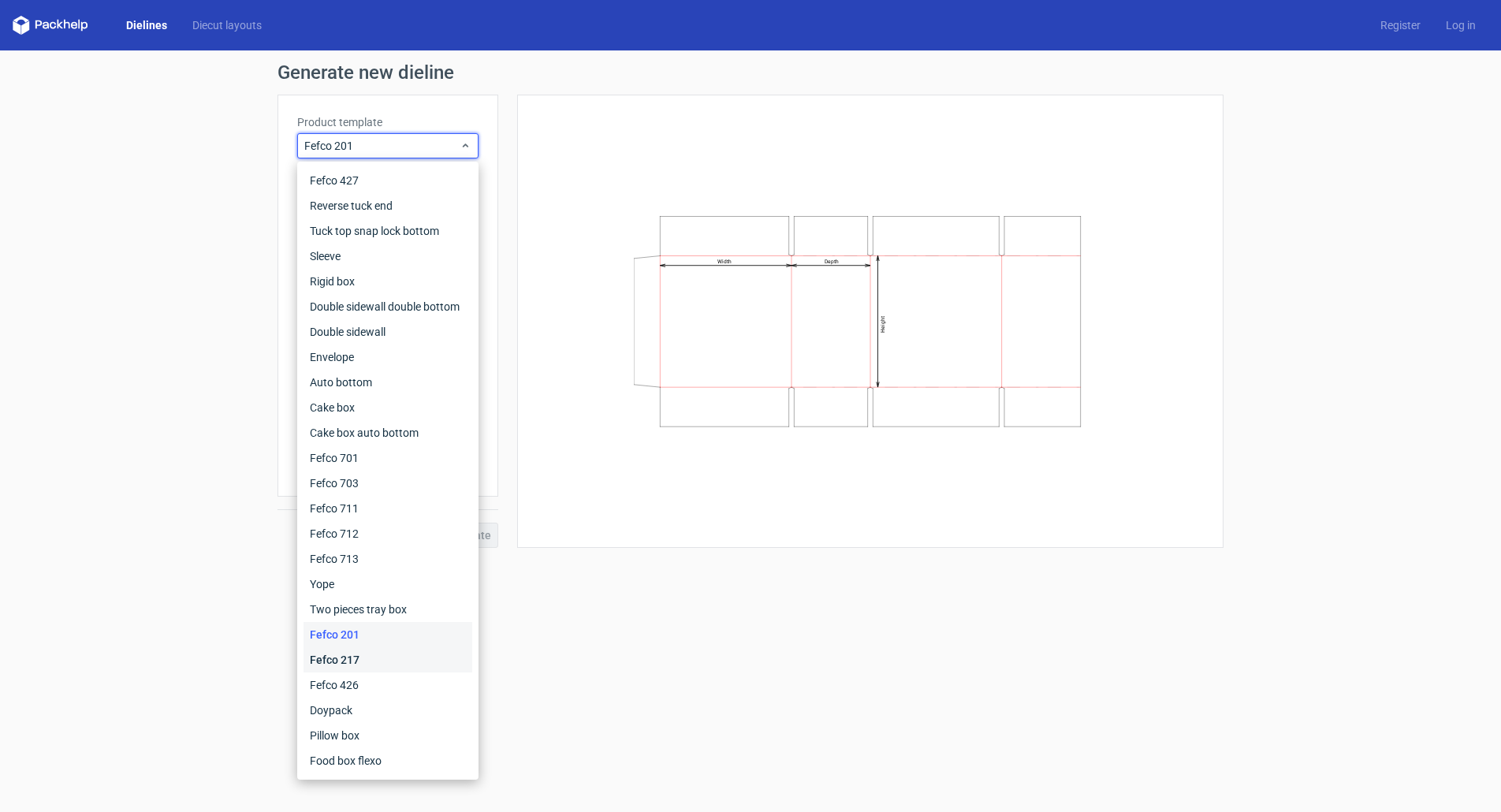
click at [343, 657] on div "Fefco 217" at bounding box center [388, 659] width 169 height 26
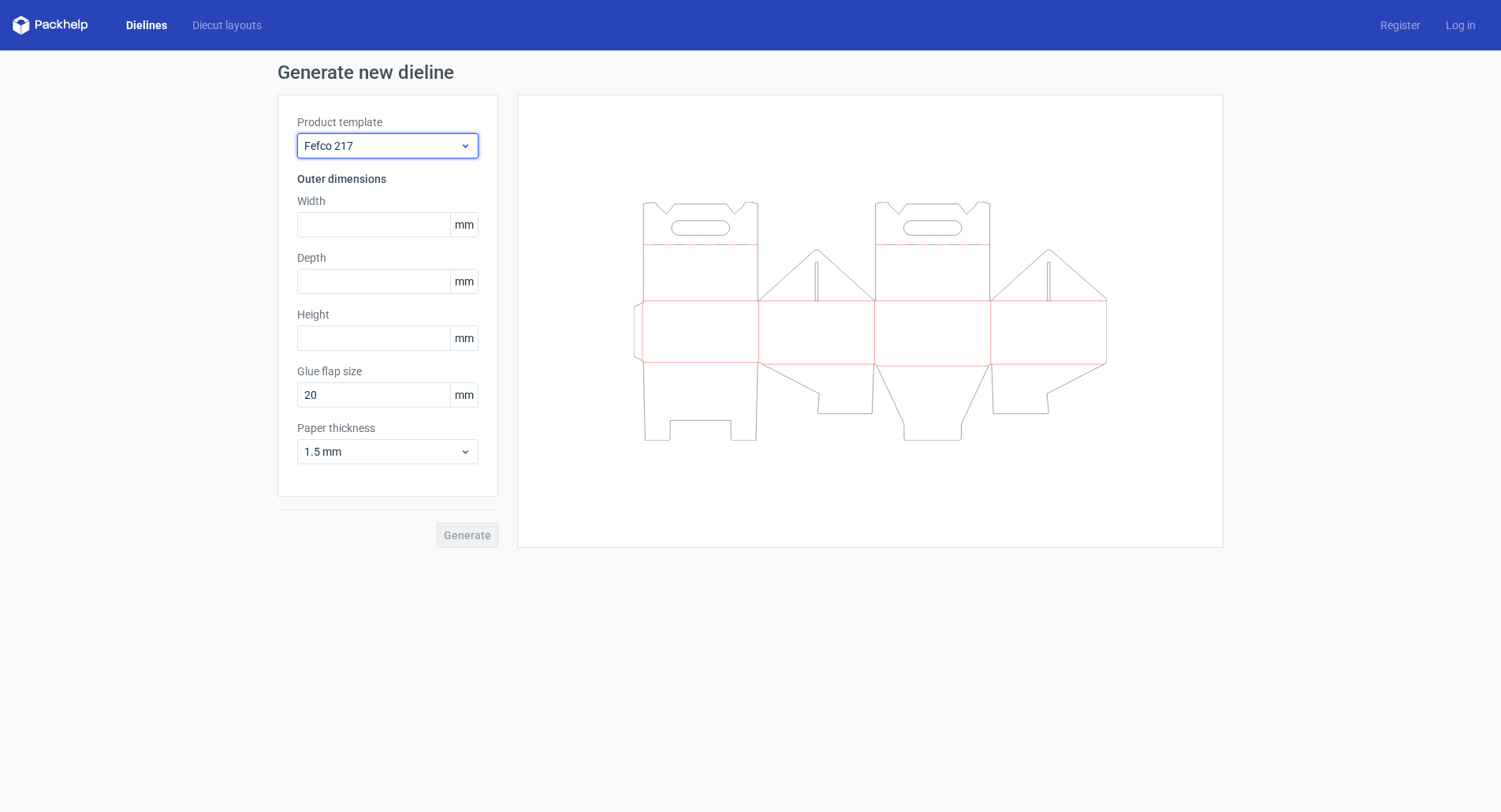
click at [386, 153] on span "Fefco 217" at bounding box center [382, 145] width 156 height 16
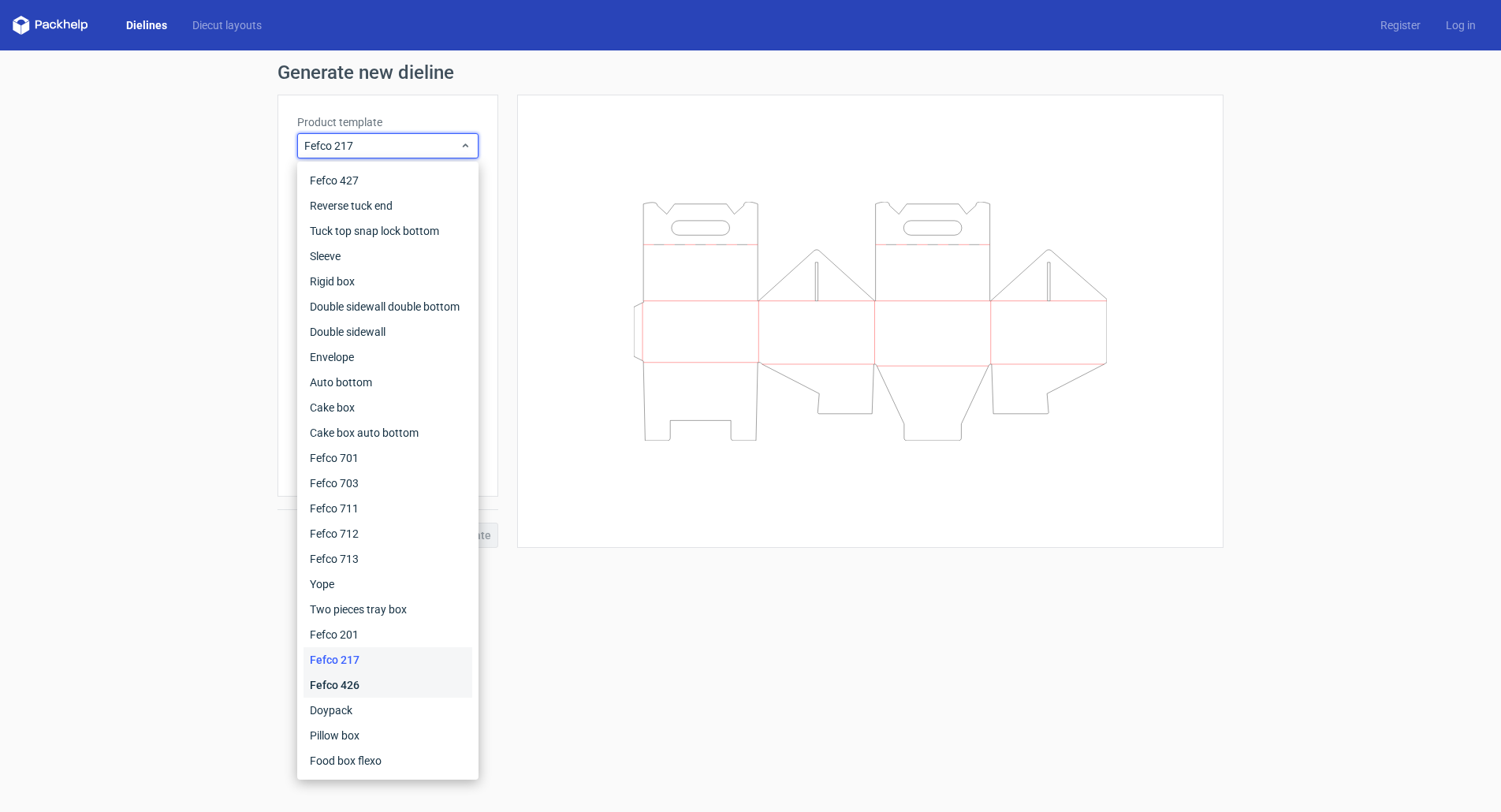
click at [359, 697] on div "Fefco 426" at bounding box center [388, 685] width 169 height 26
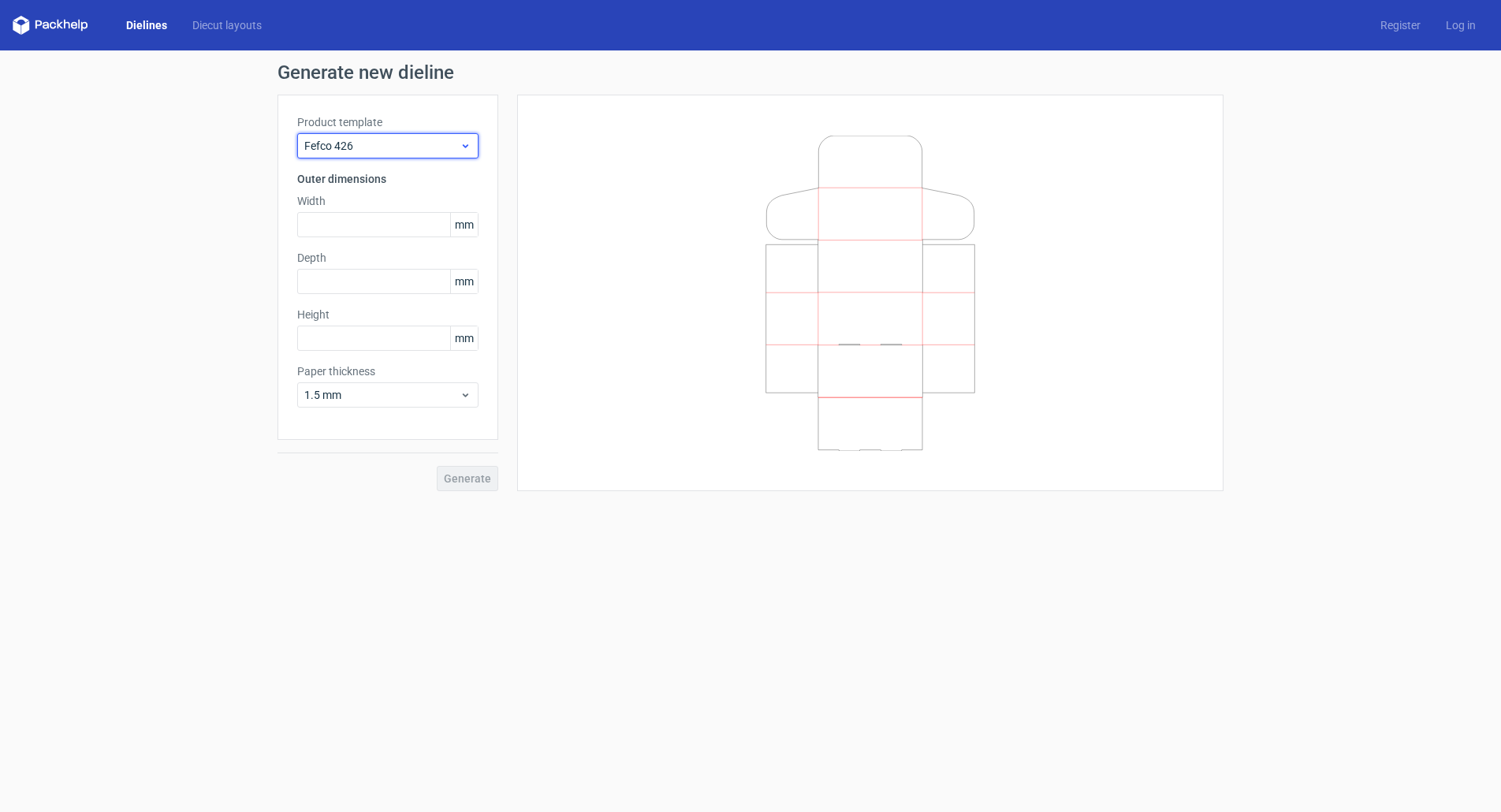
click at [379, 154] on div "Fefco 426" at bounding box center [387, 145] width 181 height 26
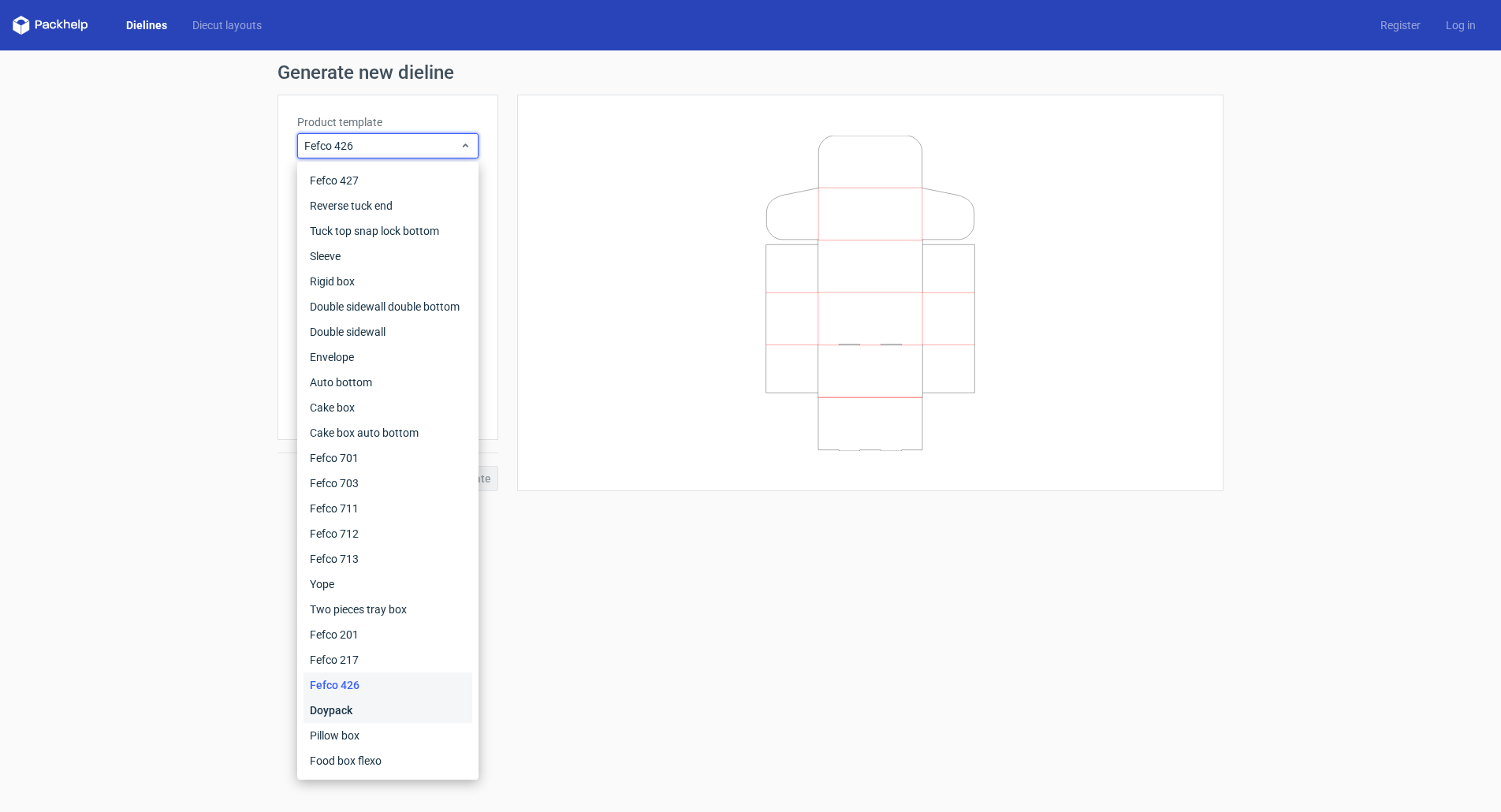
click at [332, 697] on div "Doypack" at bounding box center [388, 710] width 169 height 26
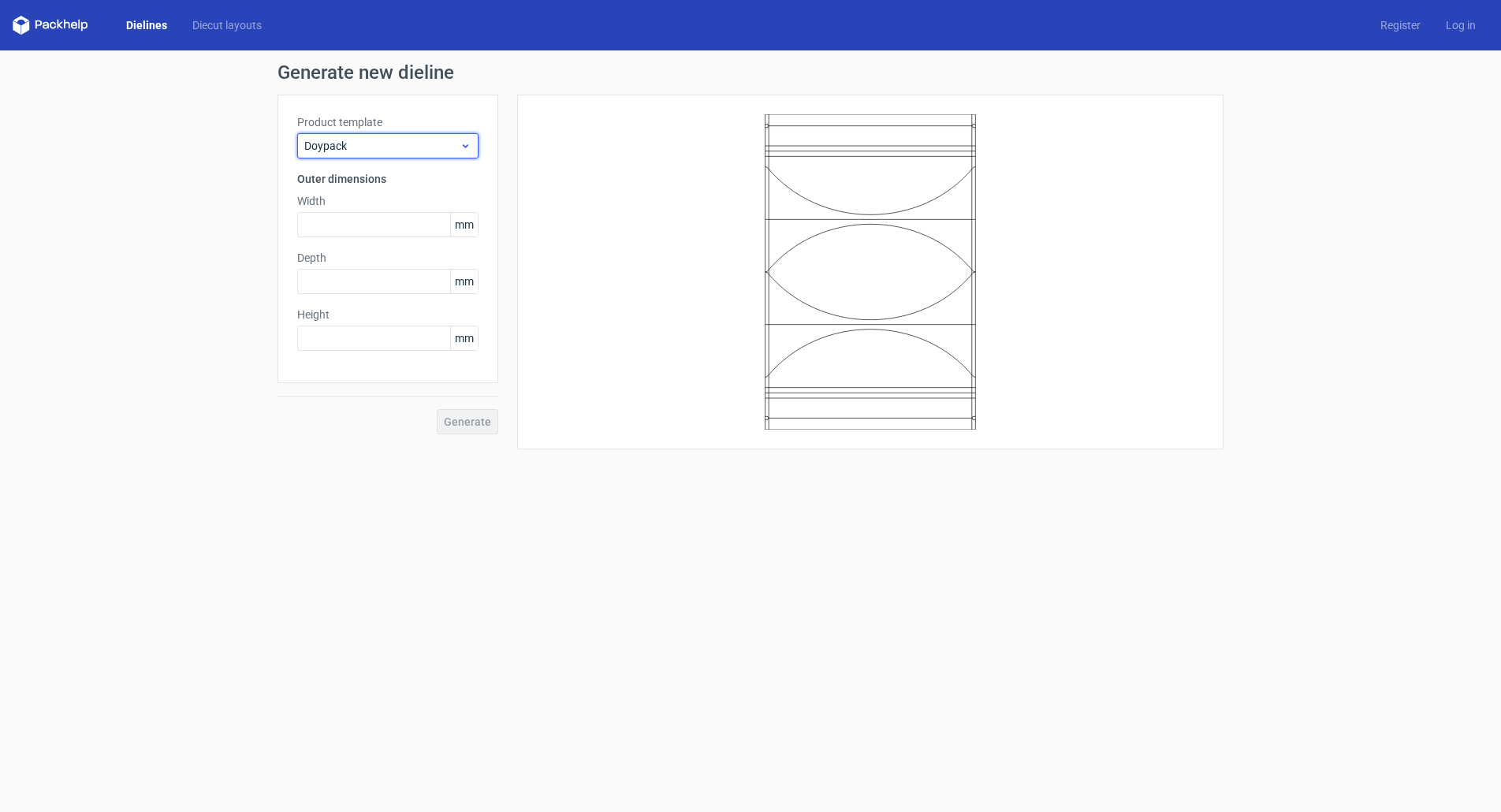
click at [381, 137] on div "Doypack" at bounding box center [387, 145] width 181 height 26
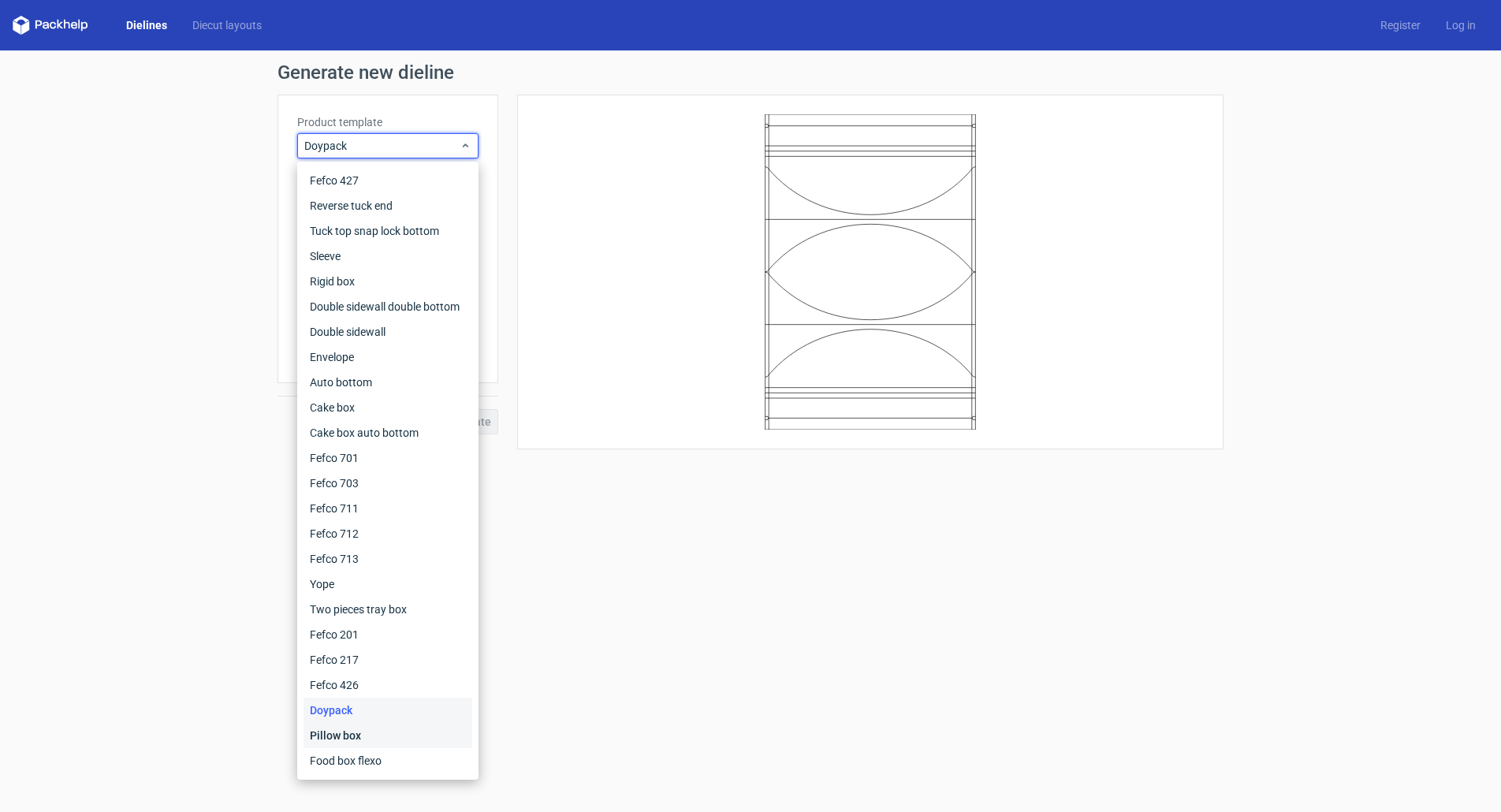
click at [349, 742] on div "Pillow box" at bounding box center [388, 735] width 169 height 26
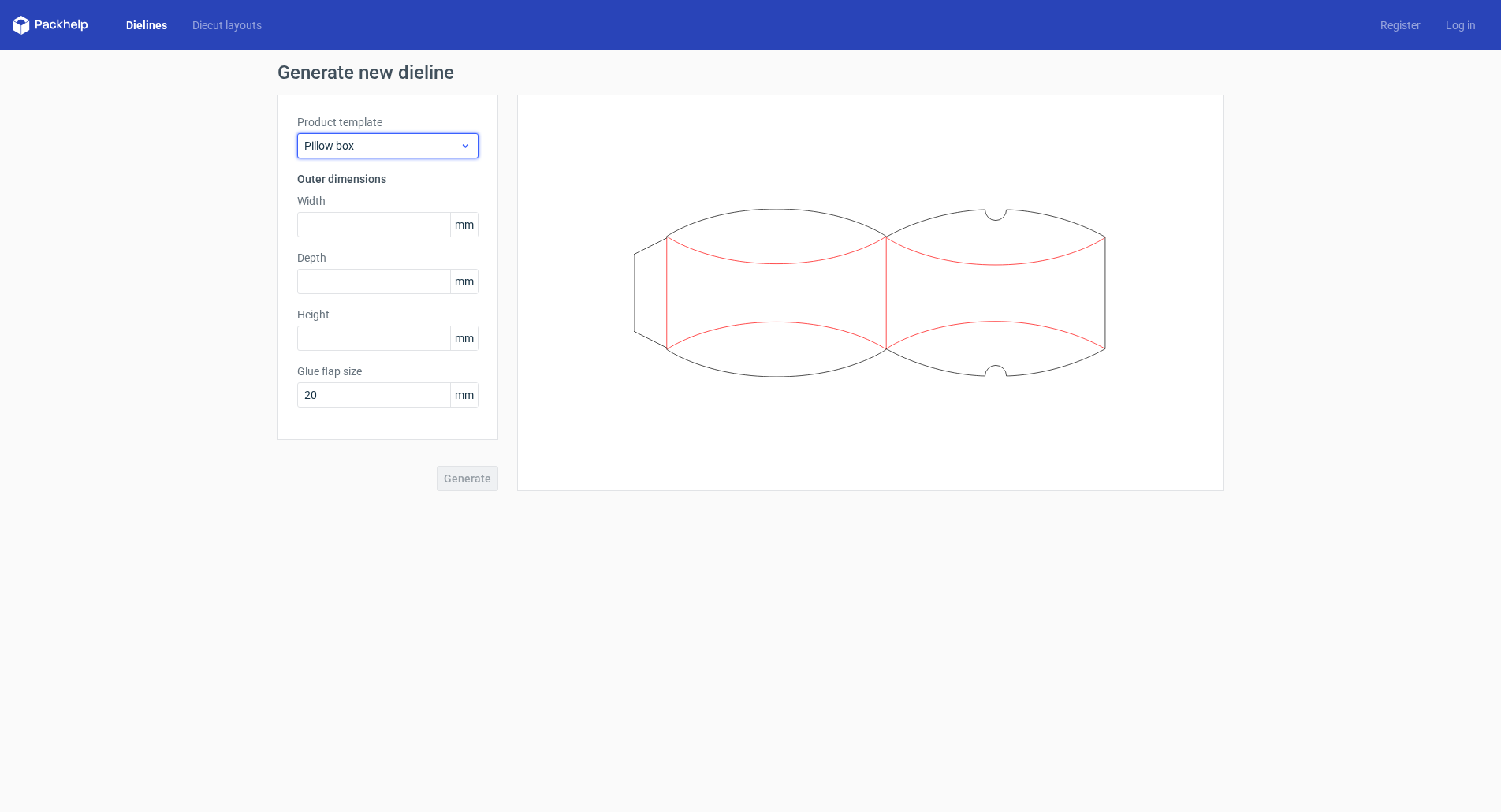
click at [375, 150] on span "Pillow box" at bounding box center [382, 145] width 156 height 16
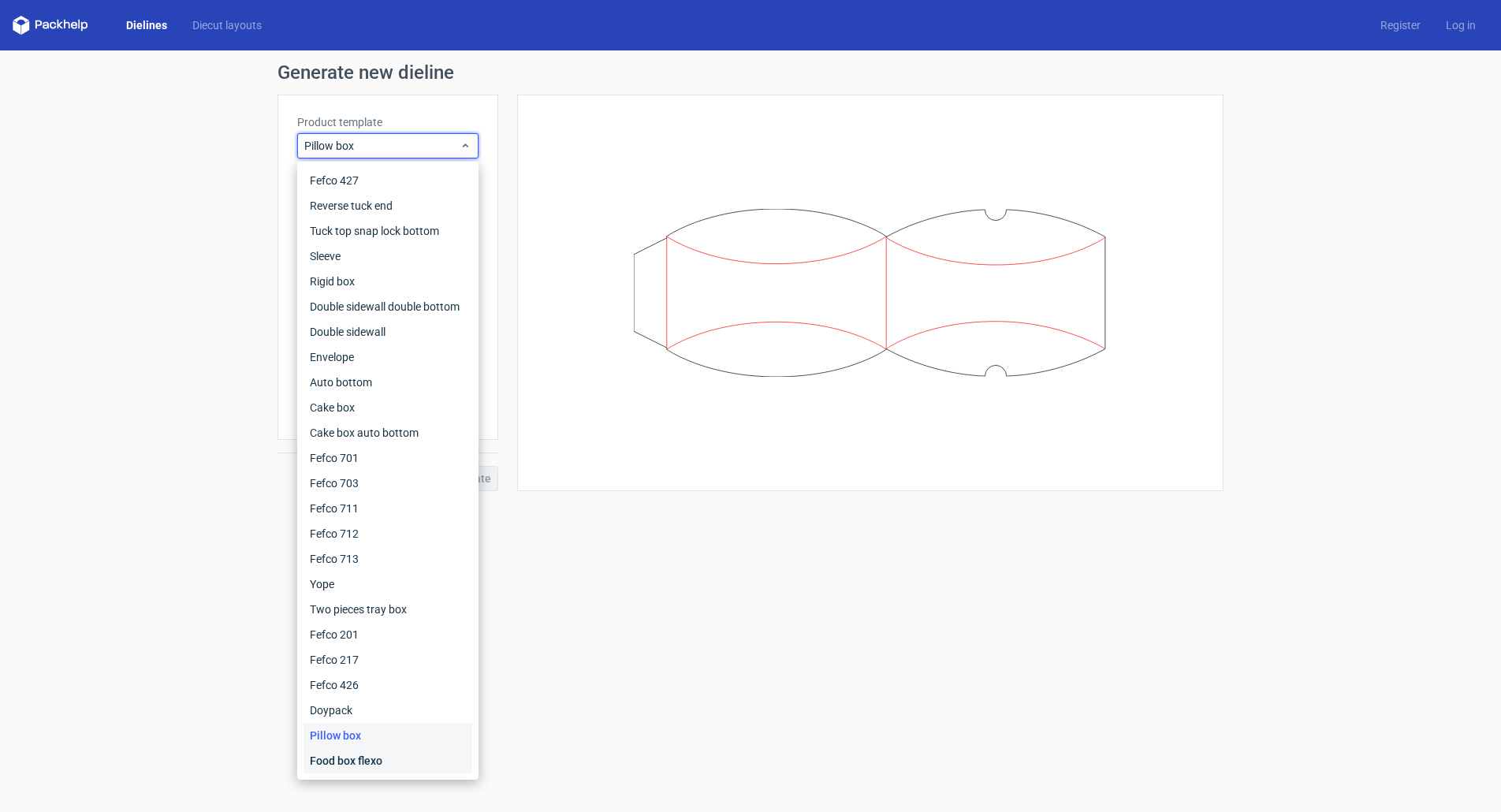
click at [347, 756] on div "Food box flexo" at bounding box center [388, 761] width 169 height 26
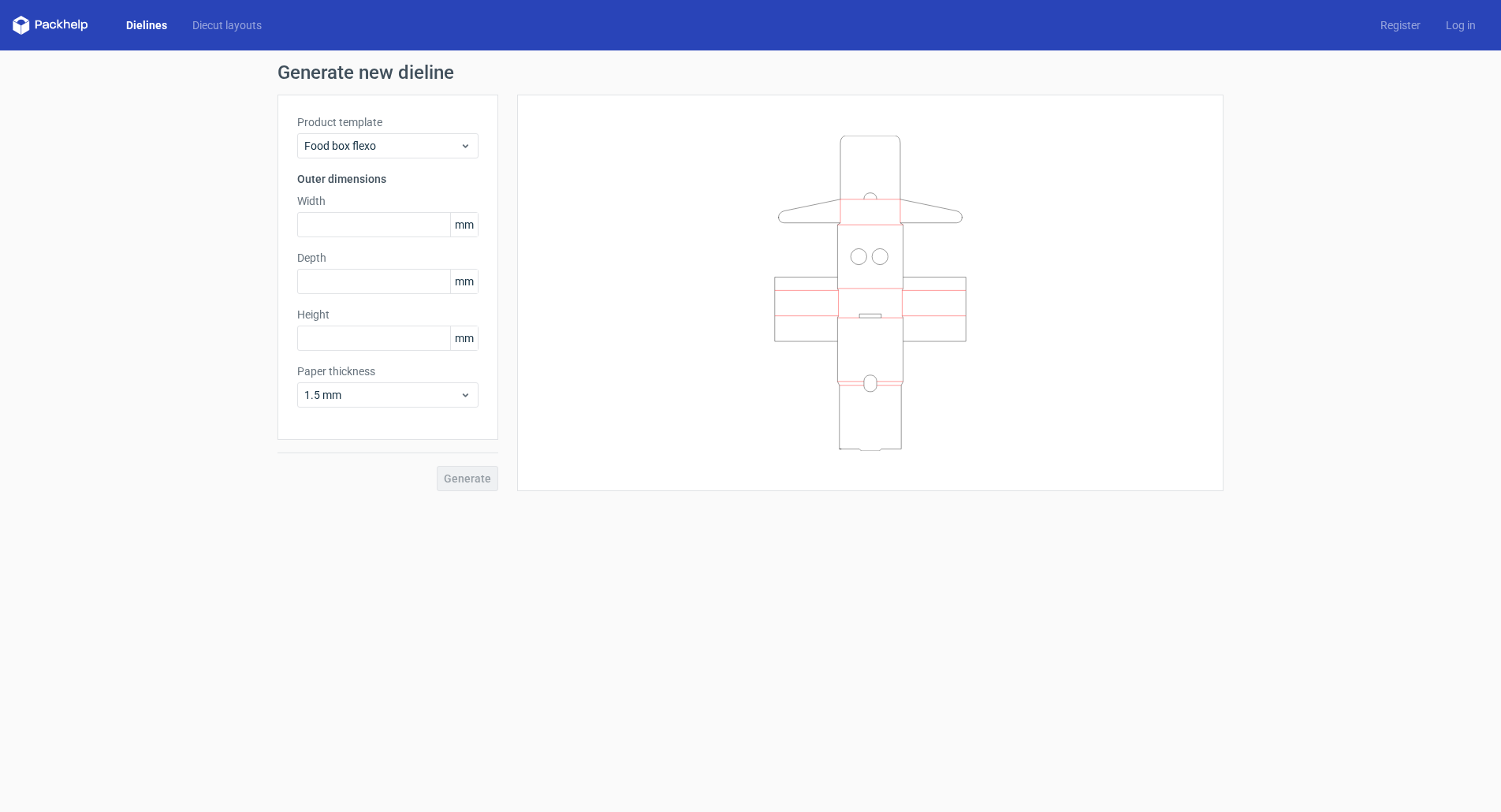
click at [67, 16] on icon at bounding box center [50, 26] width 76 height 19
click at [47, 39] on div "Dielines Diecut layouts Register Log in" at bounding box center [750, 25] width 1501 height 50
click at [36, 7] on div "Dielines Diecut layouts Register Log in" at bounding box center [750, 25] width 1501 height 50
click at [21, 22] on icon at bounding box center [50, 26] width 76 height 19
click at [198, 28] on link "Diecut layouts" at bounding box center [227, 25] width 95 height 16
